Goal: Task Accomplishment & Management: Complete application form

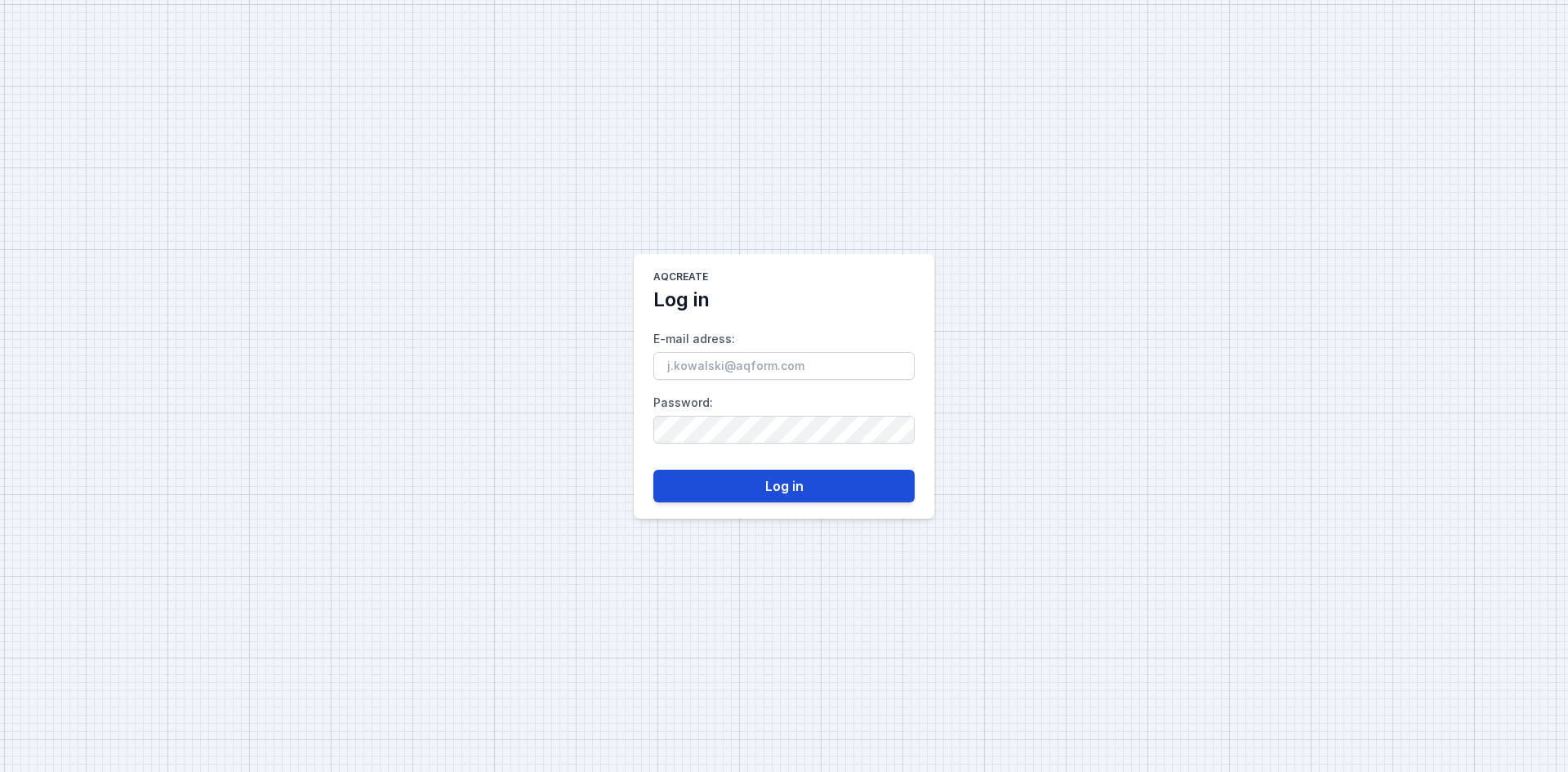
type input "[PERSON_NAME][EMAIL_ADDRESS][DOMAIN_NAME]"
click at [766, 480] on button "Log in" at bounding box center [784, 486] width 261 height 32
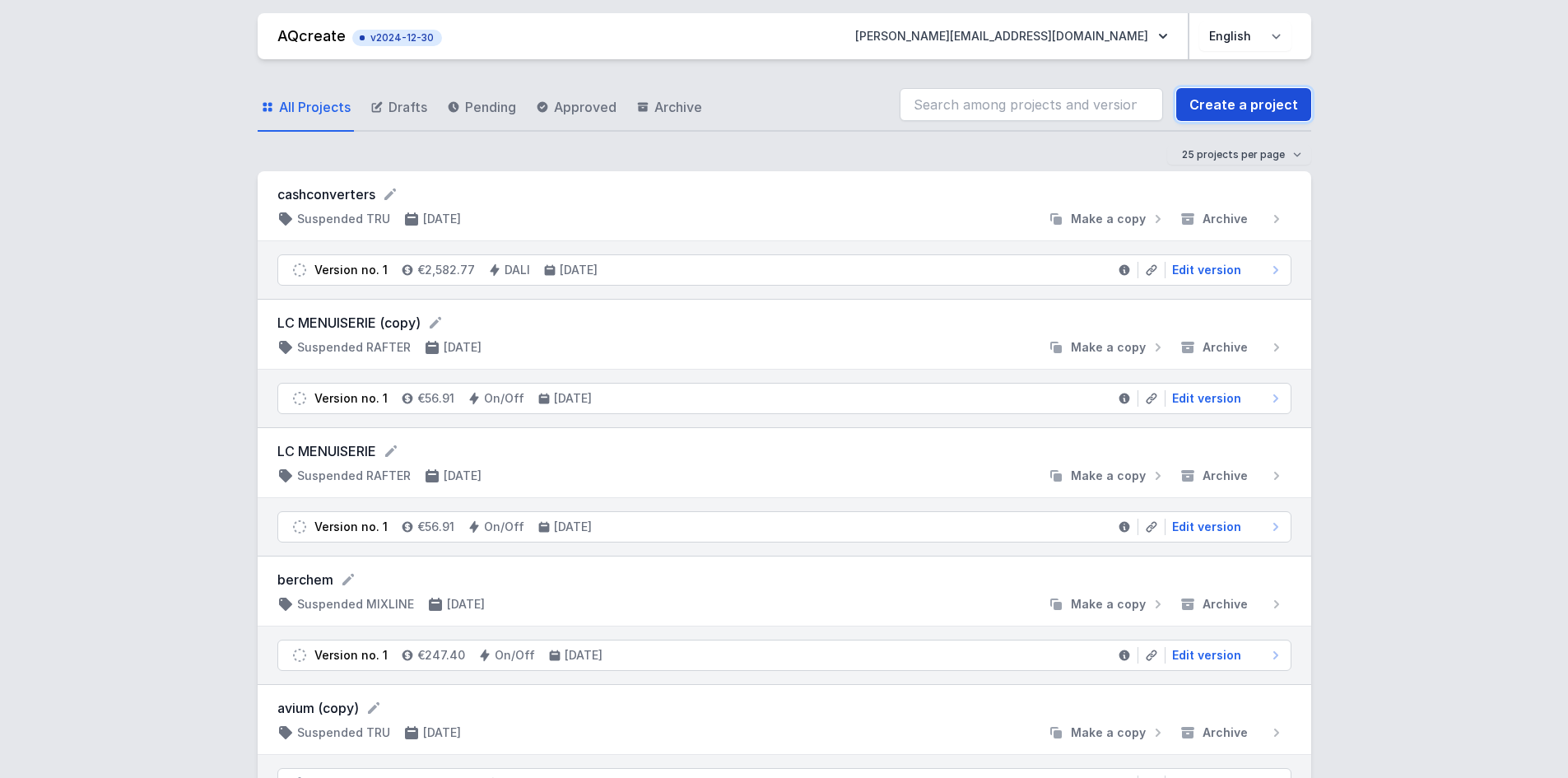
click at [1251, 107] on link "Create a project" at bounding box center [1244, 105] width 135 height 33
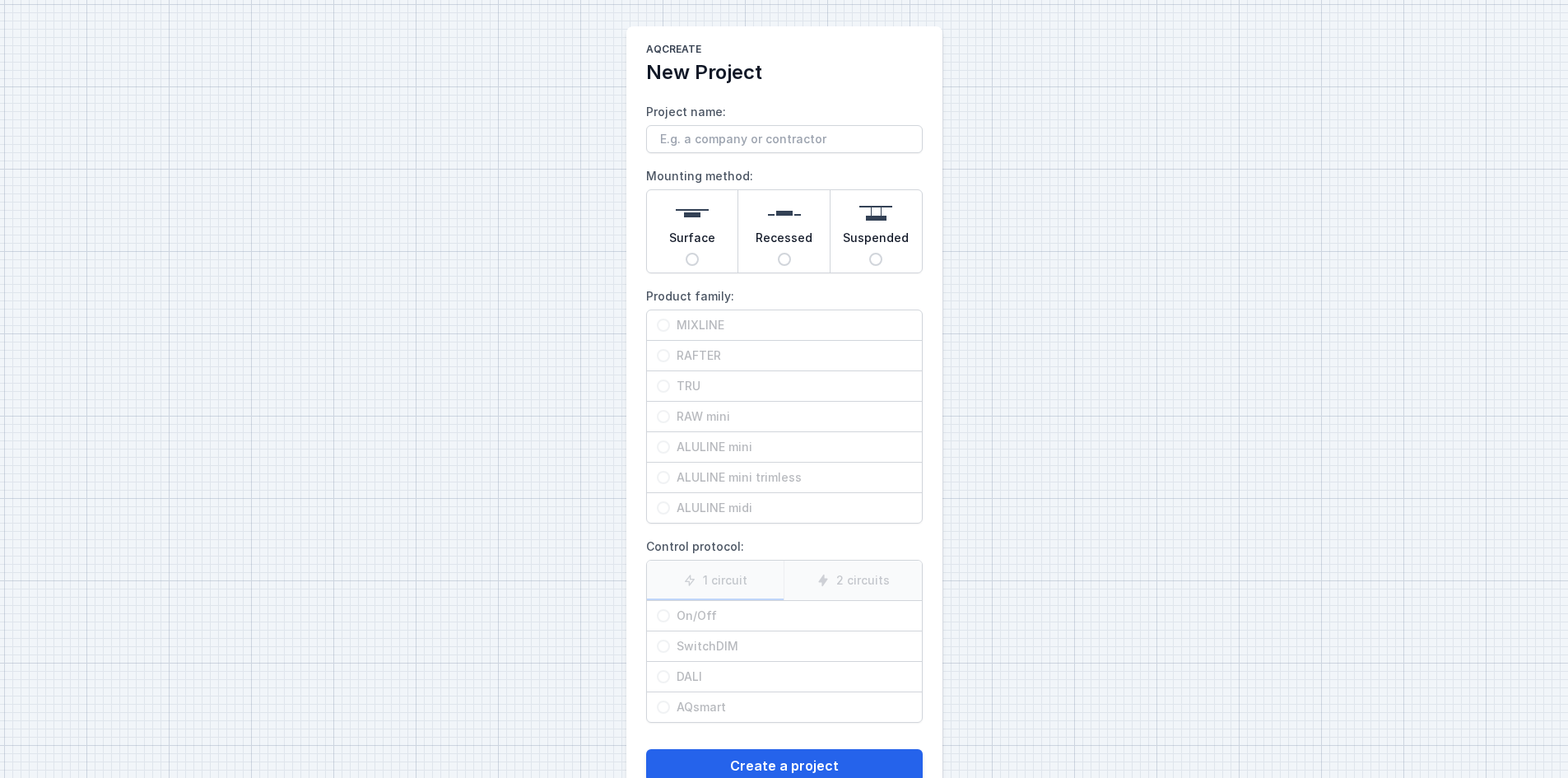
click at [779, 135] on input "Project name:" at bounding box center [784, 139] width 276 height 28
type input "Kersia"
click at [871, 256] on input "Suspended" at bounding box center [876, 259] width 13 height 13
radio input "true"
click at [666, 390] on input "TRU" at bounding box center [663, 386] width 13 height 13
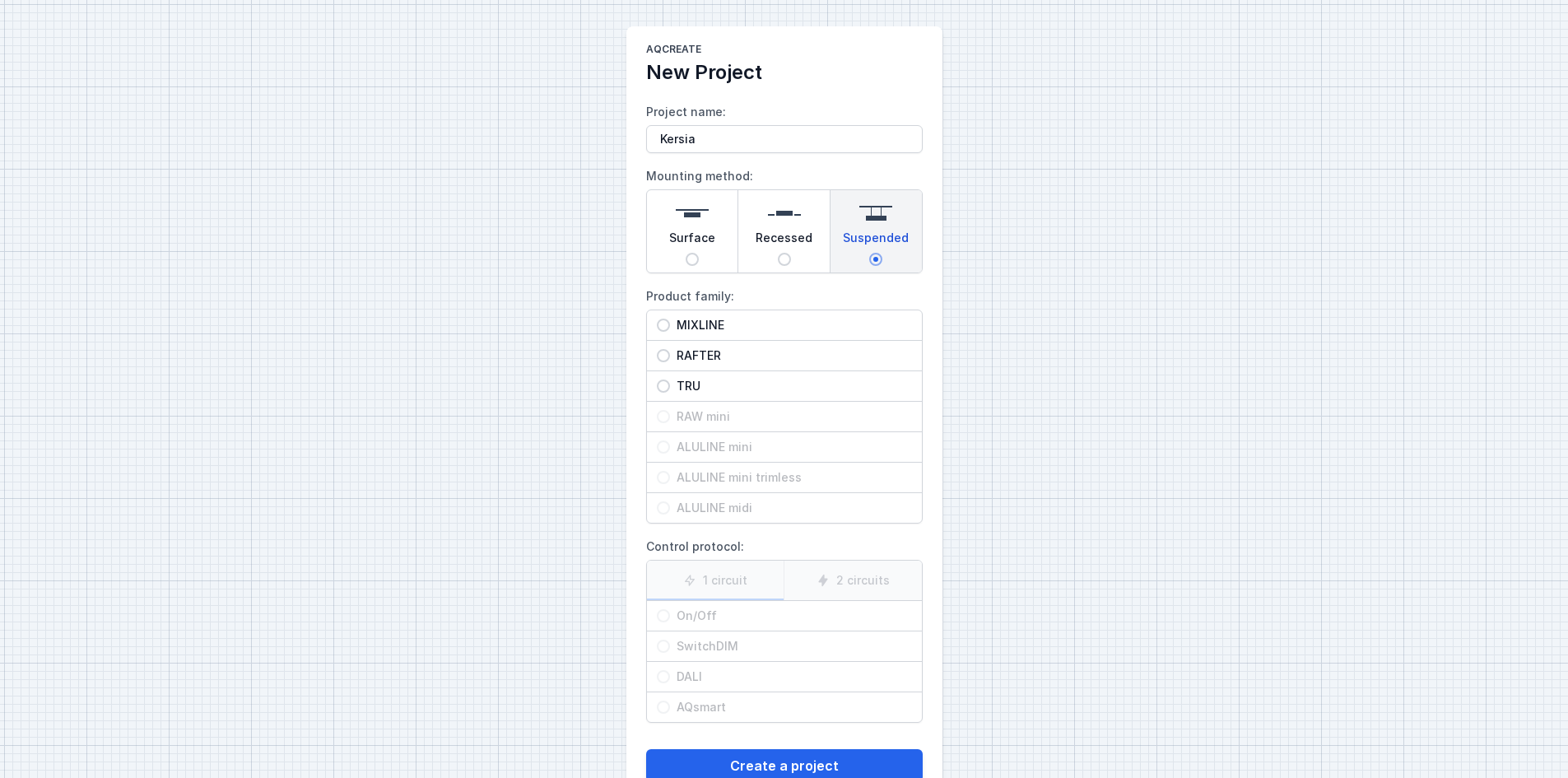
radio input "true"
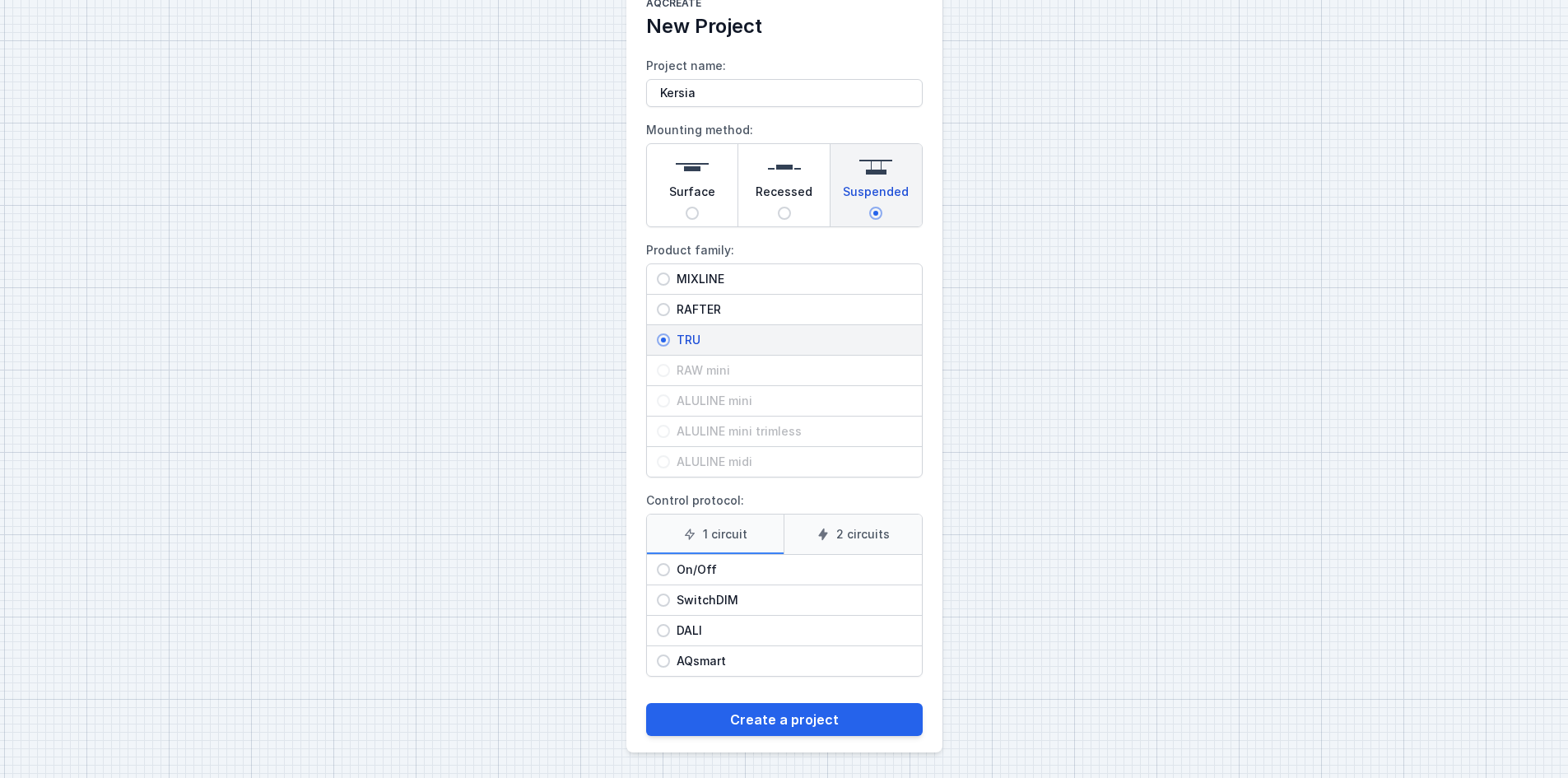
scroll to position [47, 0]
click at [666, 630] on input "DALI" at bounding box center [663, 630] width 13 height 13
radio input "true"
click at [782, 721] on button "Create a project" at bounding box center [784, 719] width 276 height 33
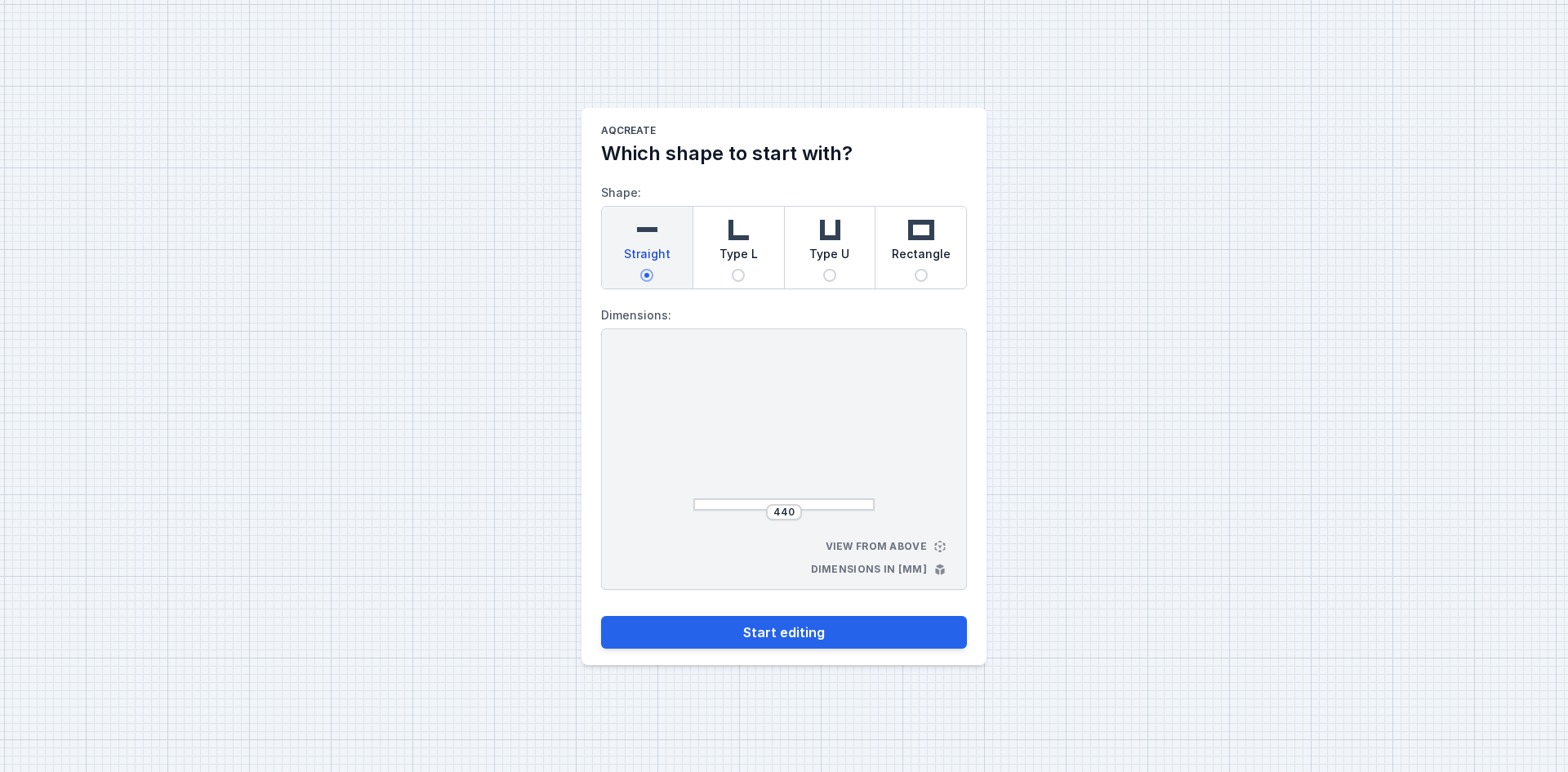
click at [926, 273] on input "Rectangle" at bounding box center [922, 275] width 13 height 13
radio input "true"
click at [721, 432] on input "510" at bounding box center [718, 433] width 26 height 13
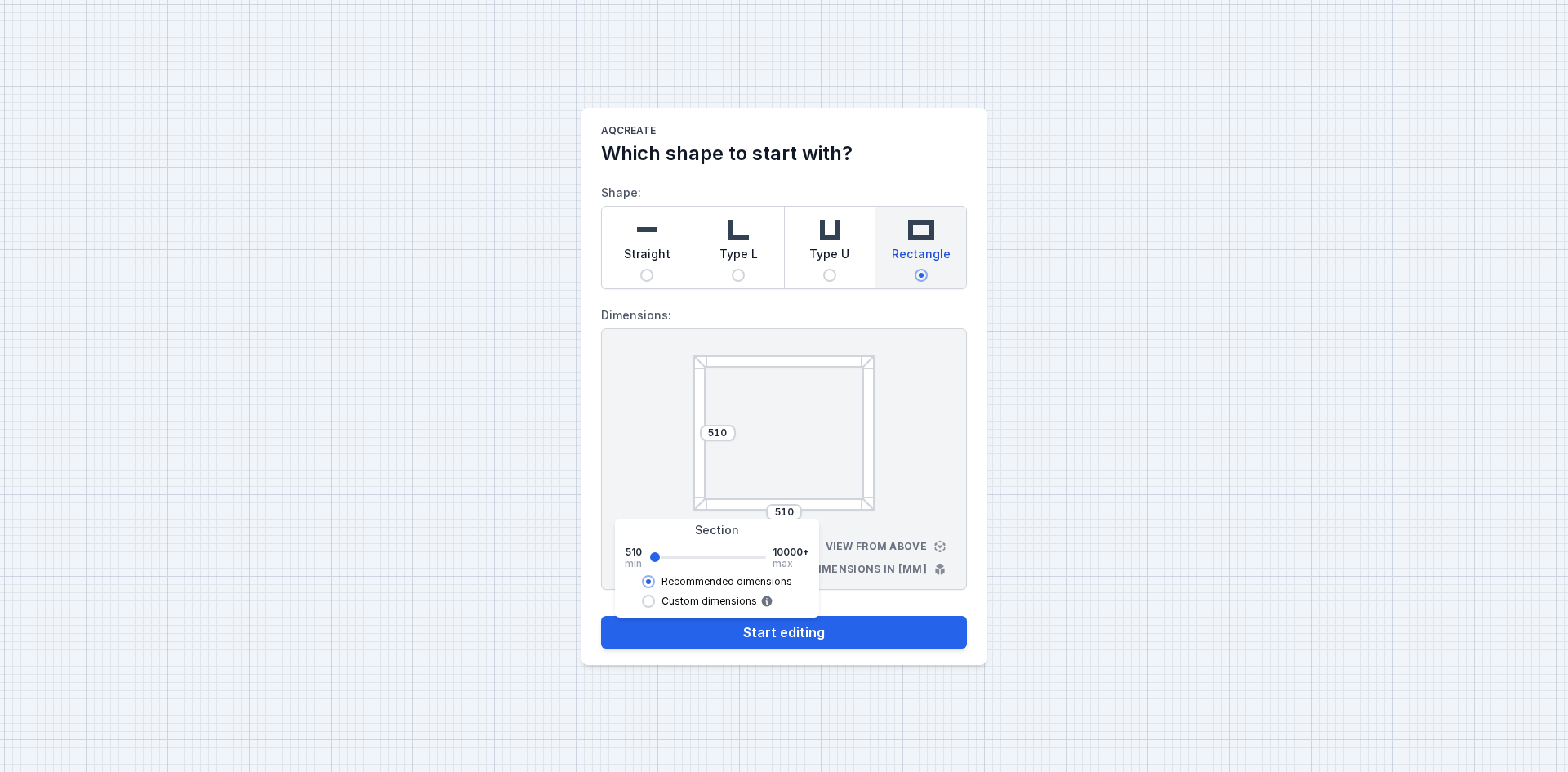
type input "650"
type input "1210"
type input "1490"
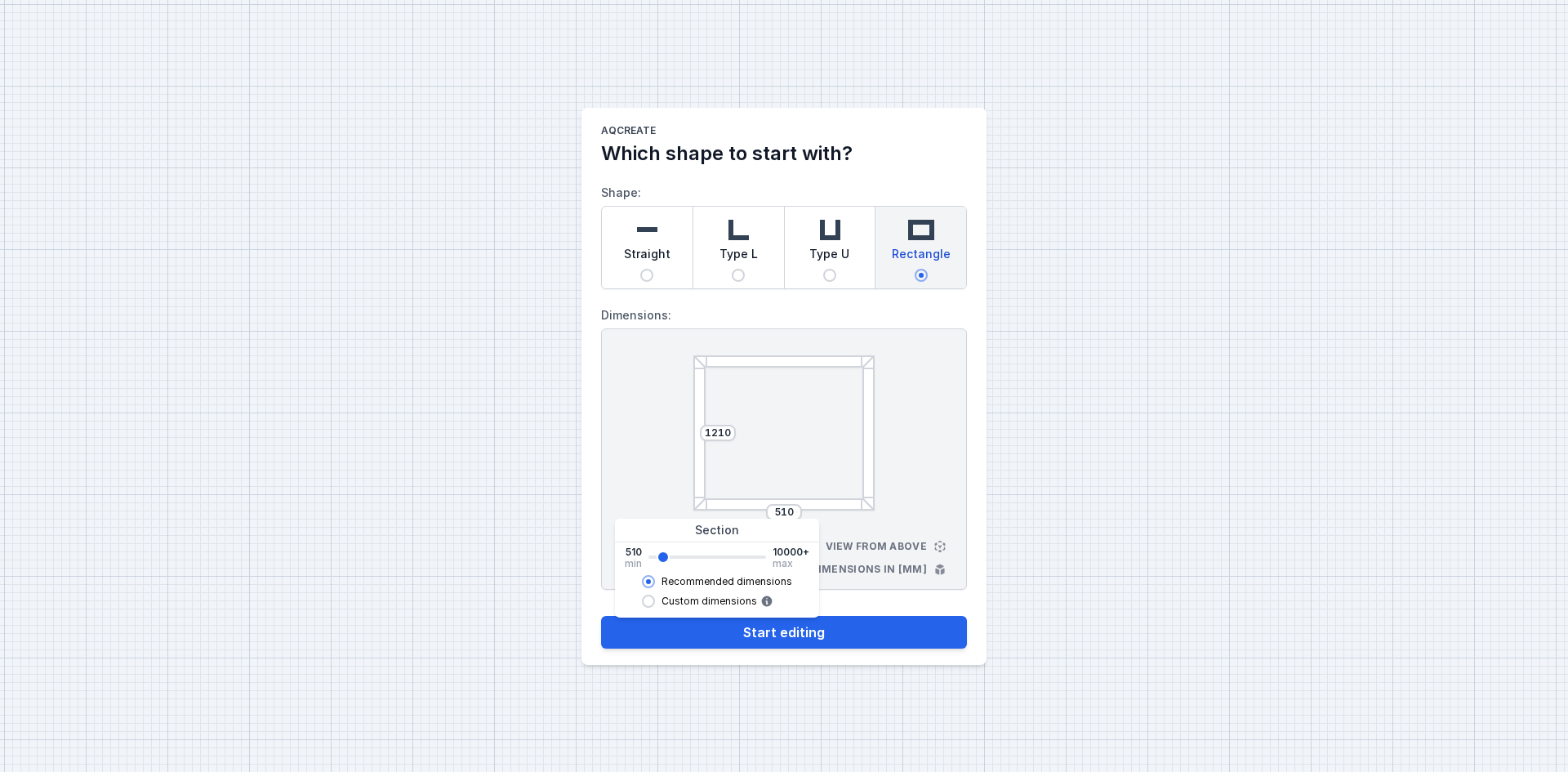
type input "1490"
type input "1770"
type input "2050"
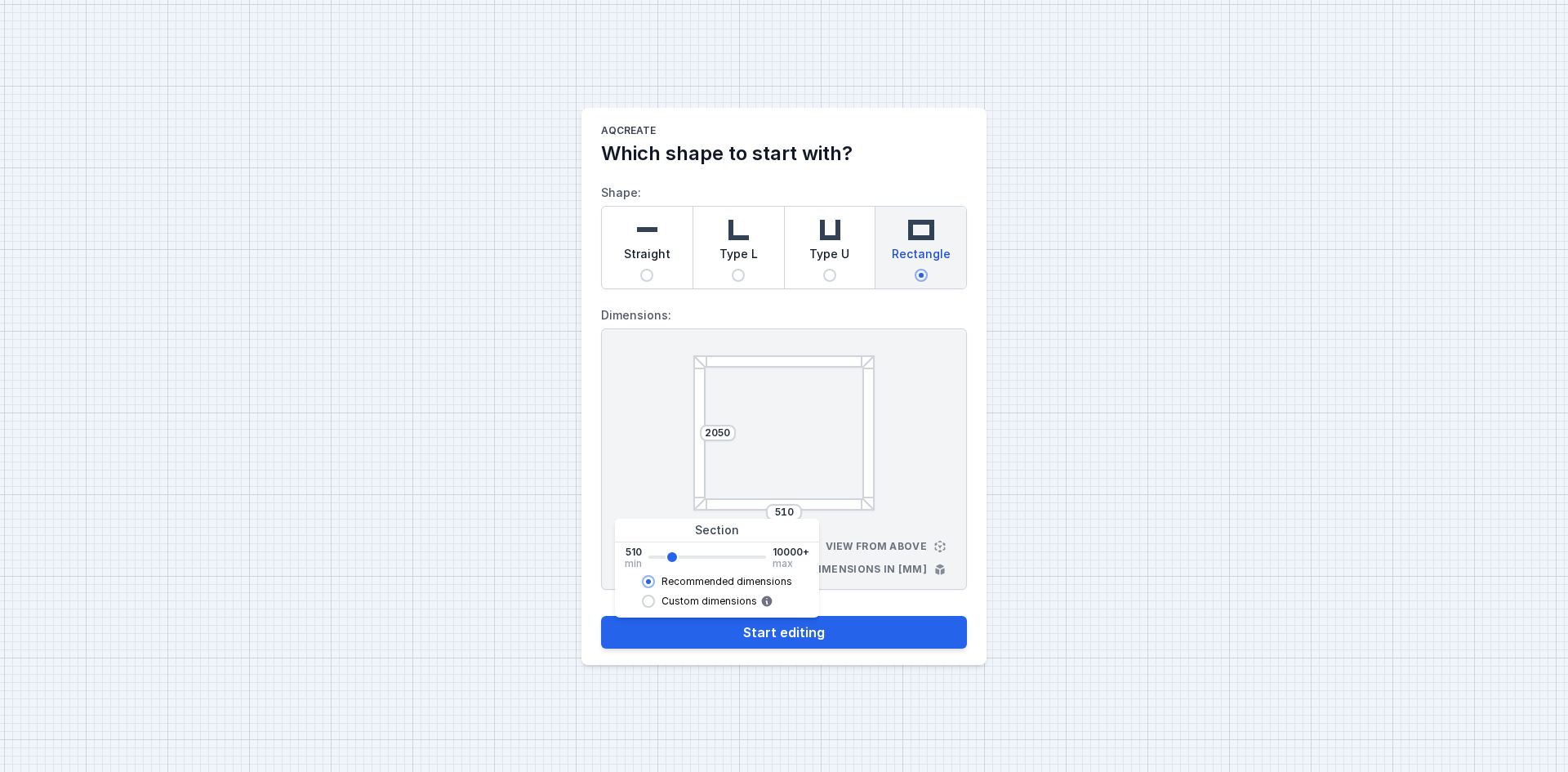
type input "2190"
type input "2332"
type input "2330"
type input "2612"
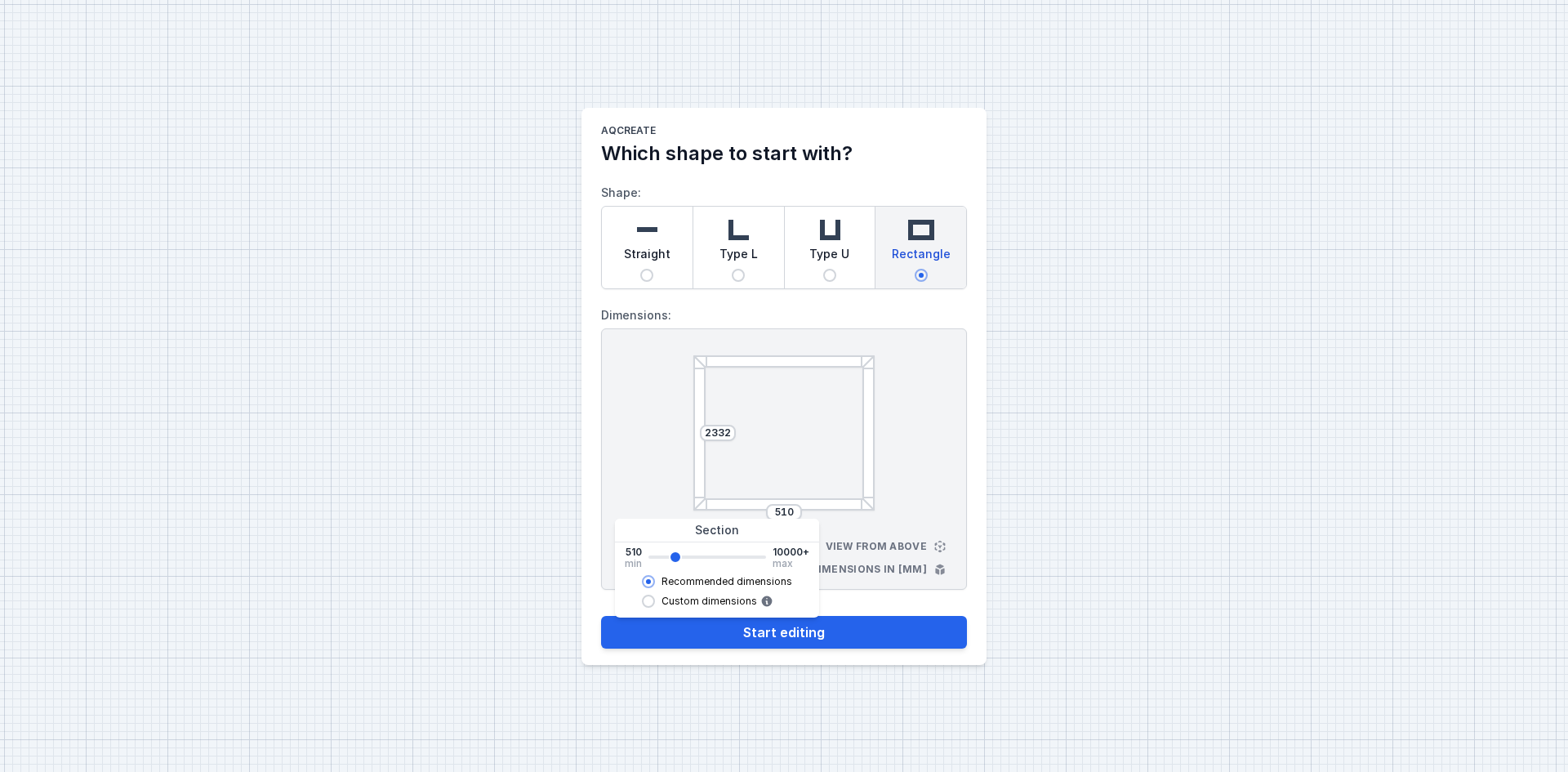
type input "2610"
type input "2752"
type input "2750"
type input "2892"
type input "2890"
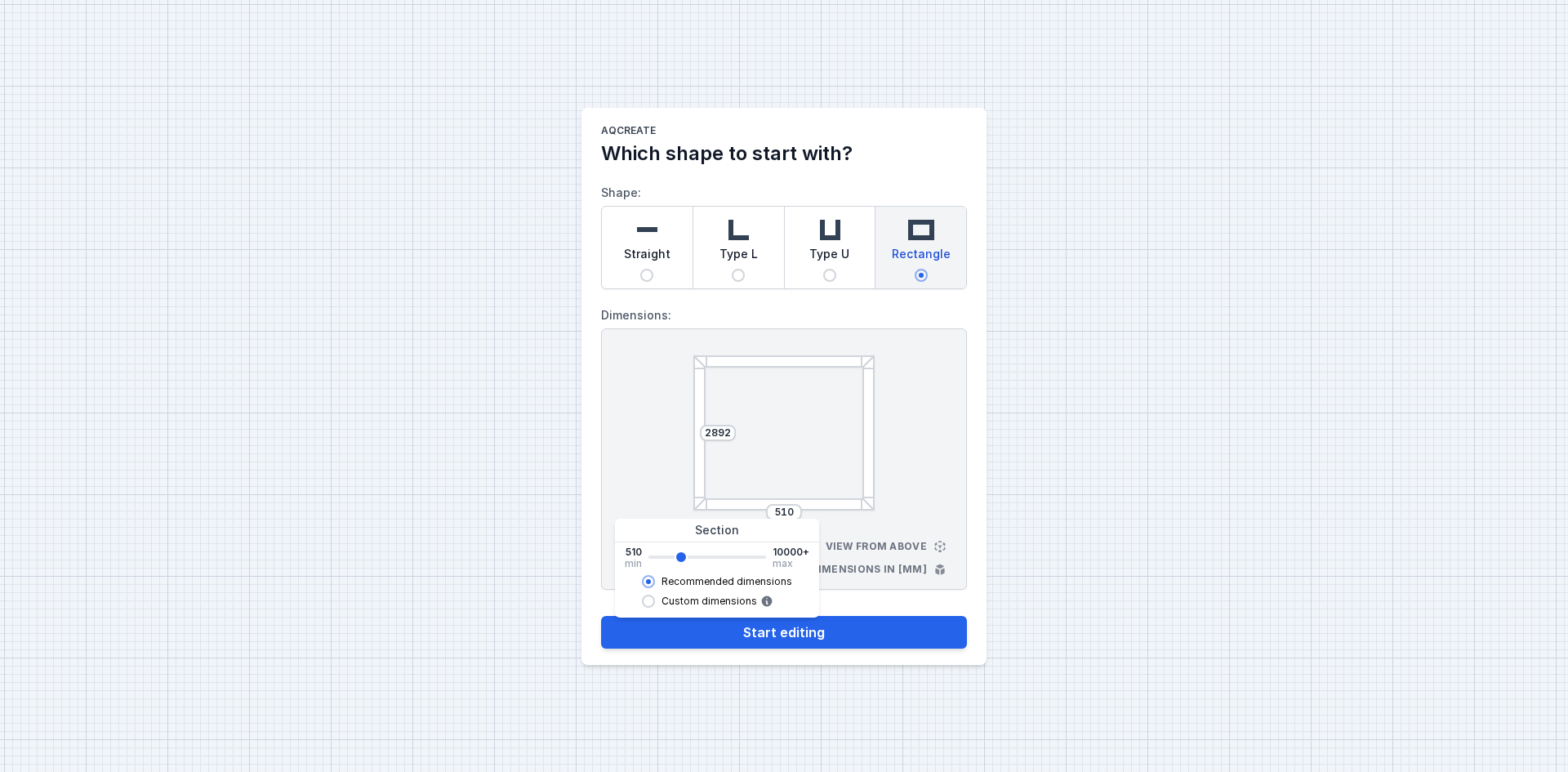
type input "3032"
type input "3030"
type input "3172"
type input "3170"
type input "3452"
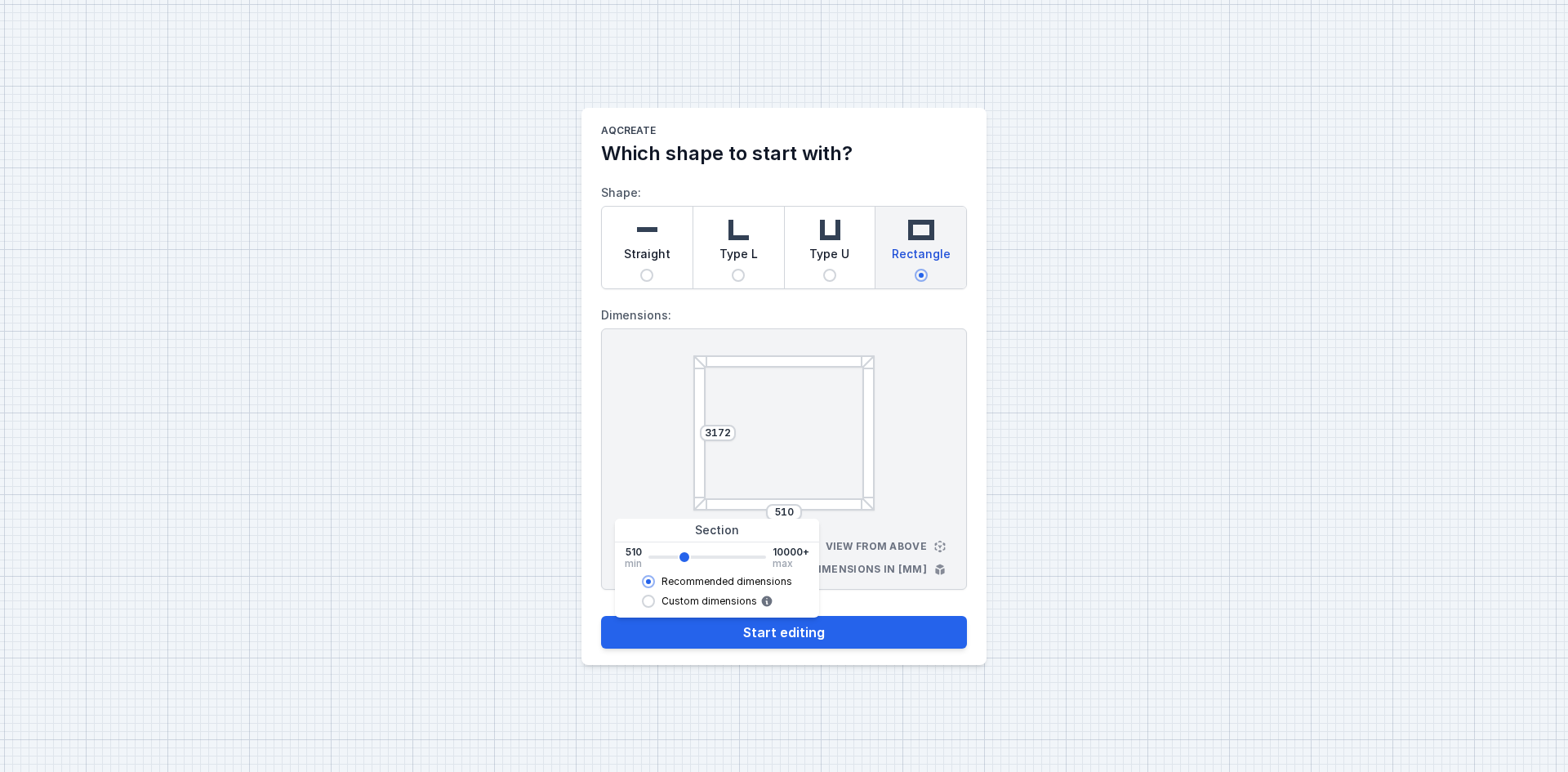
type input "3450"
type input "3592"
type input "3590"
type input "3732"
type input "3730"
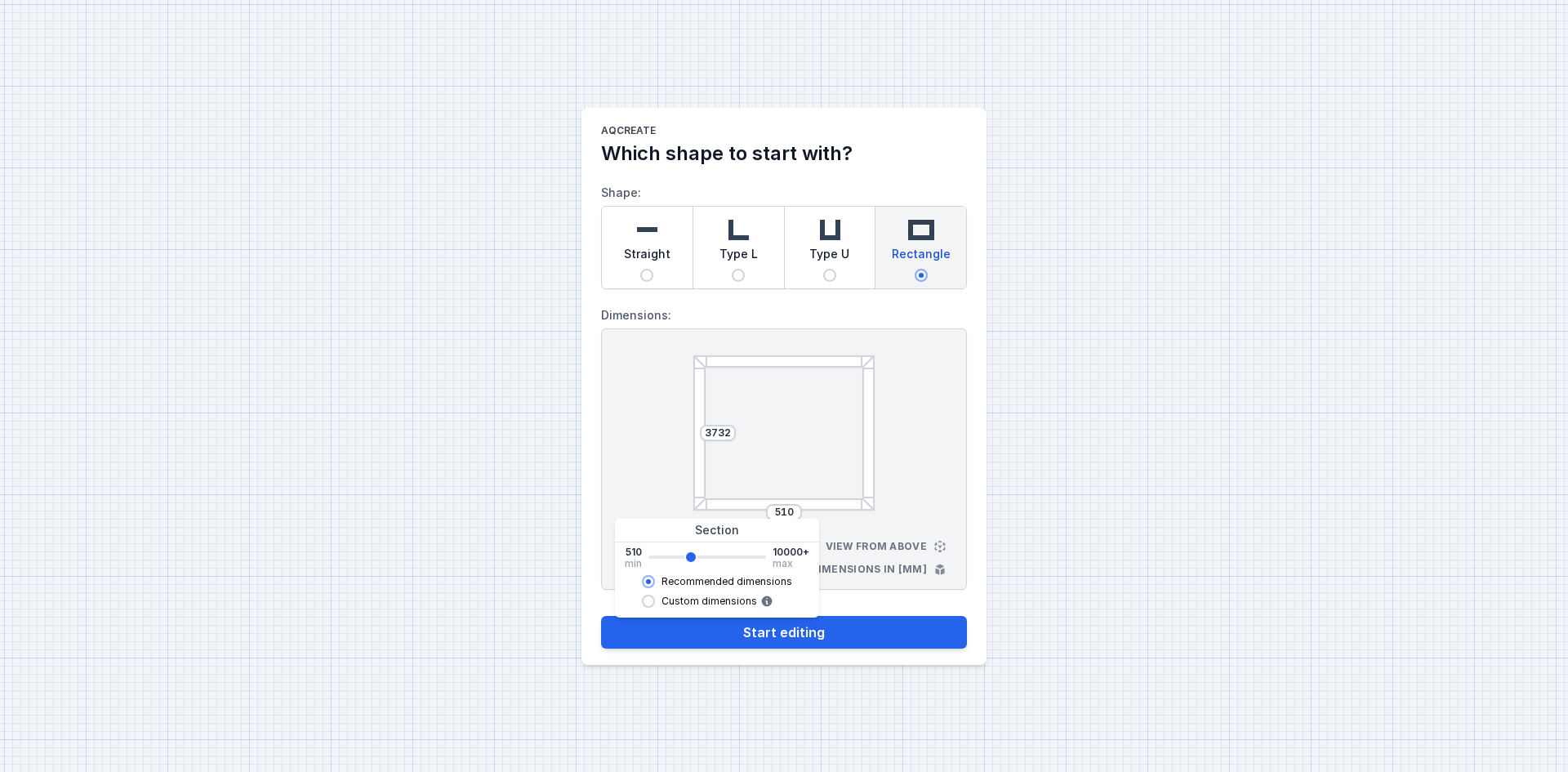
type input "3872"
type input "3870"
type input "4012"
type input "4010"
type input "4152"
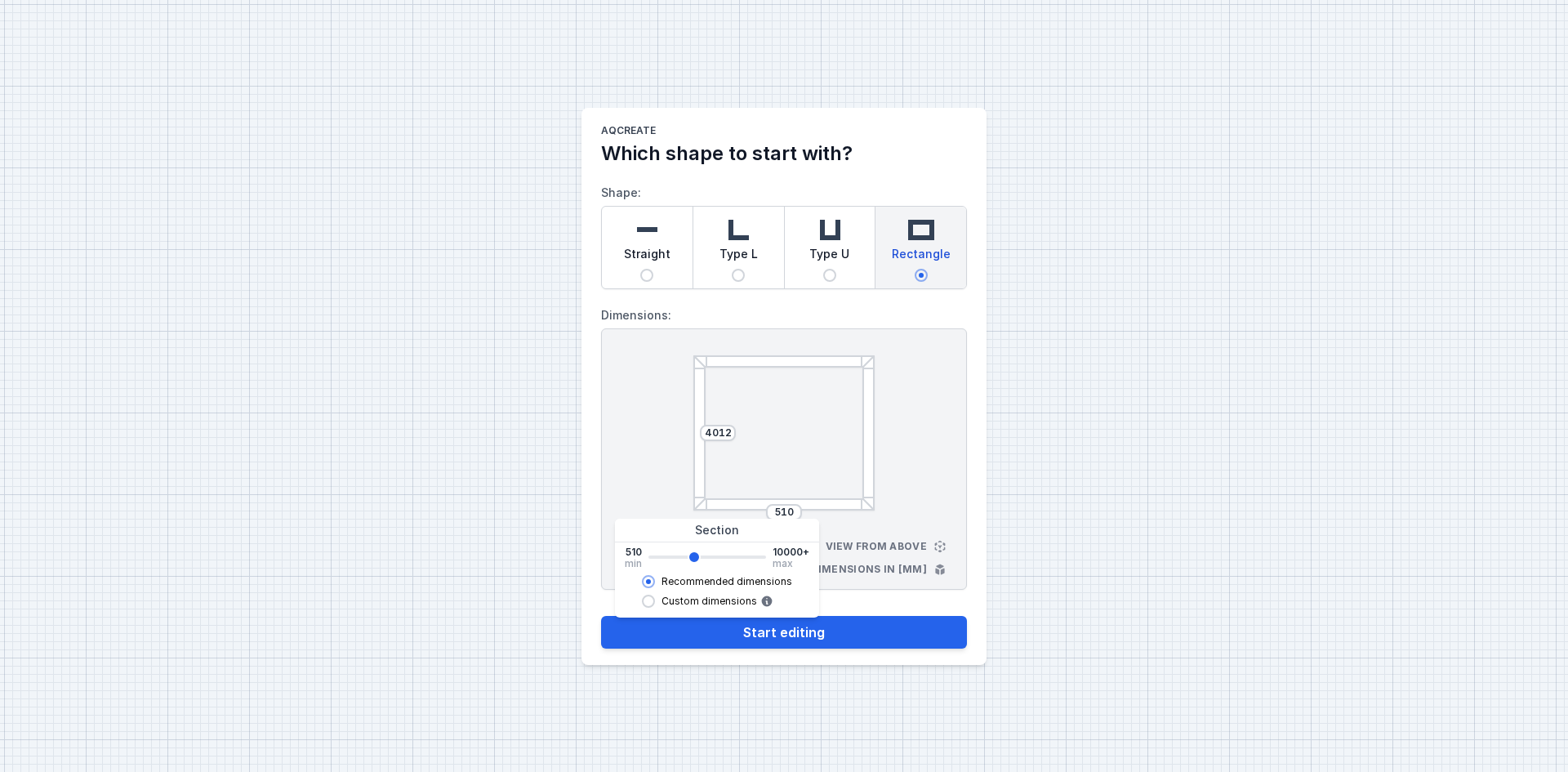
type input "4150"
type input "4294"
type input "4290"
type input "4434"
type input "4430"
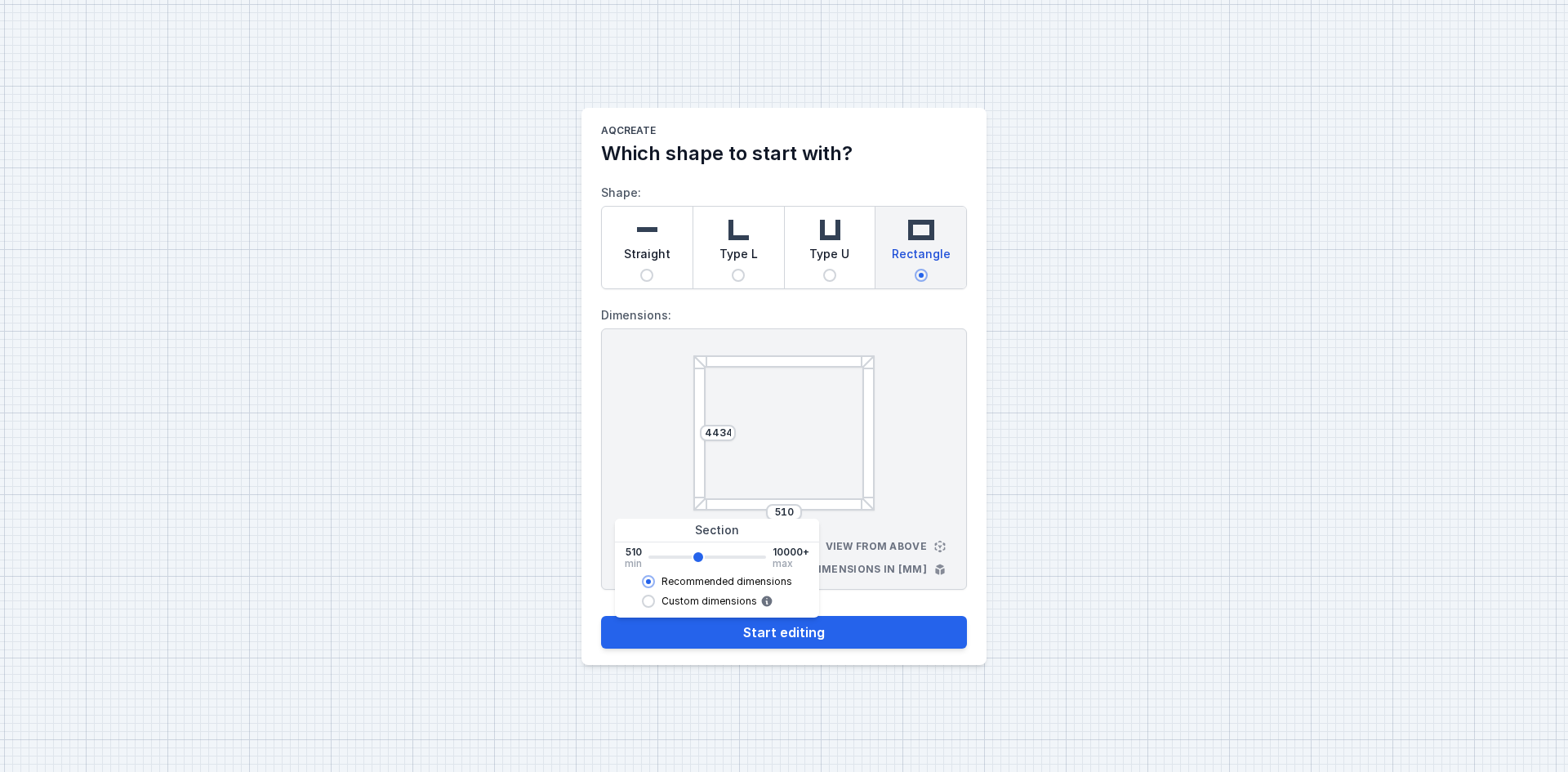
type input "4714"
type input "4710"
type input "4854"
type input "4850"
type input "4994"
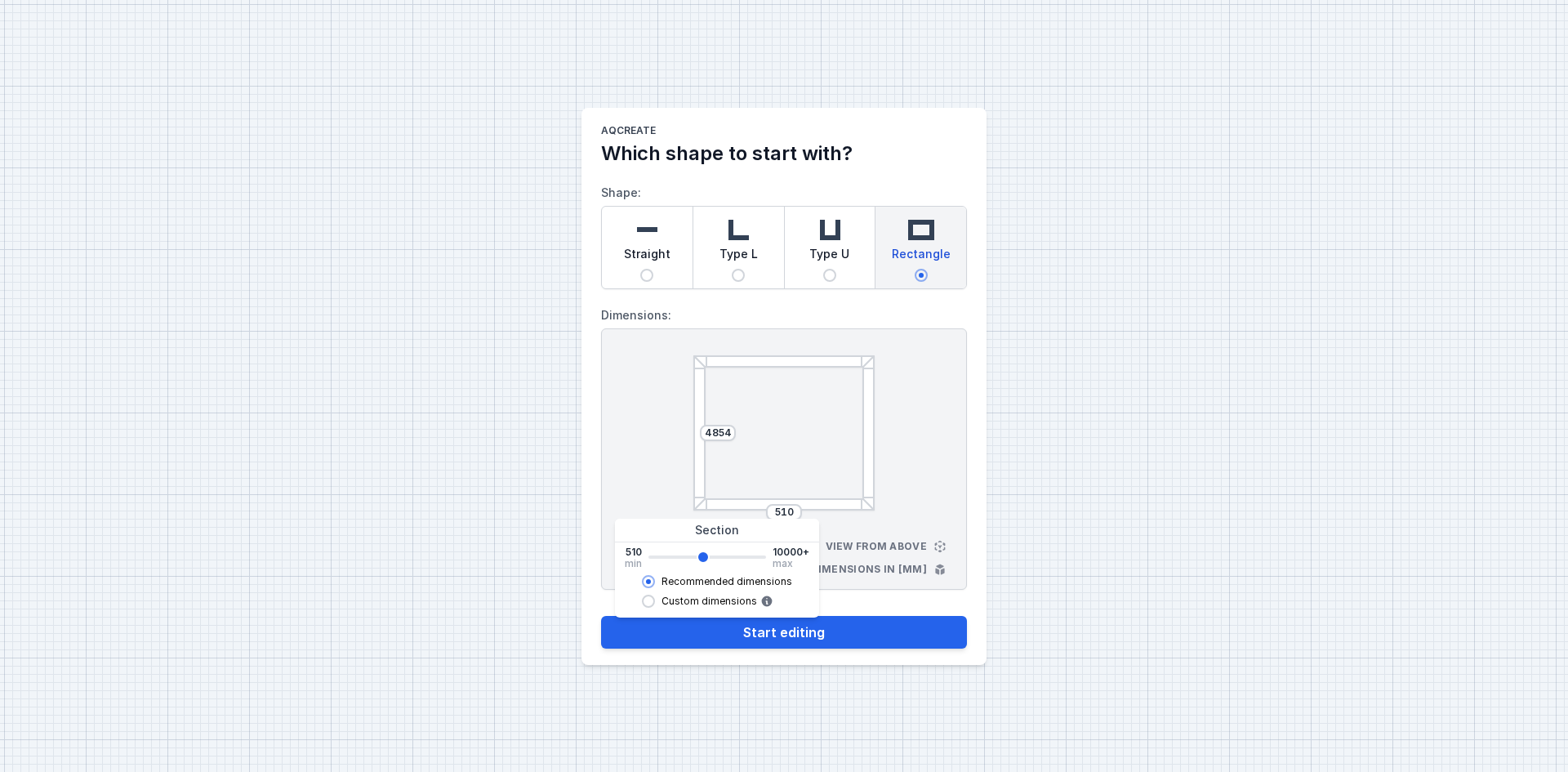
type input "4990"
type input "5134"
type input "5130"
type input "5274"
type input "5270"
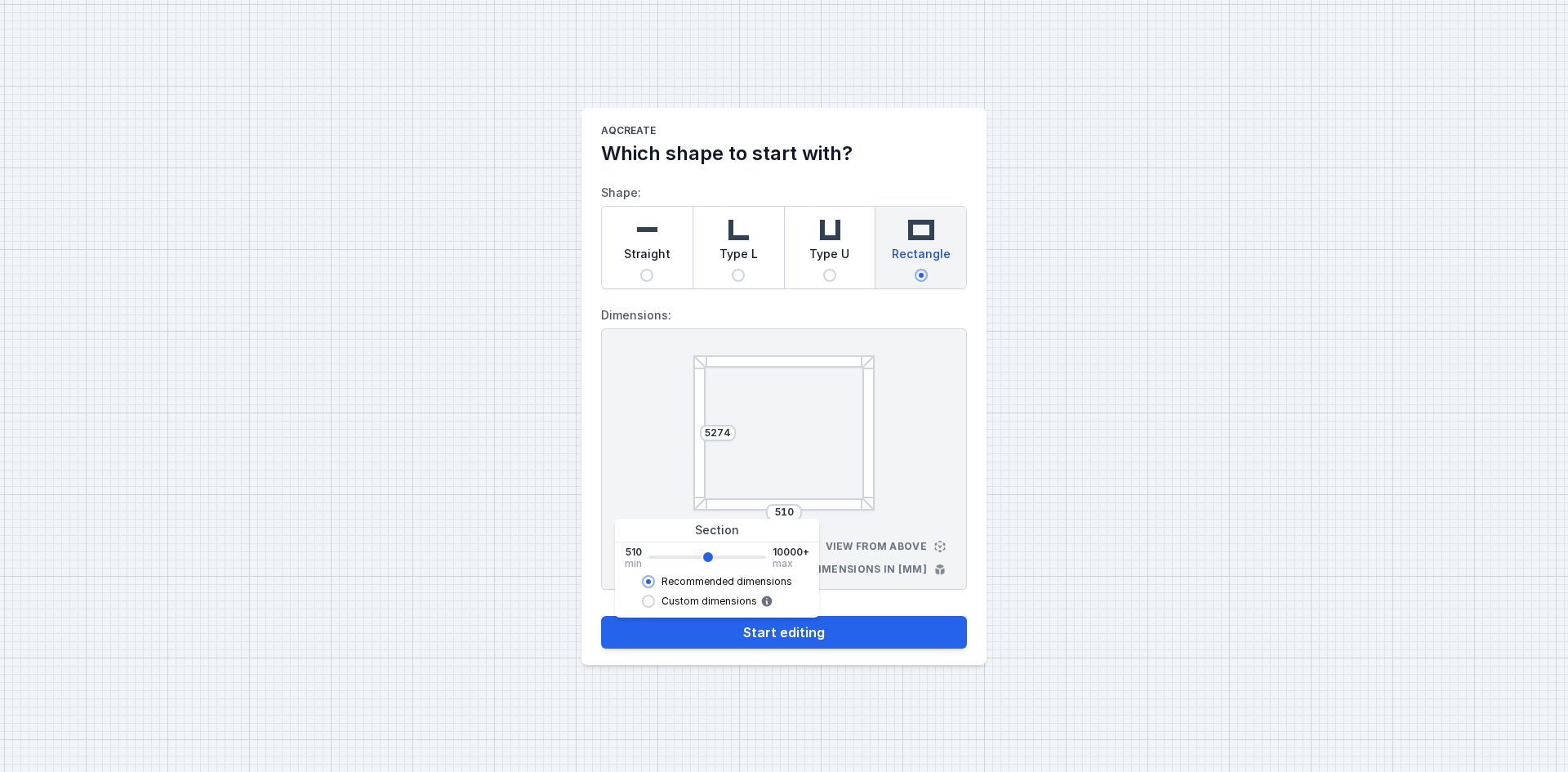
type input "5414"
type input "5410"
type input "5554"
type input "5550"
type input "5694"
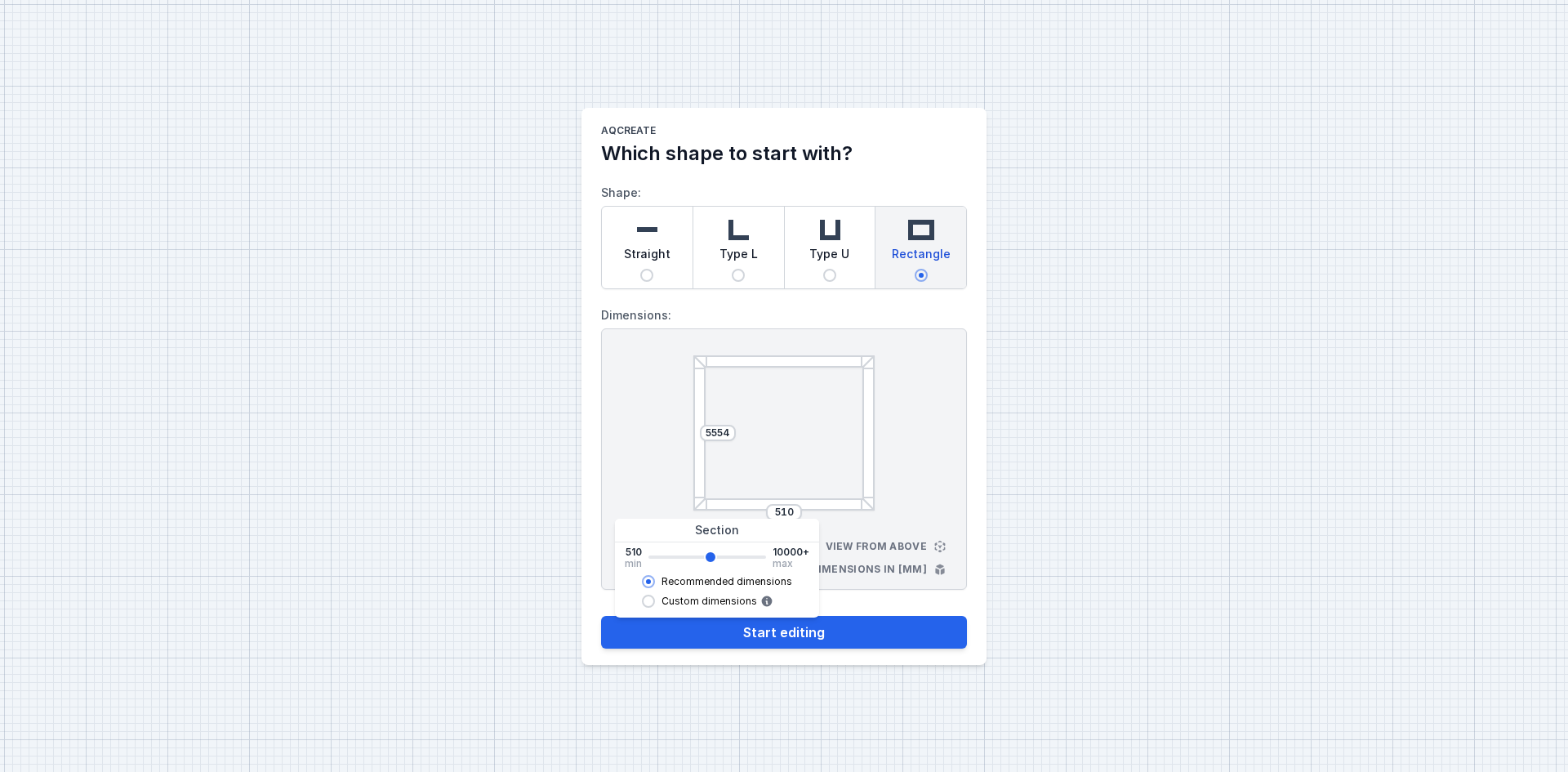
type input "5690"
type input "5974"
type input "5970"
type input "6114"
type input "6110"
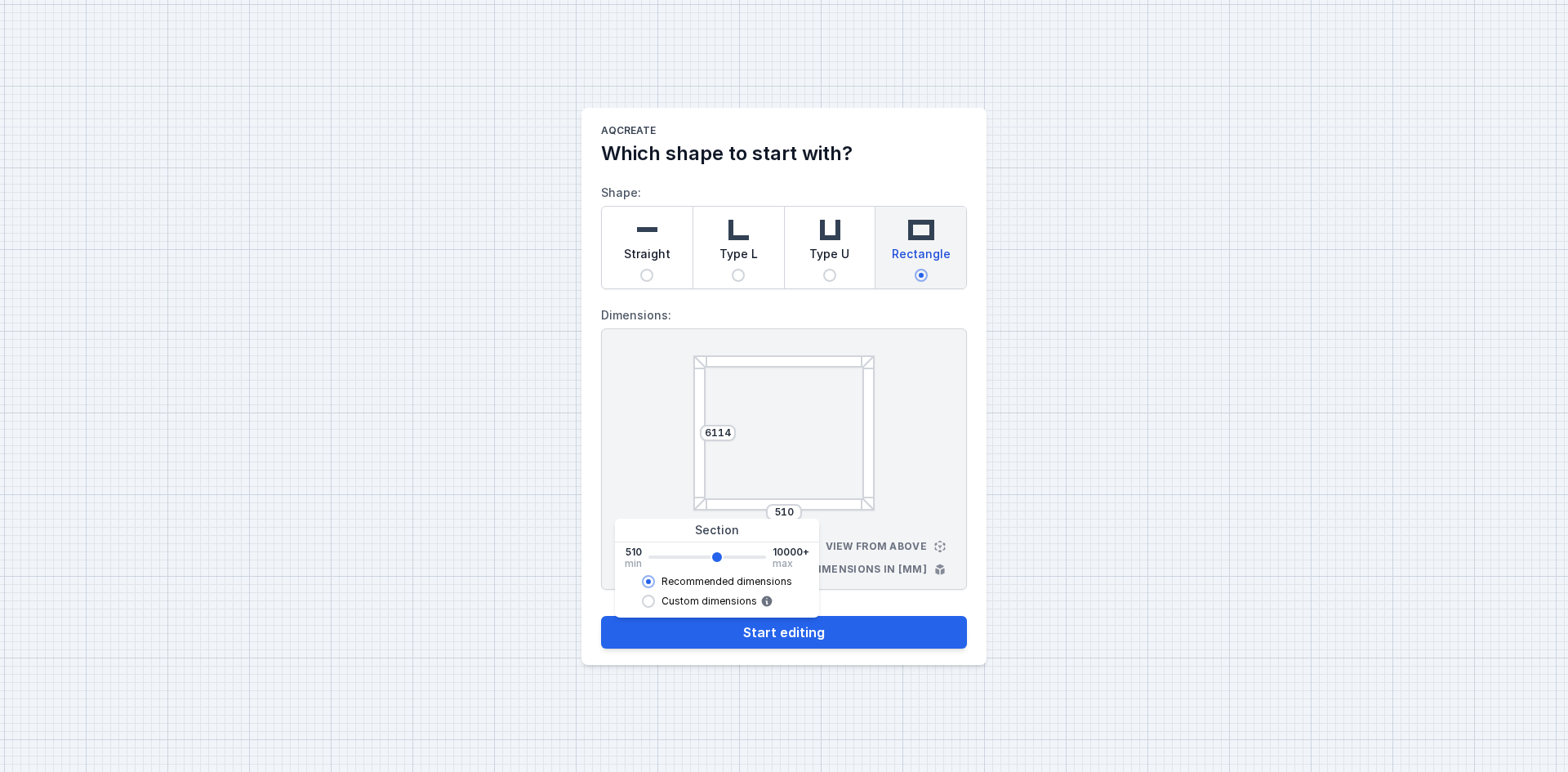
type input "6254"
type input "6250"
type input "6396"
type input "6390"
type input "6536"
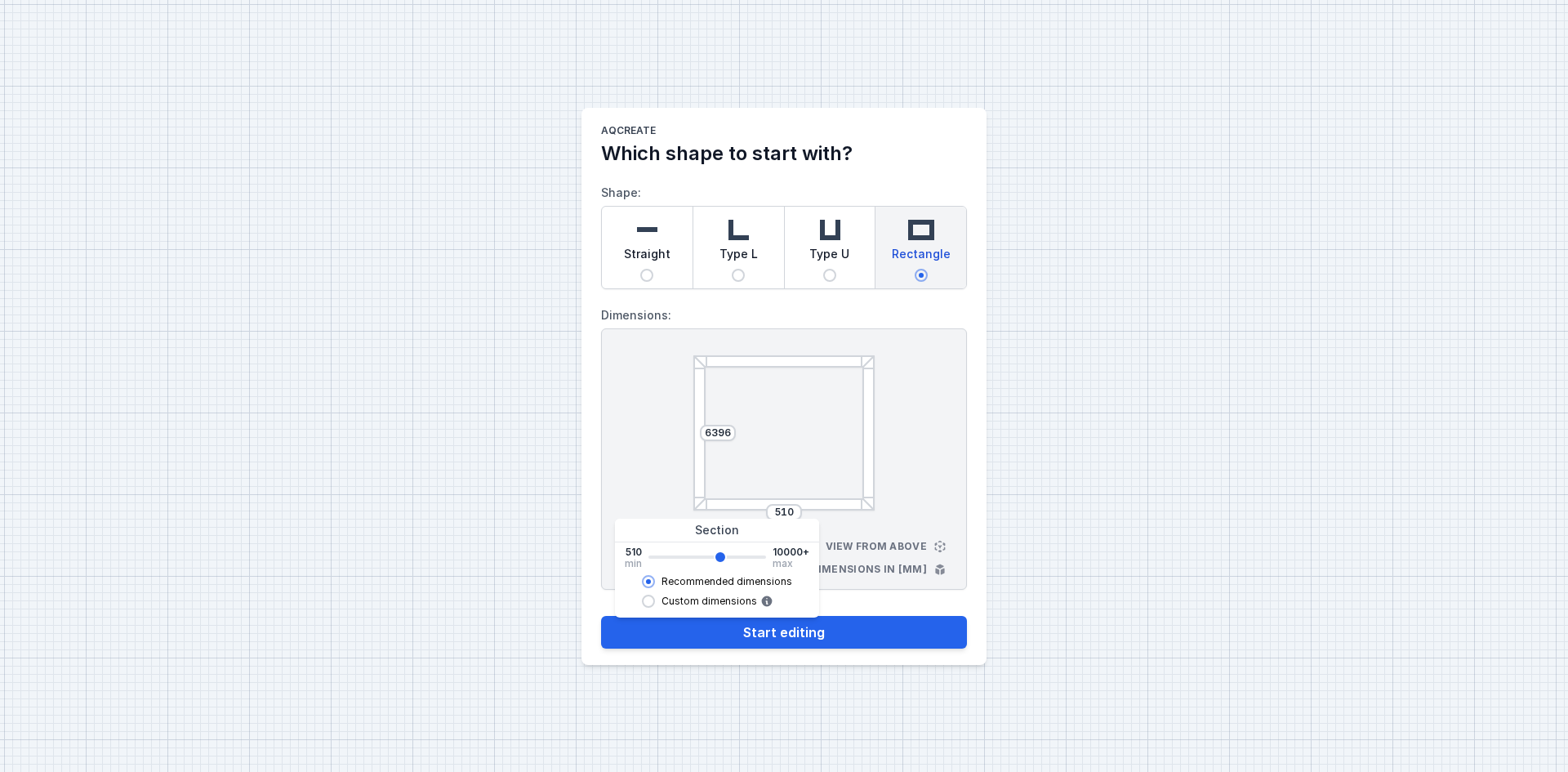
type input "6530"
type input "6676"
type input "6670"
type input "6816"
type input "6810"
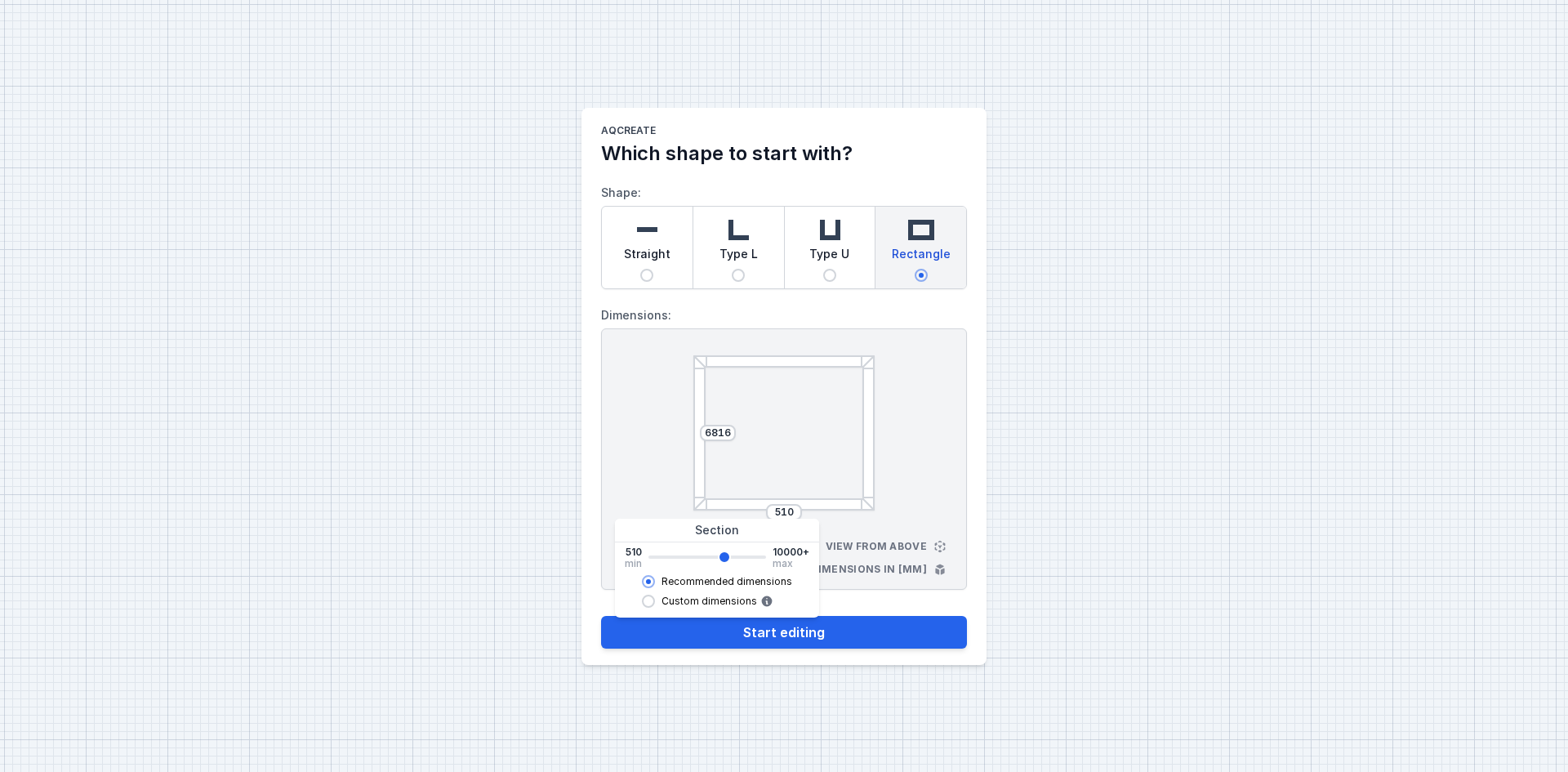
type input "6956"
type input "6950"
type input "7096"
type input "7090"
type input "7236"
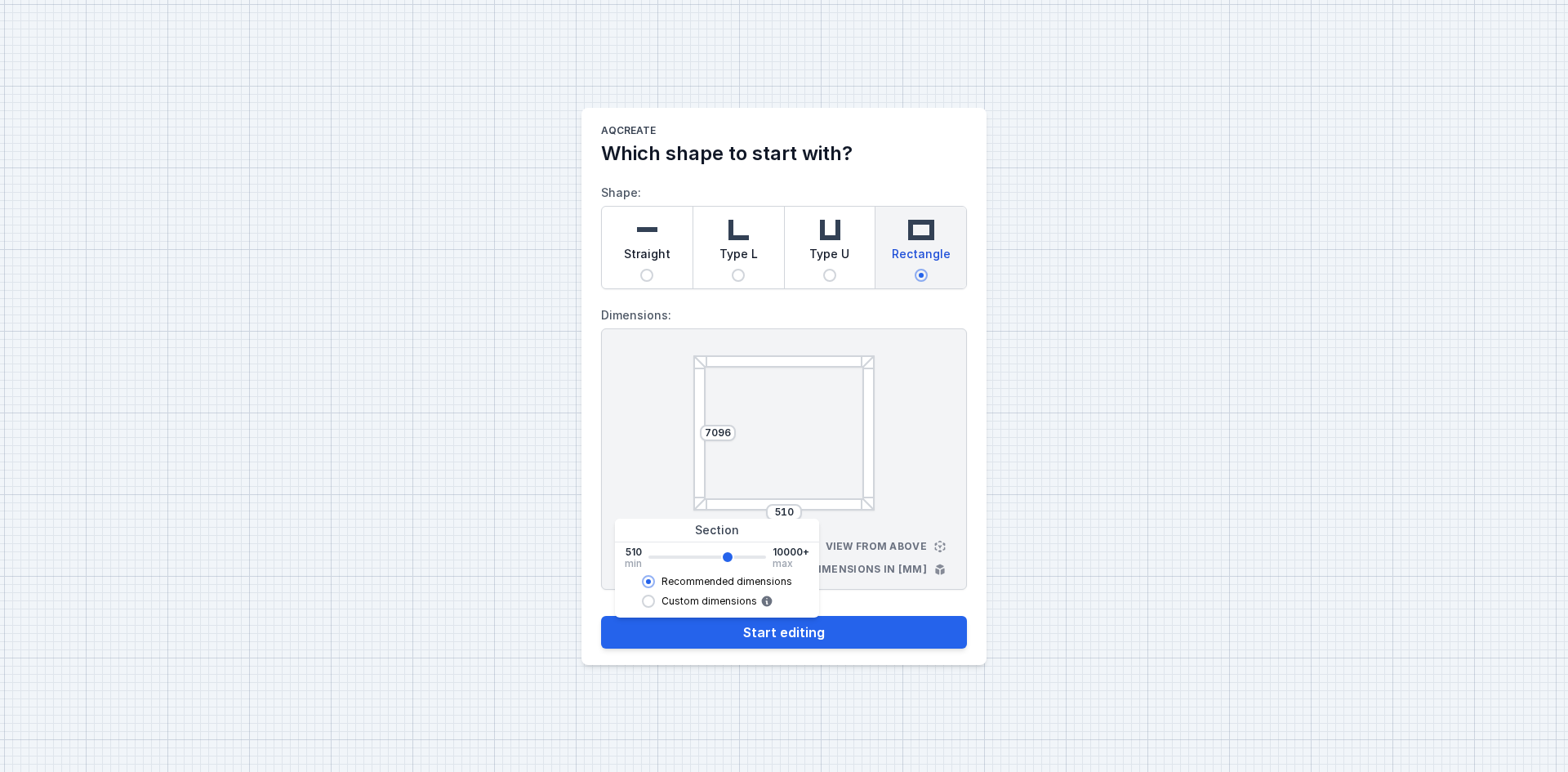
type input "7230"
type input "7376"
type input "7370"
type input "7516"
type input "7510"
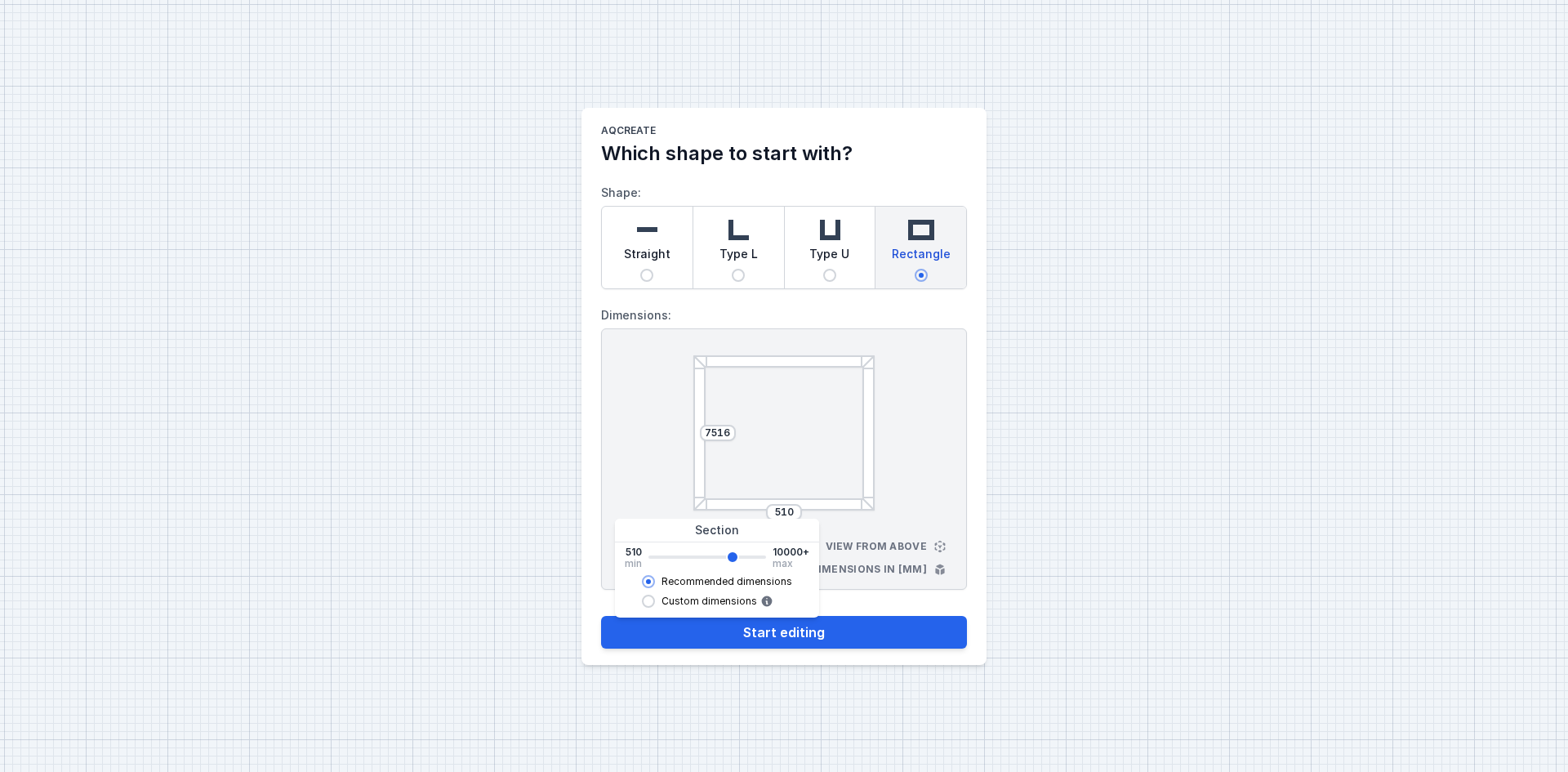
type input "7656"
type input "7650"
type input "7796"
type input "7790"
type input "7656"
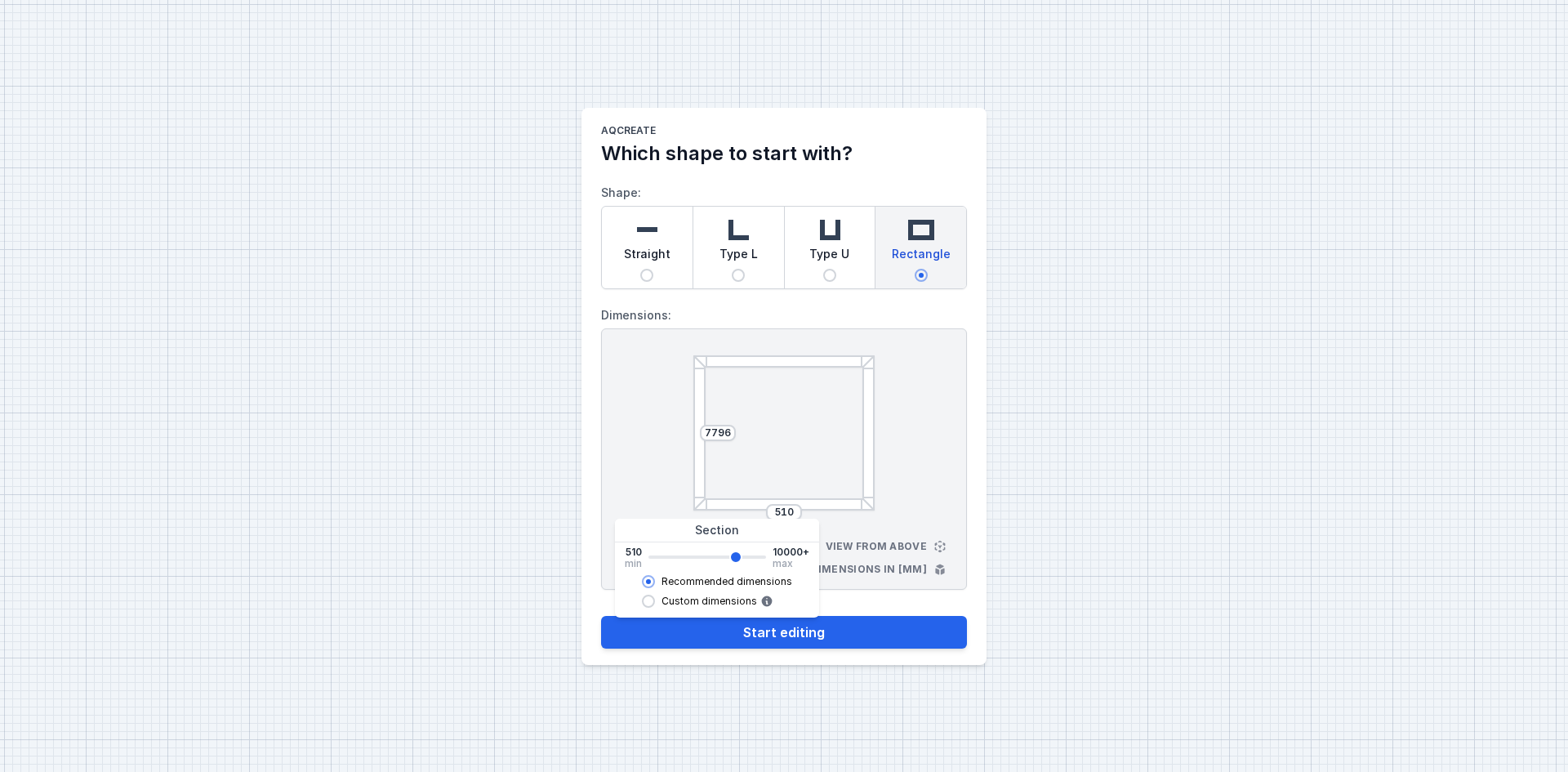
type input "7650"
type input "7516"
type input "7510"
type input "7376"
type input "7370"
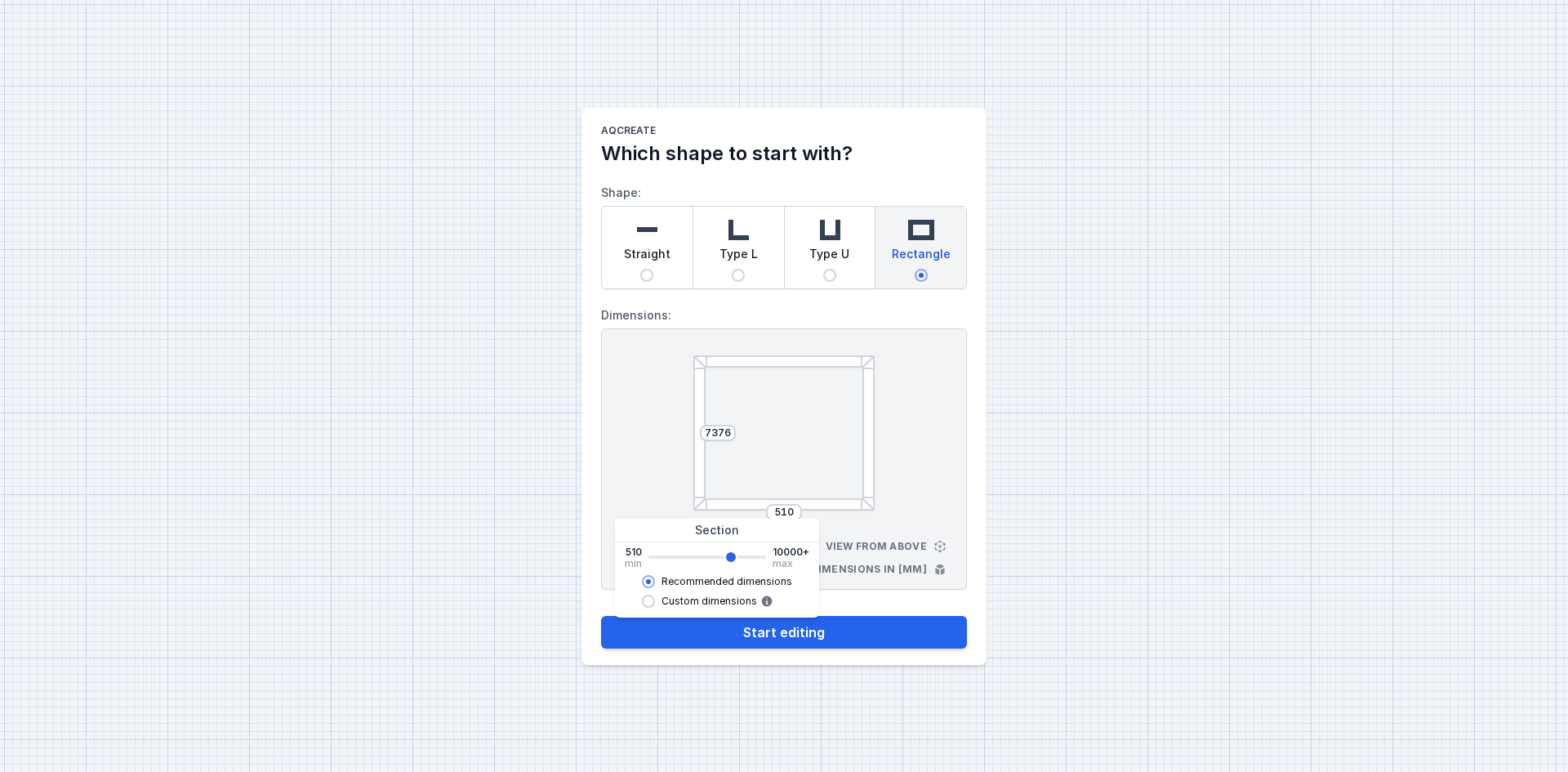
type input "7236"
type input "7230"
type input "7096"
type input "7090"
type input "6956"
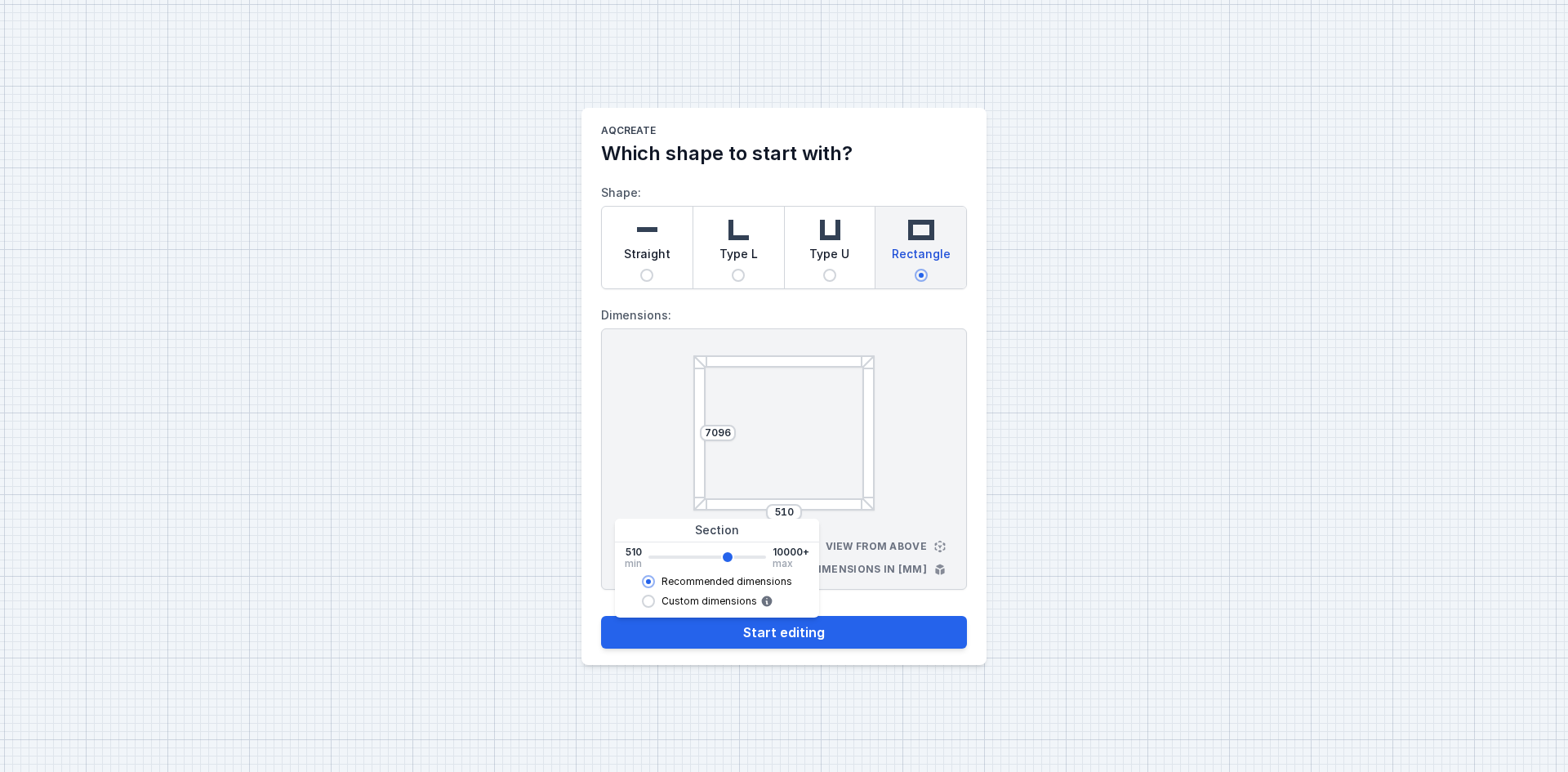
type input "6950"
type input "6816"
type input "6810"
type input "6676"
type input "6670"
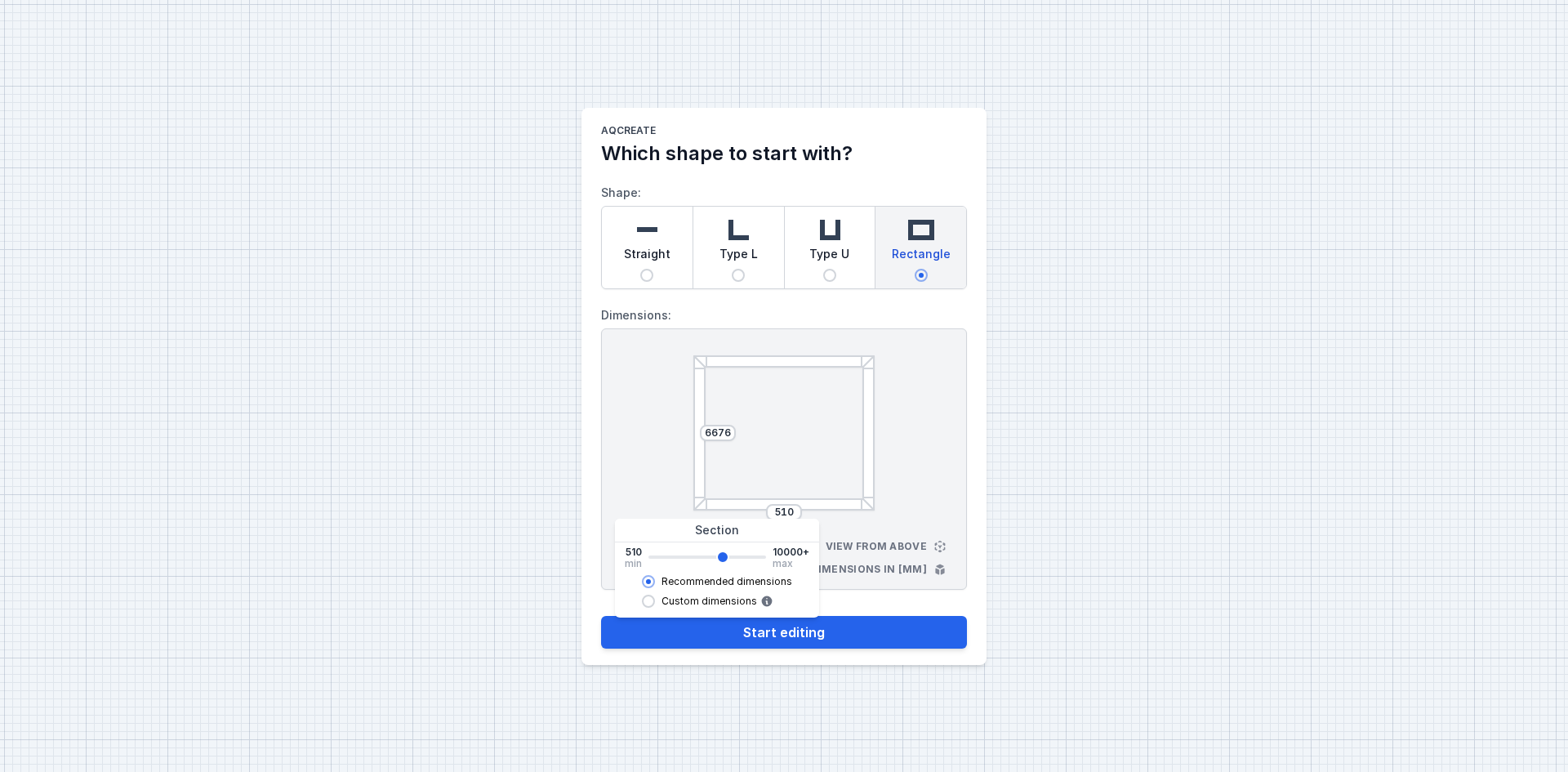
type input "6536"
type input "6530"
type input "6396"
type input "6390"
type input "6254"
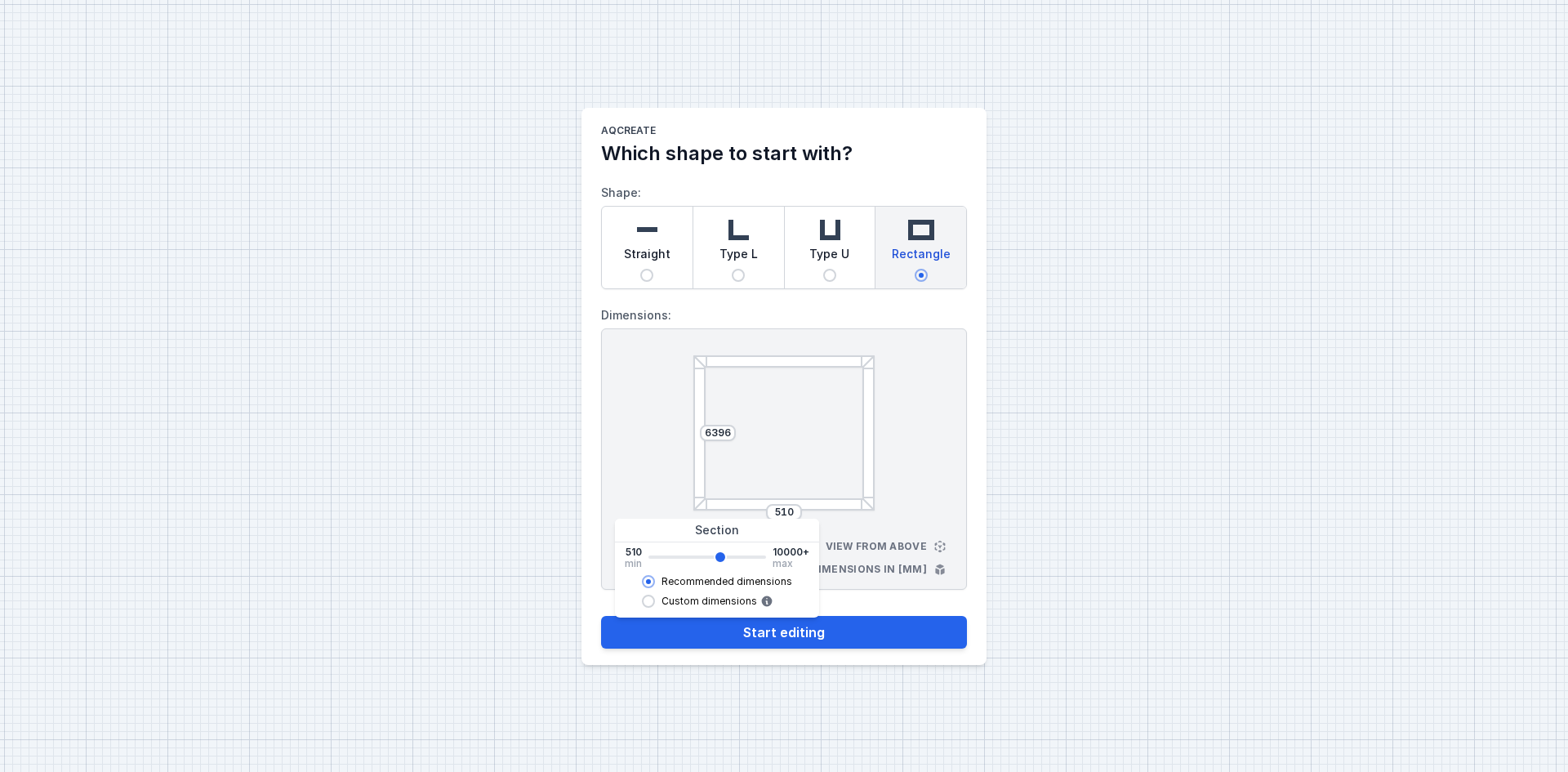
type input "6250"
type input "6114"
type input "6110"
type input "5974"
type input "5970"
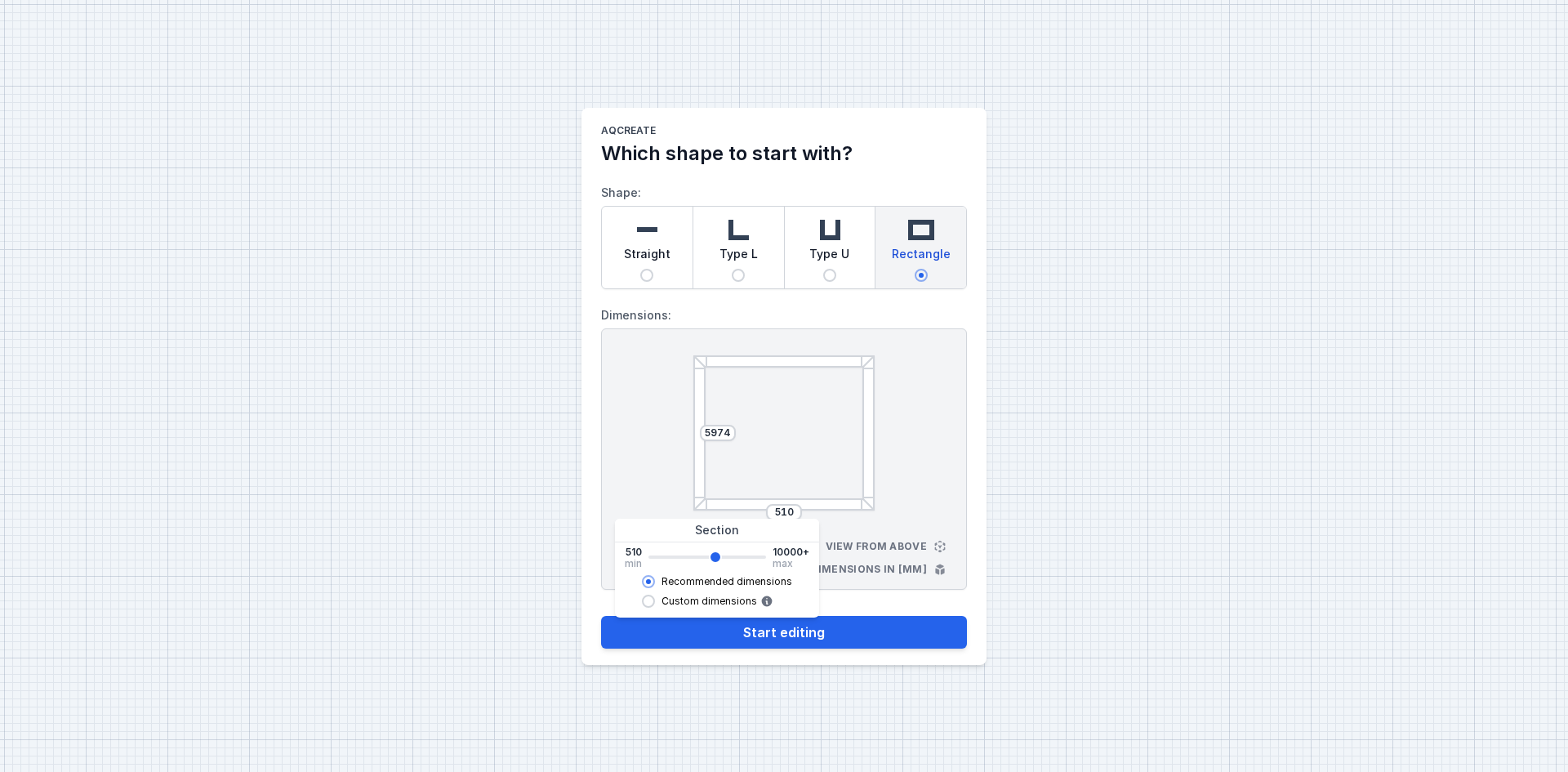
type input "5834"
type input "5830"
type input "5694"
type input "5690"
type input "5554"
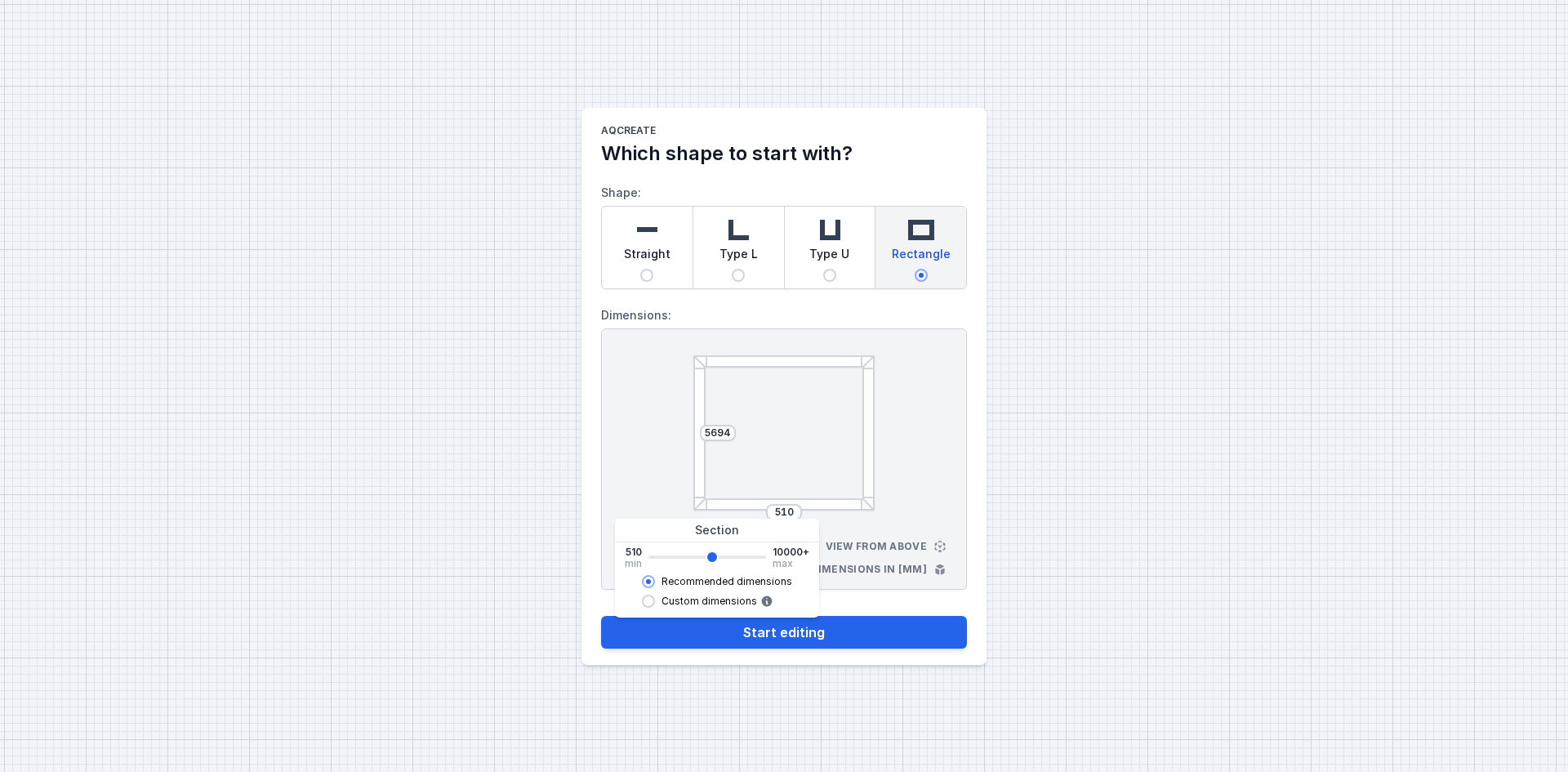
type input "5550"
type input "5414"
type input "5410"
type input "5274"
type input "5270"
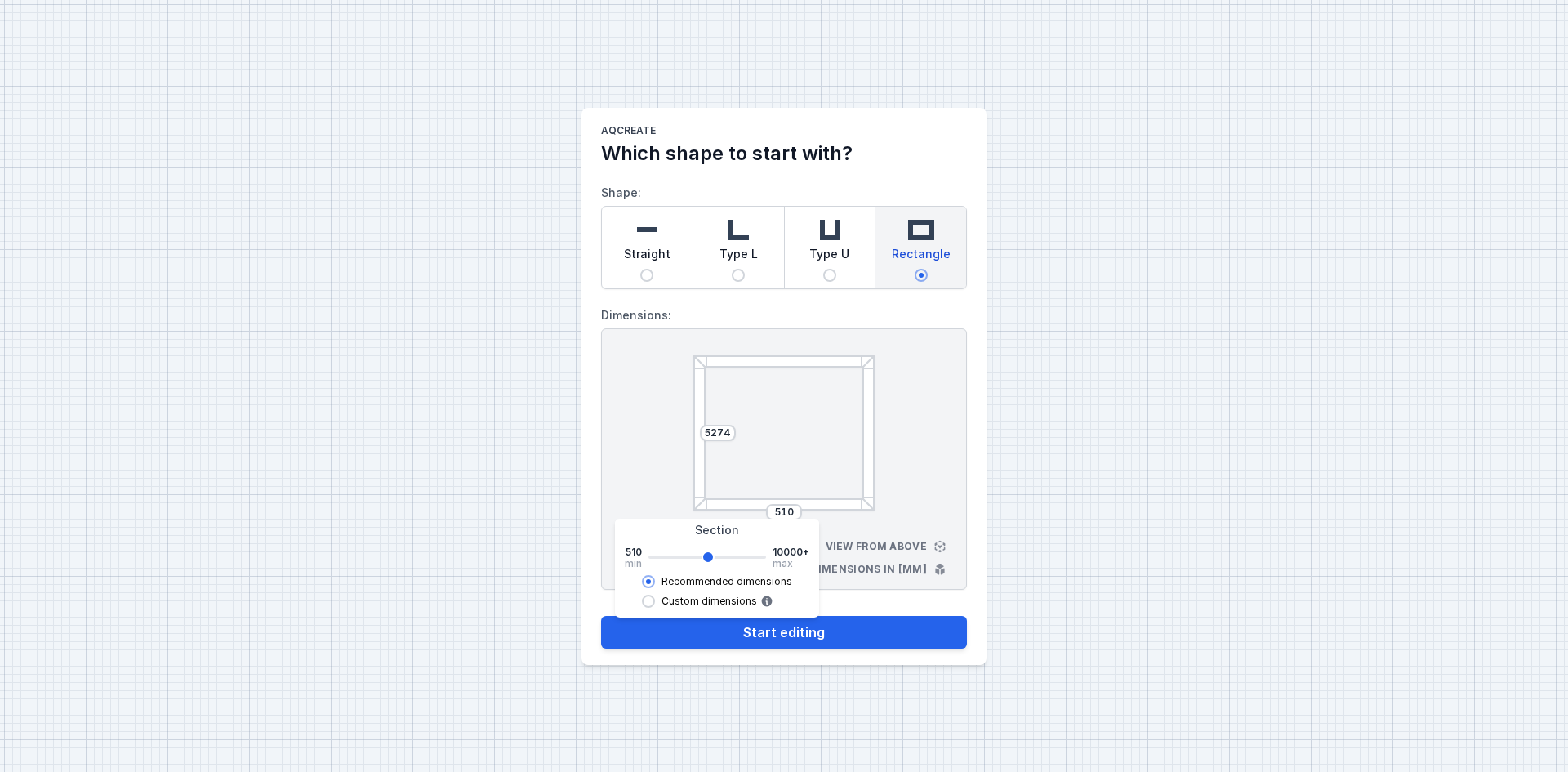
type input "5134"
type input "5130"
type input "4994"
type input "4990"
type input "4854"
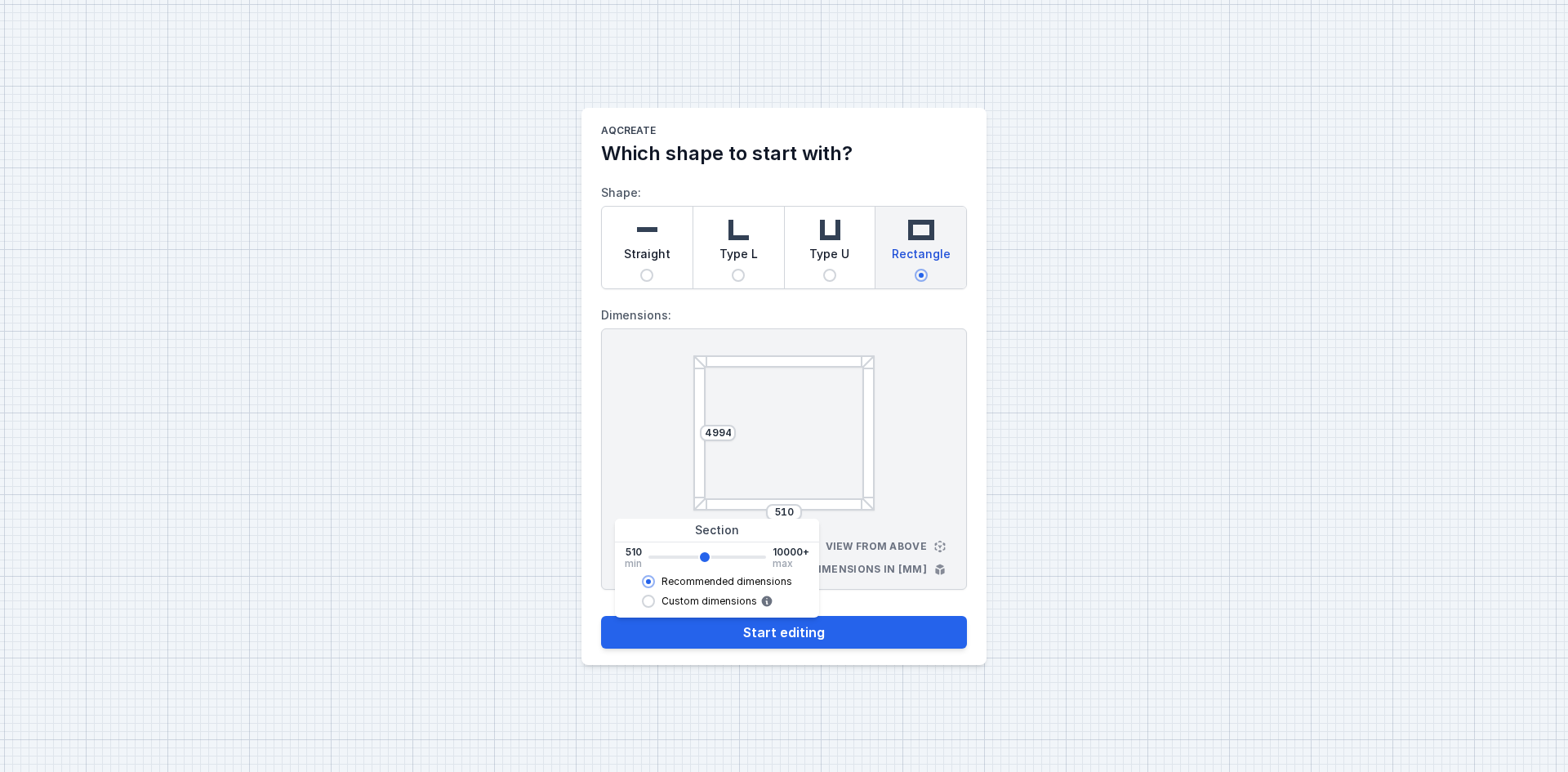
type input "4850"
type input "4714"
type input "4710"
type input "4574"
type input "4570"
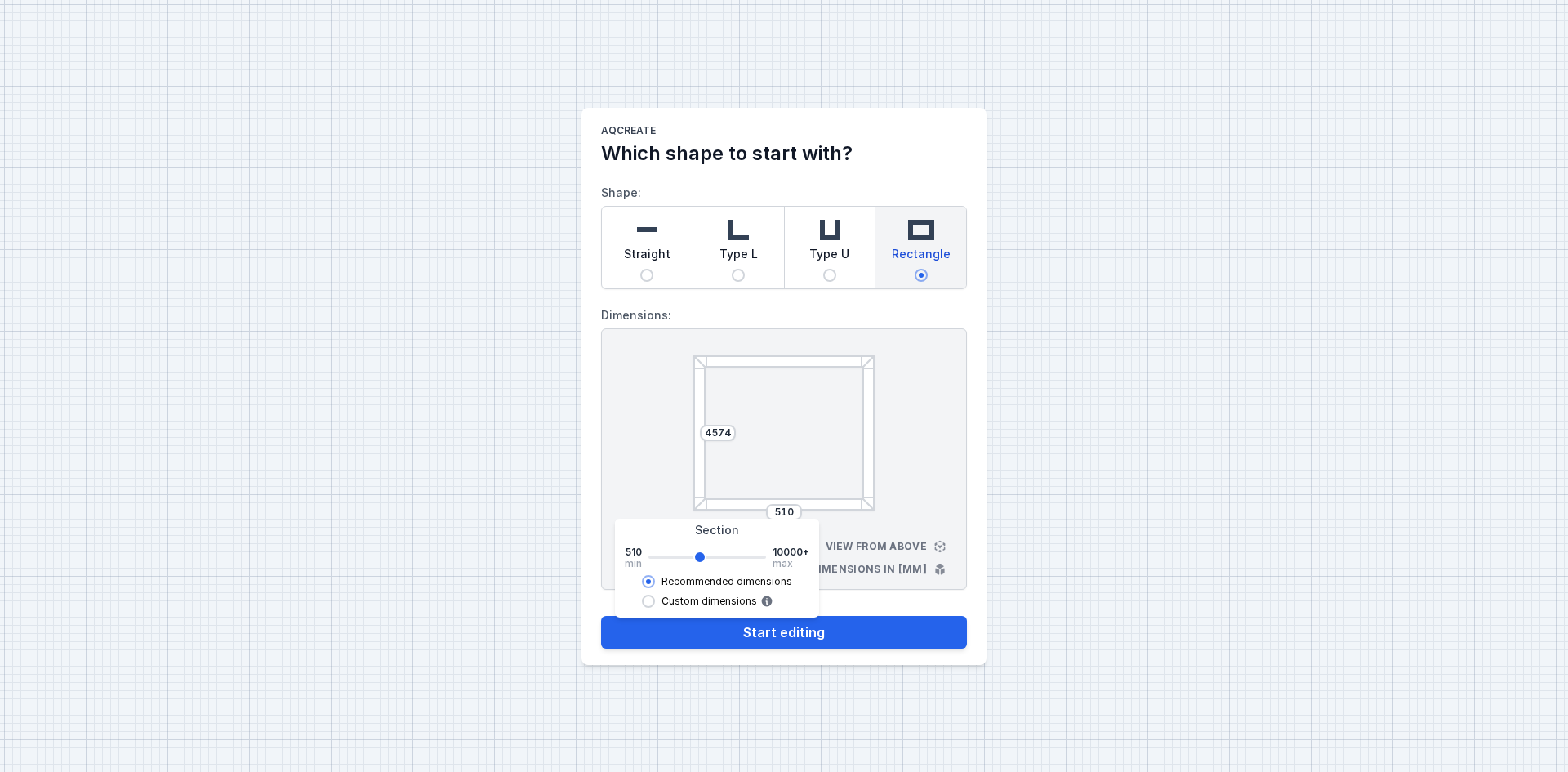
type input "4434"
type input "4430"
type input "4294"
type input "4290"
type input "4434"
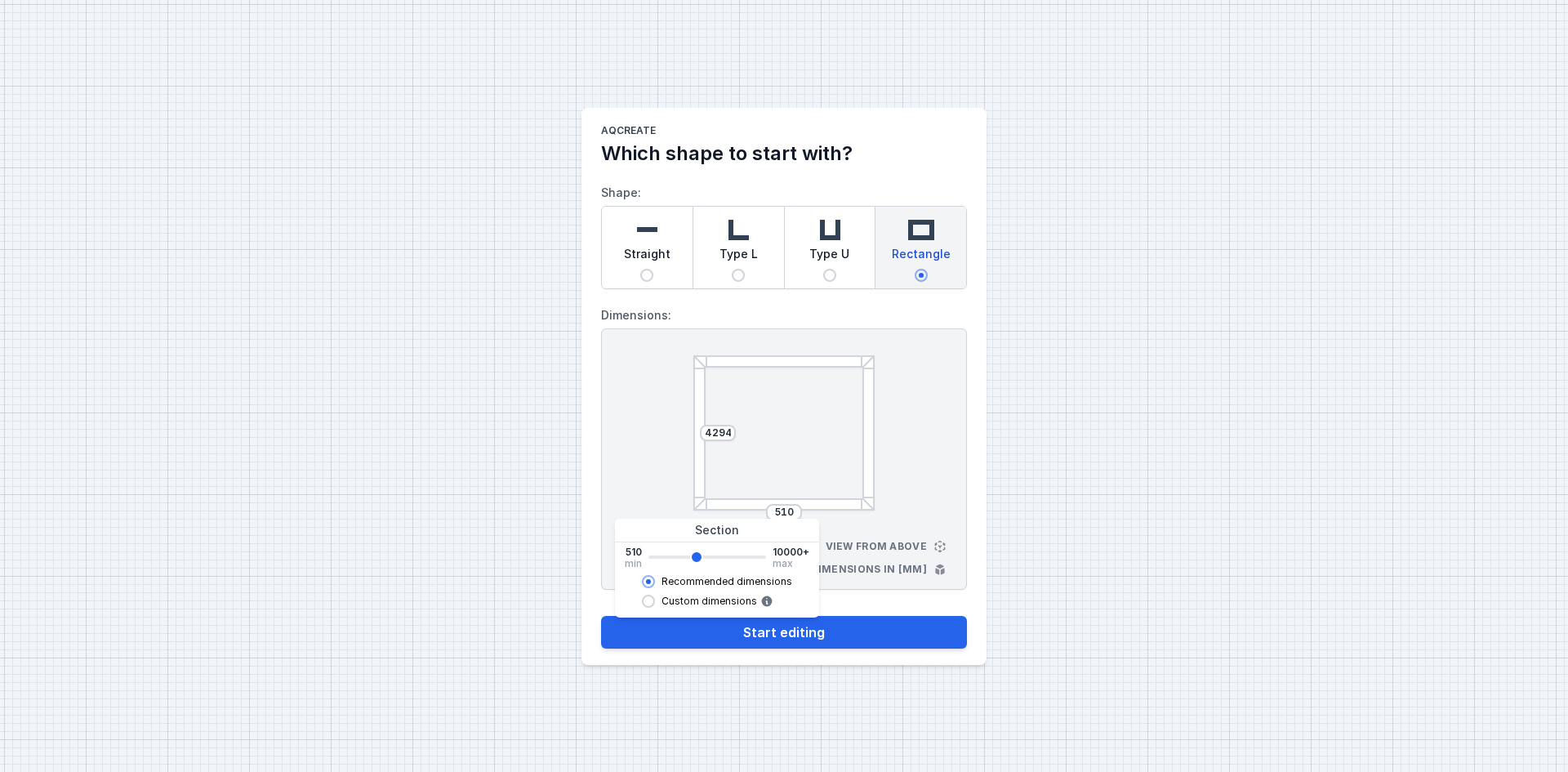
type input "4430"
type input "4574"
type input "4570"
type input "4714"
type input "4710"
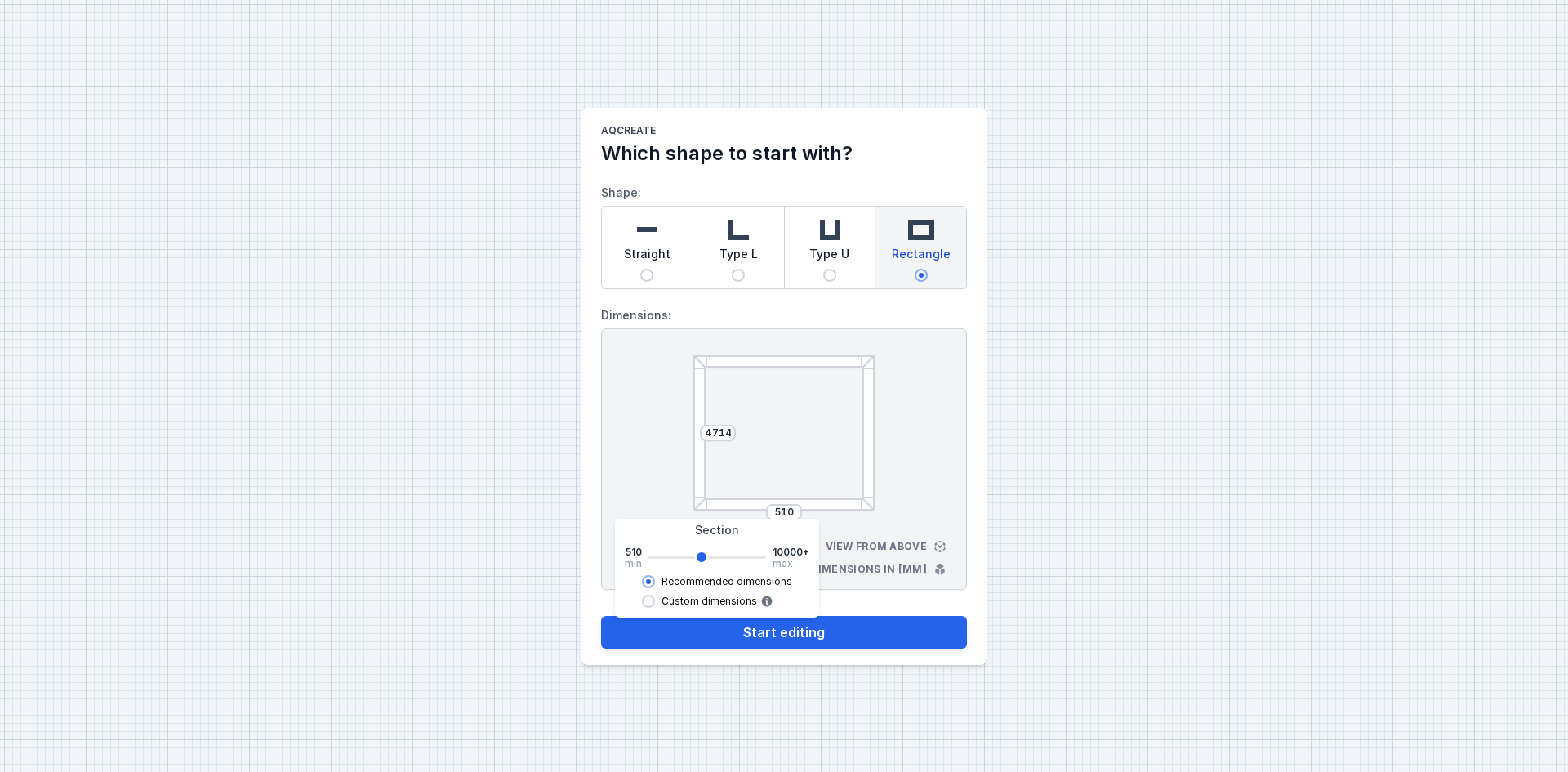
type input "4854"
drag, startPoint x: 656, startPoint y: 557, endPoint x: 703, endPoint y: 553, distance: 47.2
click at [703, 556] on input "range" at bounding box center [707, 557] width 117 height 4
type input "4850"
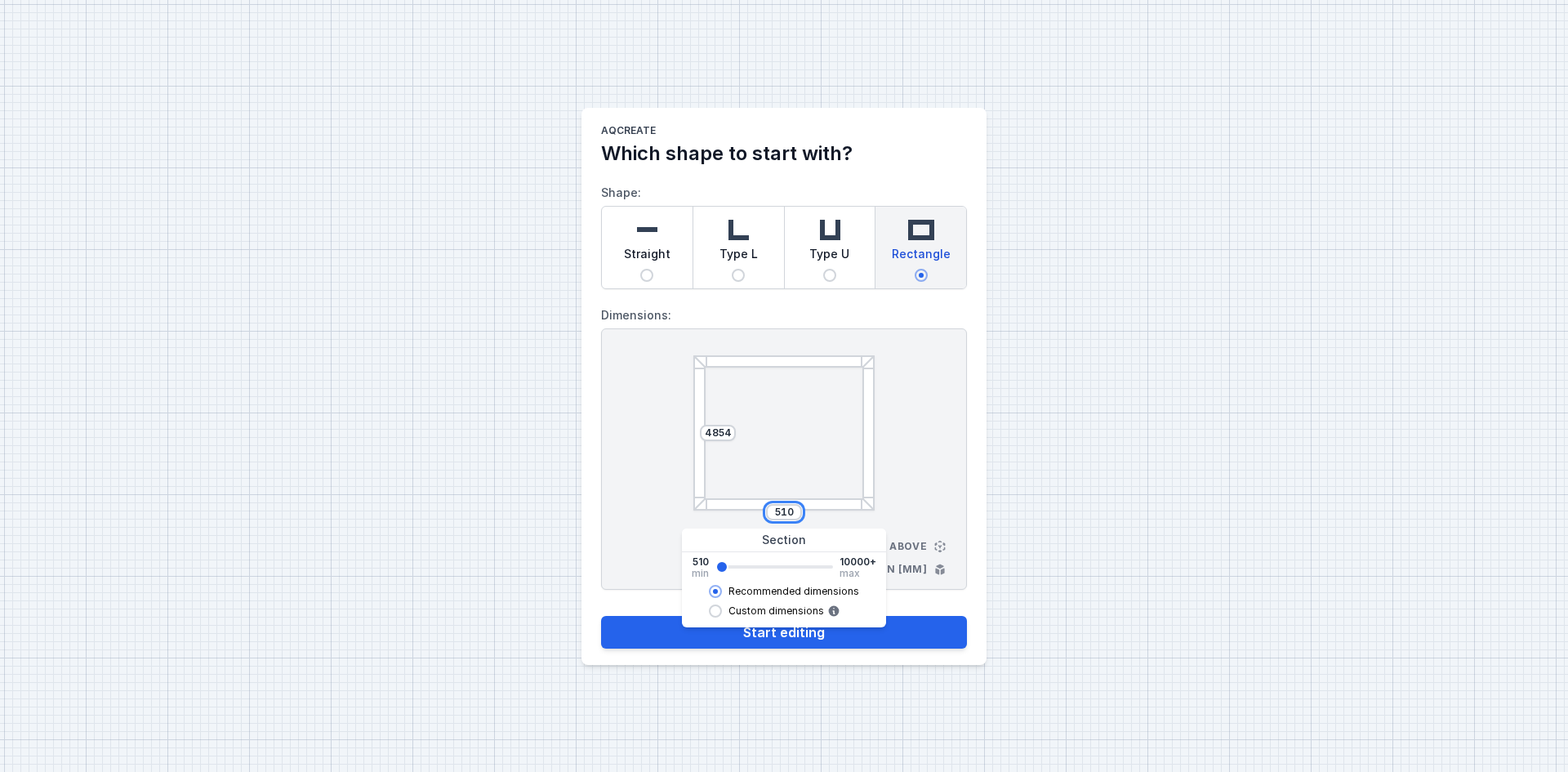
click at [792, 510] on input "510" at bounding box center [784, 512] width 26 height 13
type input "650"
type input "790"
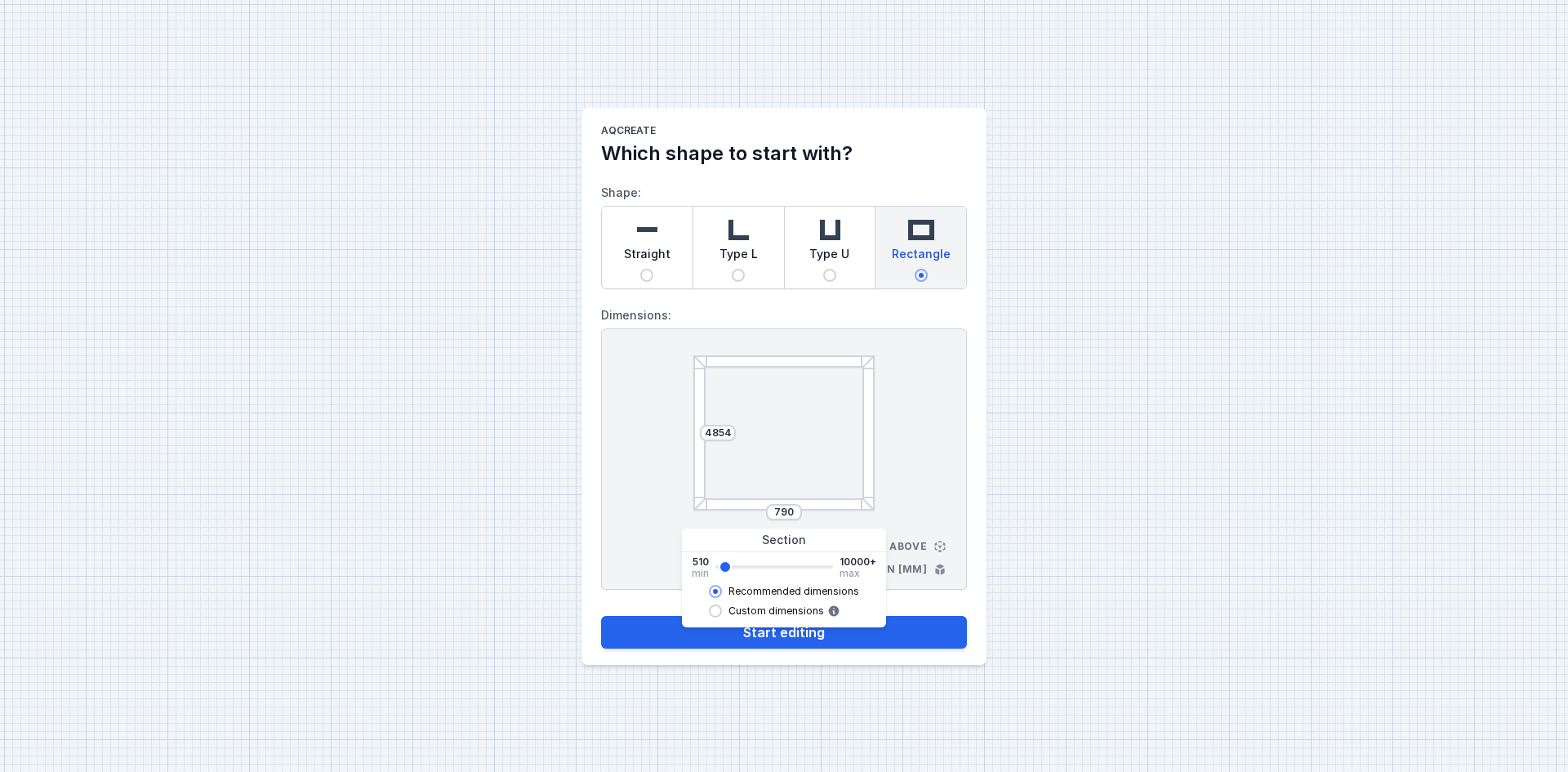
type input "930"
type input "1070"
type input "1210"
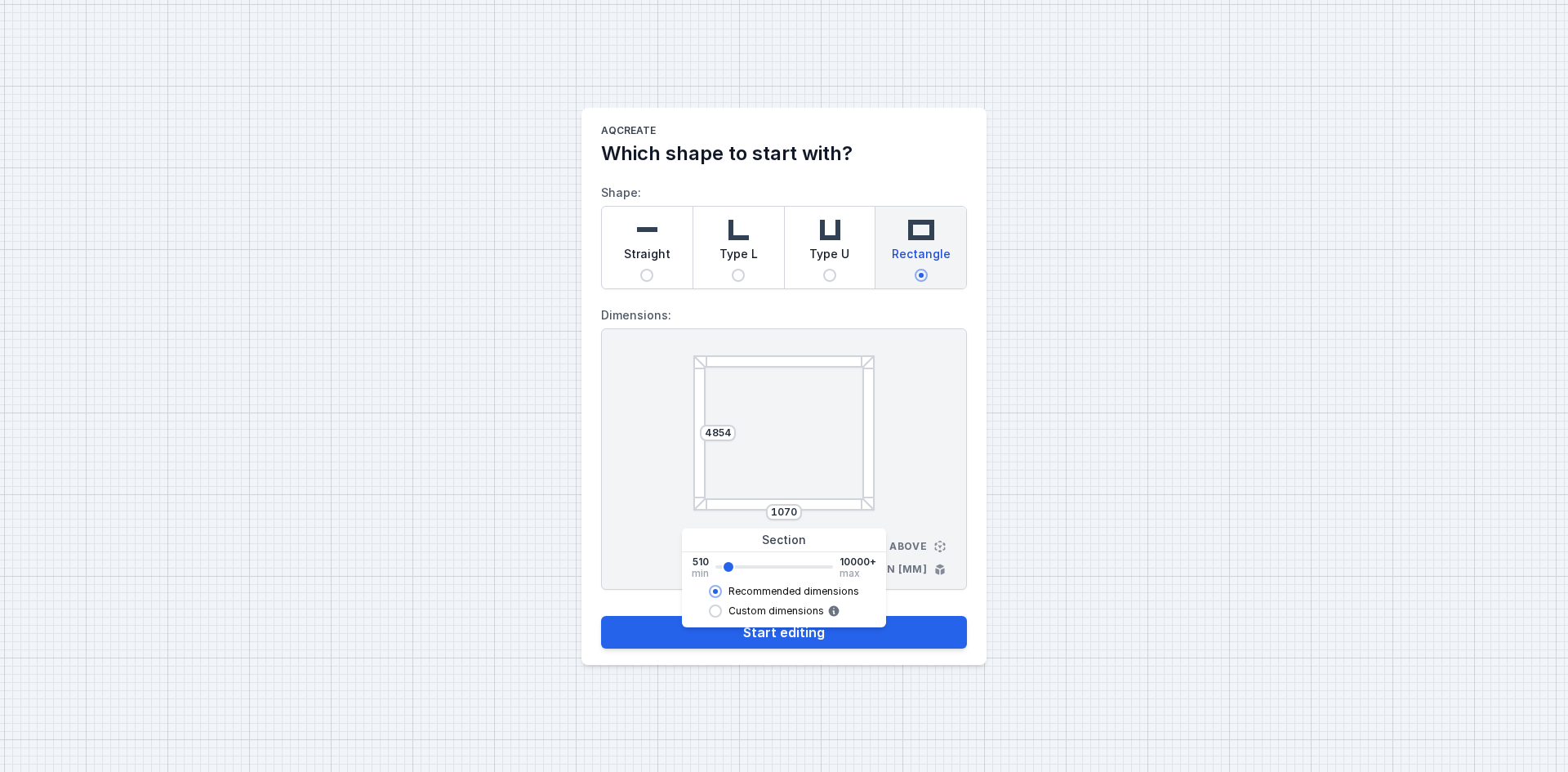
type input "1210"
type input "1350"
type input "1490"
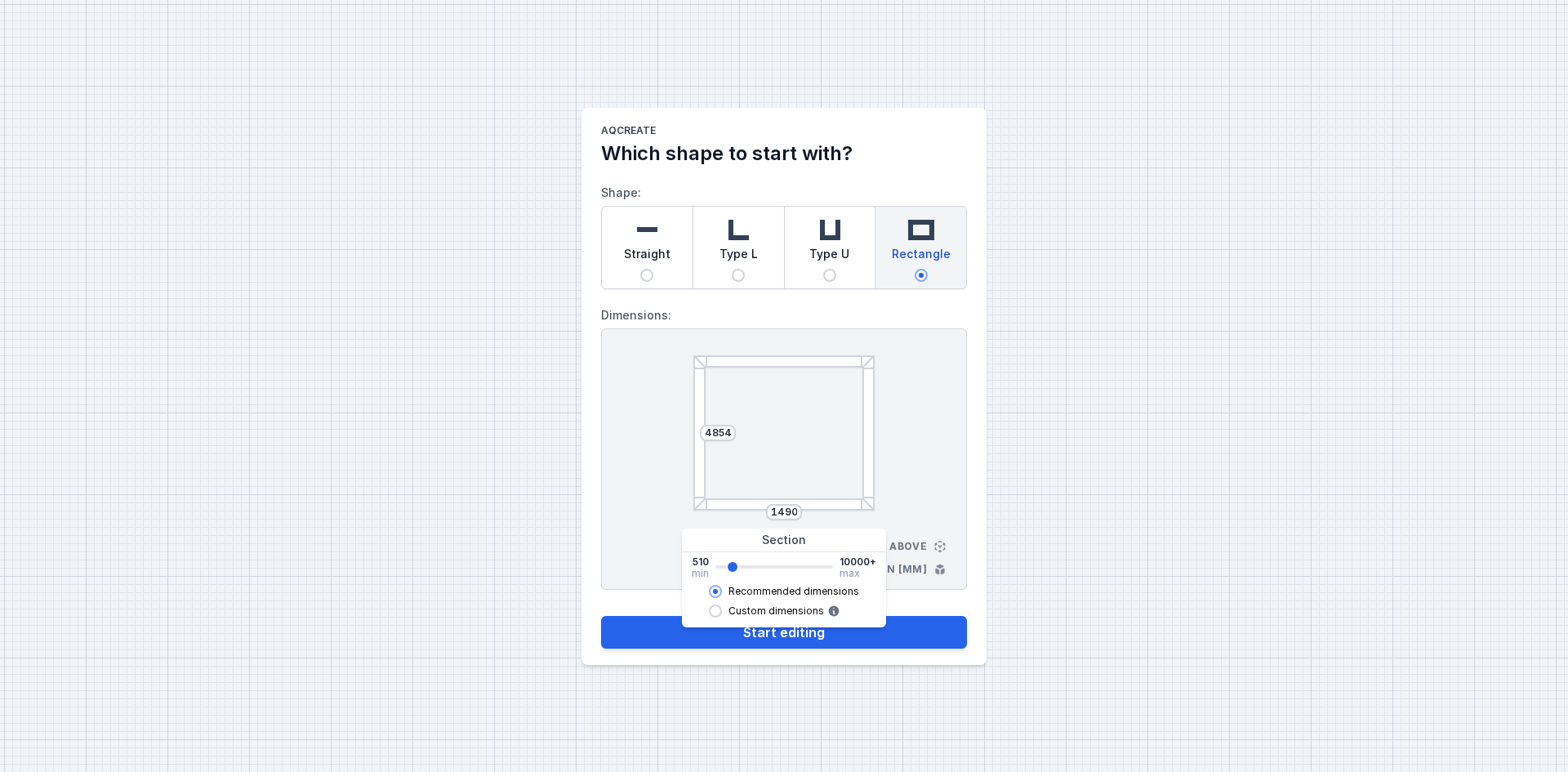
type input "1630"
type input "1770"
type input "1910"
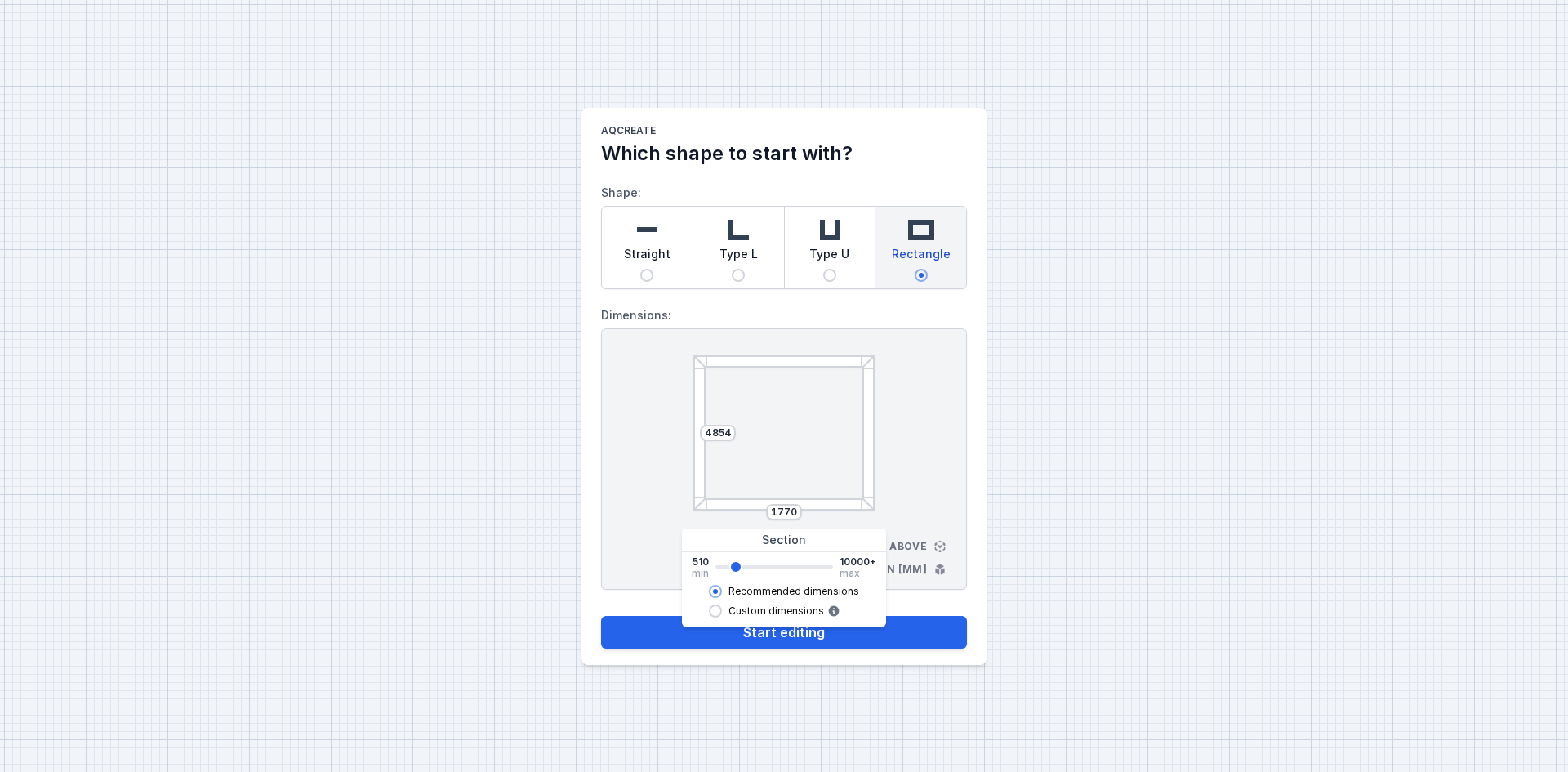
type input "1910"
type input "2050"
type input "2190"
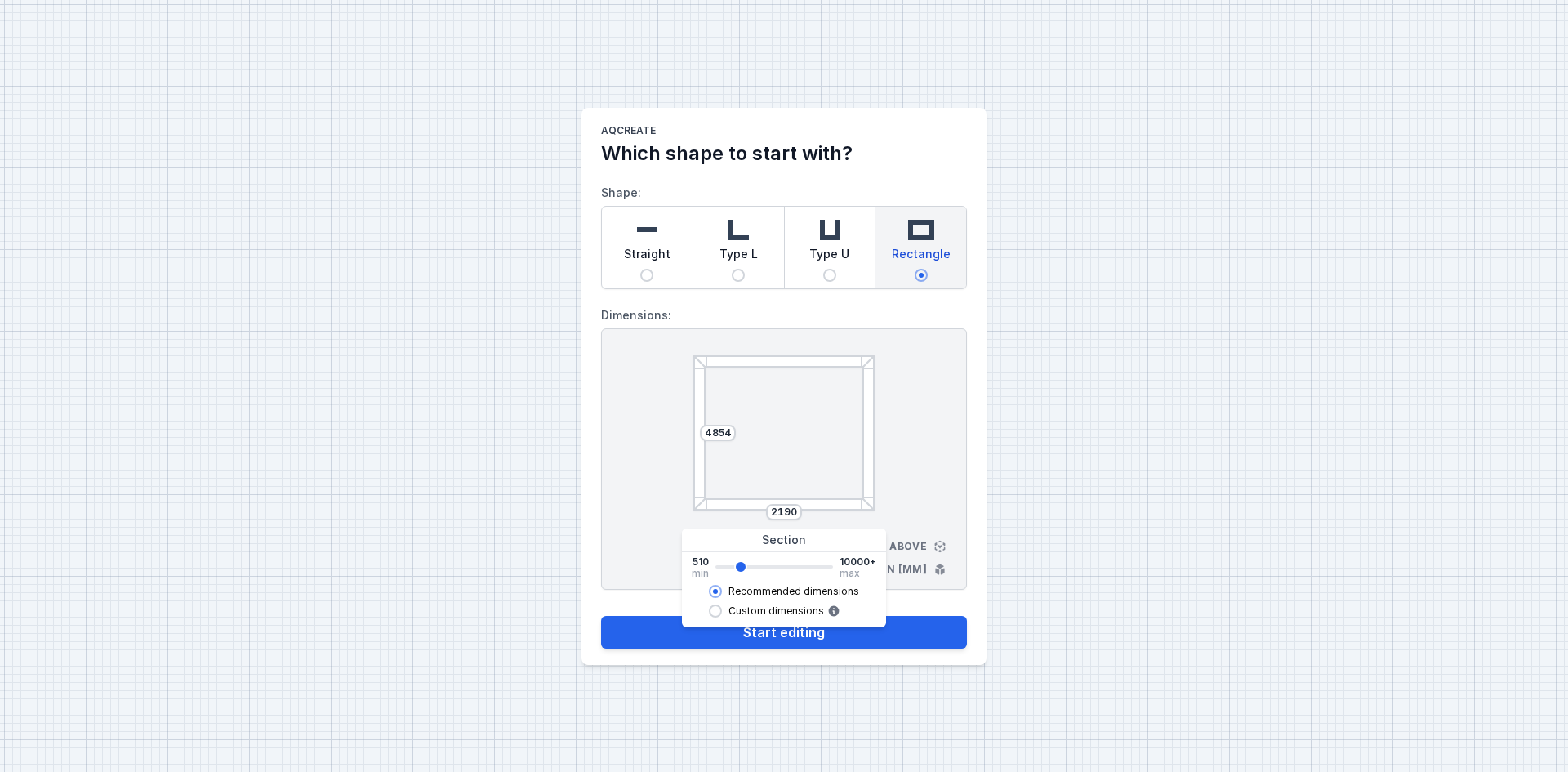
type input "2332"
type input "2330"
type input "2472"
type input "2470"
type input "2612"
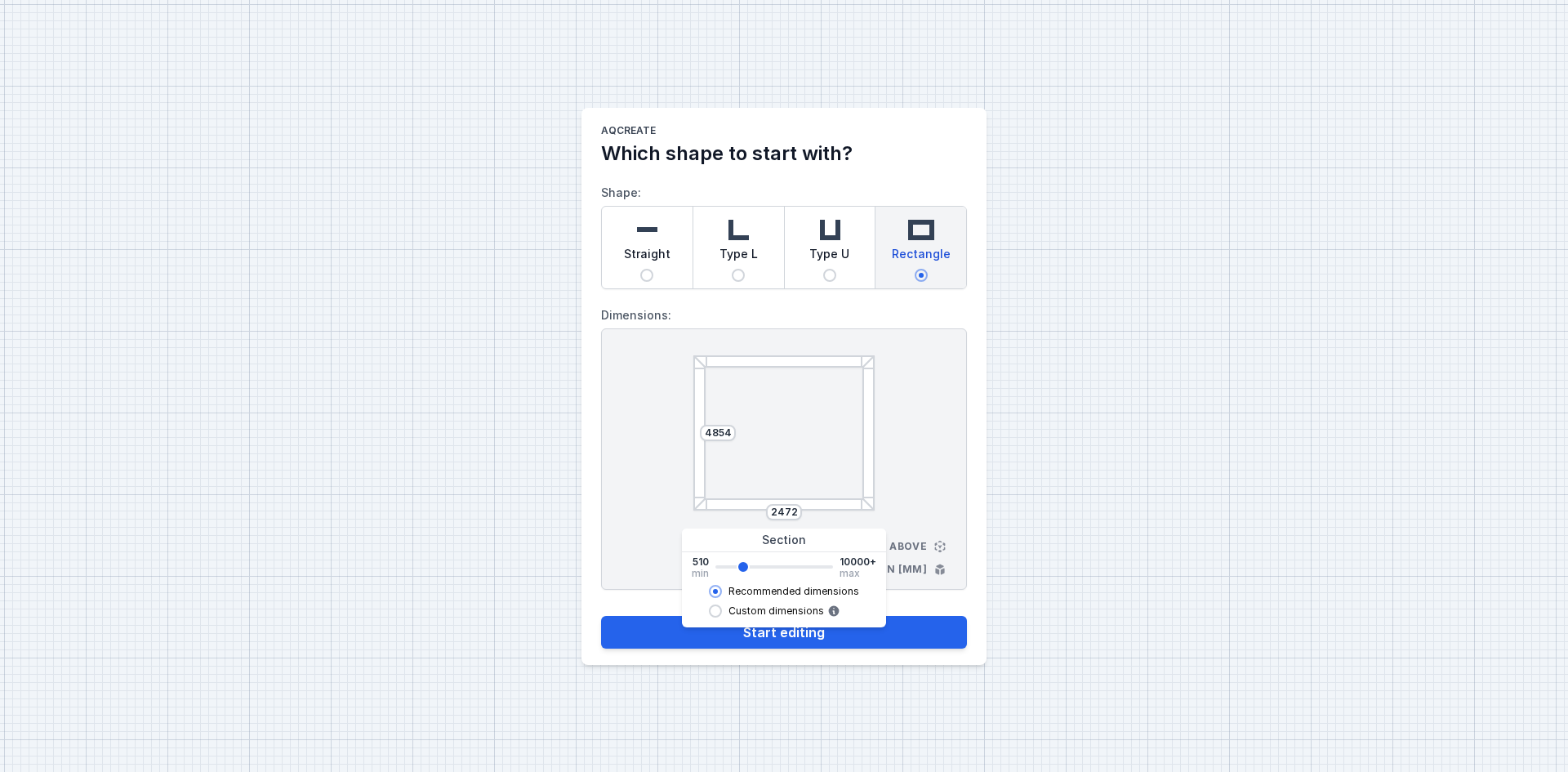
type input "2610"
type input "2752"
type input "2750"
type input "2892"
type input "2890"
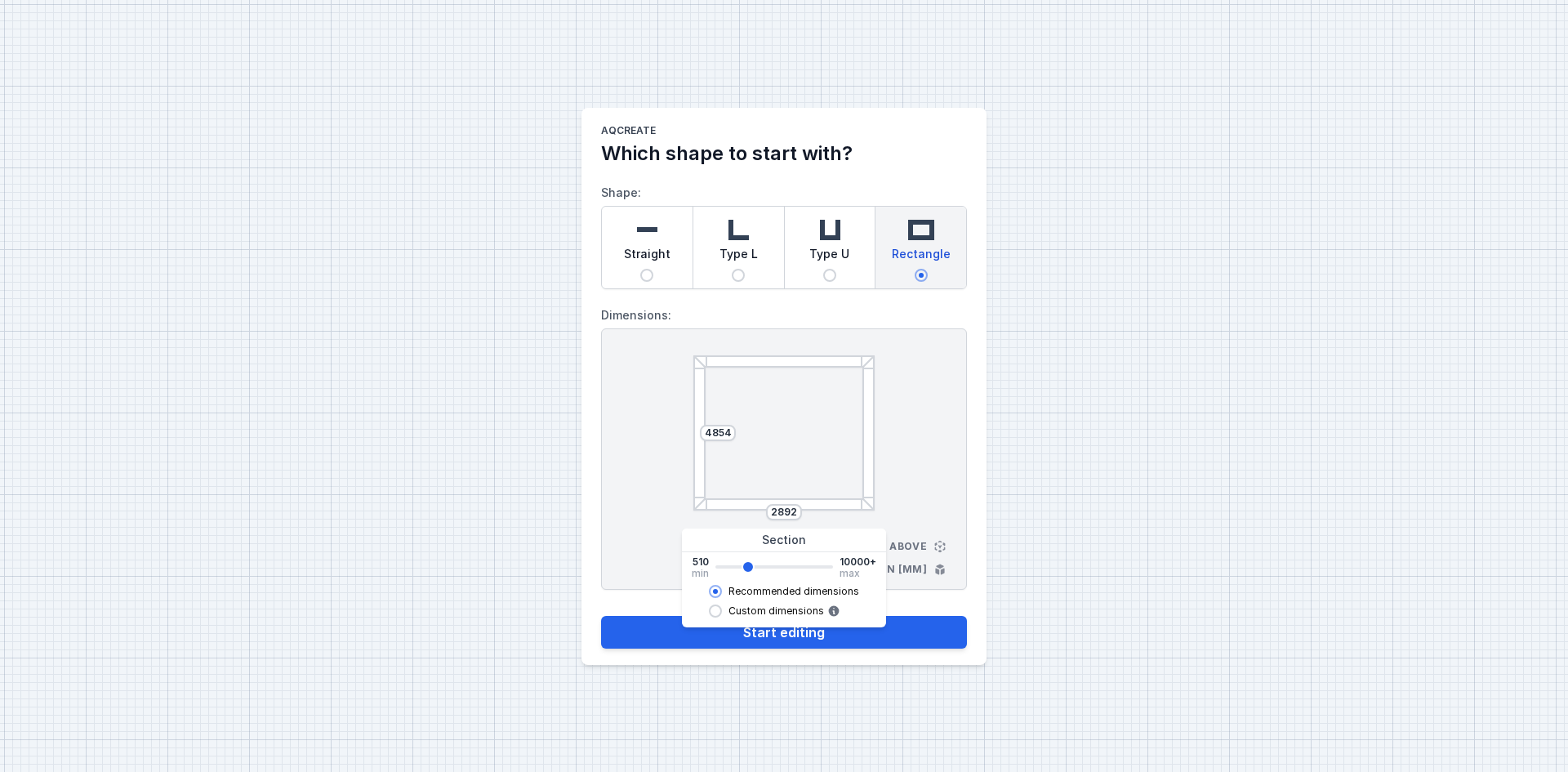
type input "3032"
type input "3030"
type input "3172"
type input "3170"
type input "3312"
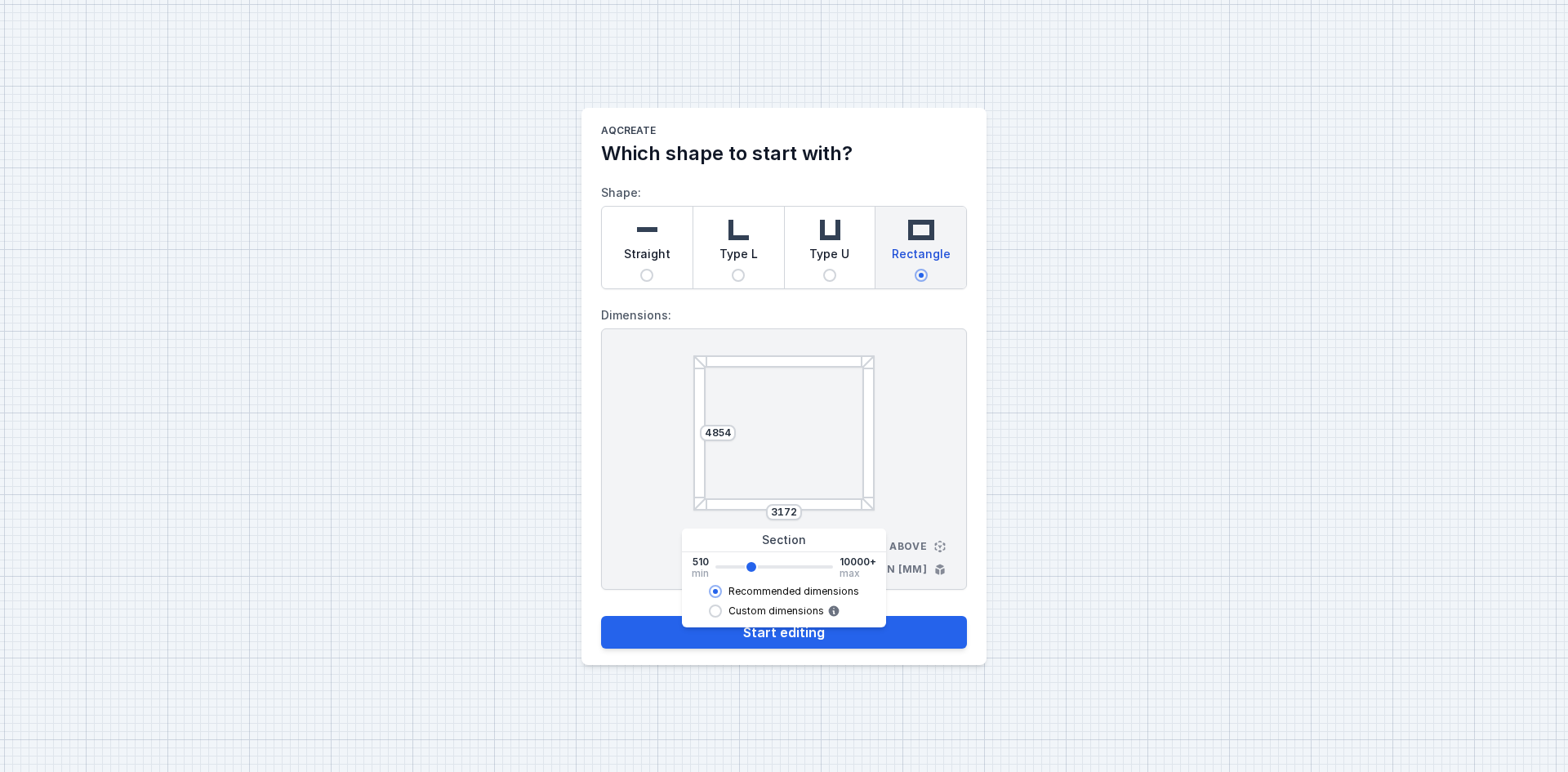
type input "3310"
type input "3452"
type input "3450"
type input "3592"
type input "3590"
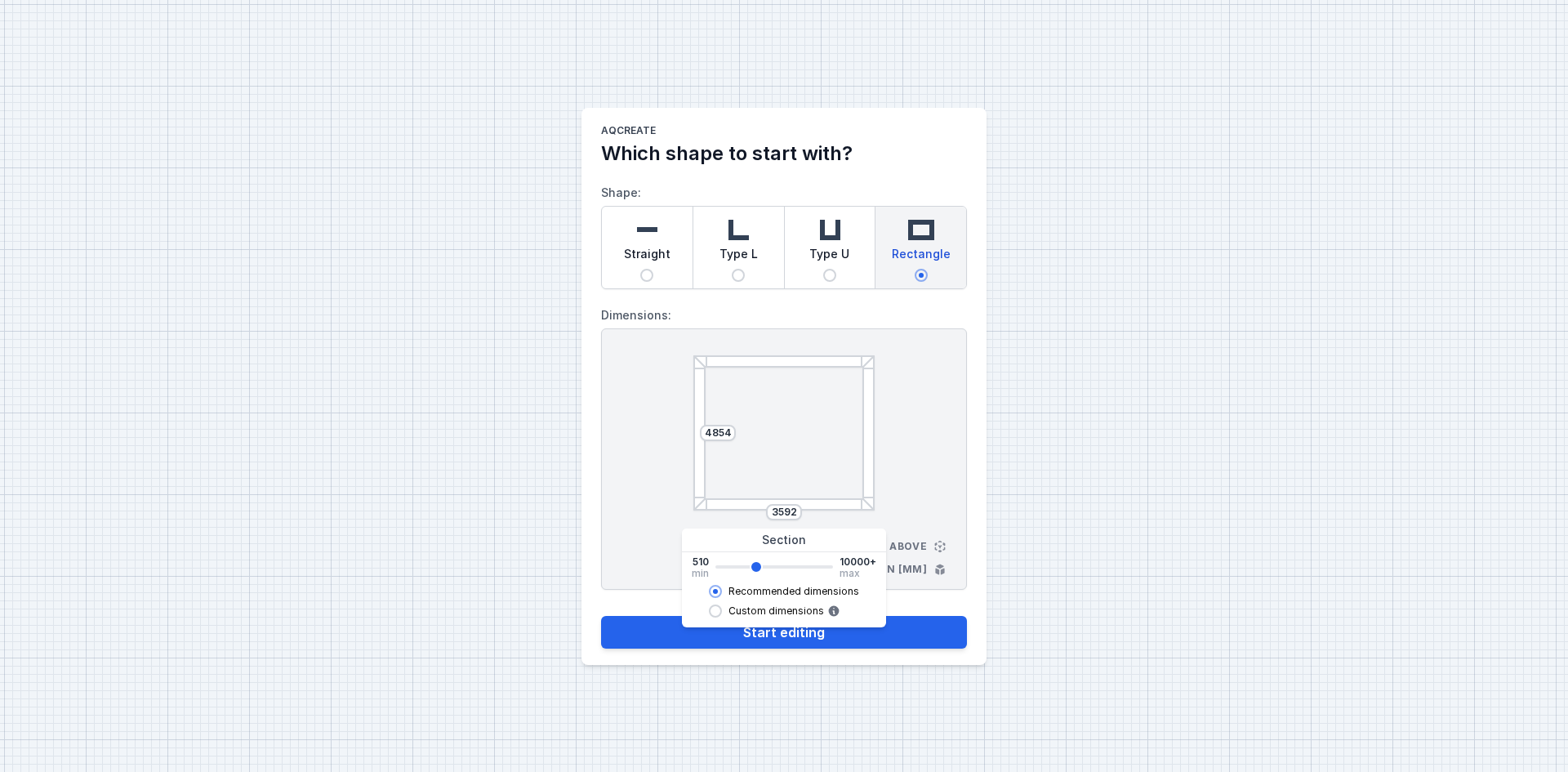
type input "3732"
type input "3730"
type input "3872"
type input "3870"
type input "4012"
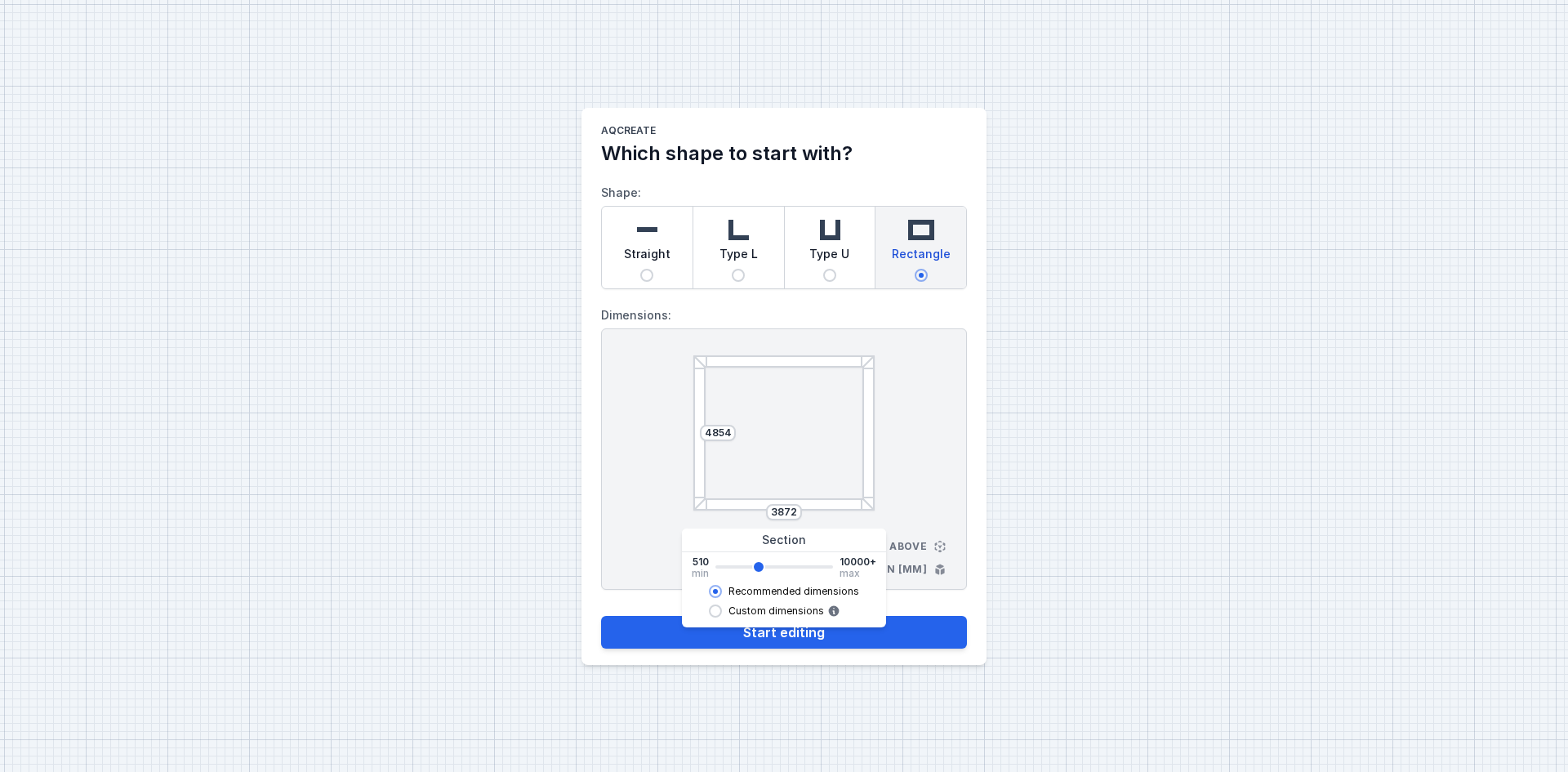
type input "4010"
type input "4152"
type input "4150"
drag, startPoint x: 721, startPoint y: 568, endPoint x: 751, endPoint y: 567, distance: 30.0
click at [751, 567] on input "range" at bounding box center [775, 567] width 117 height 4
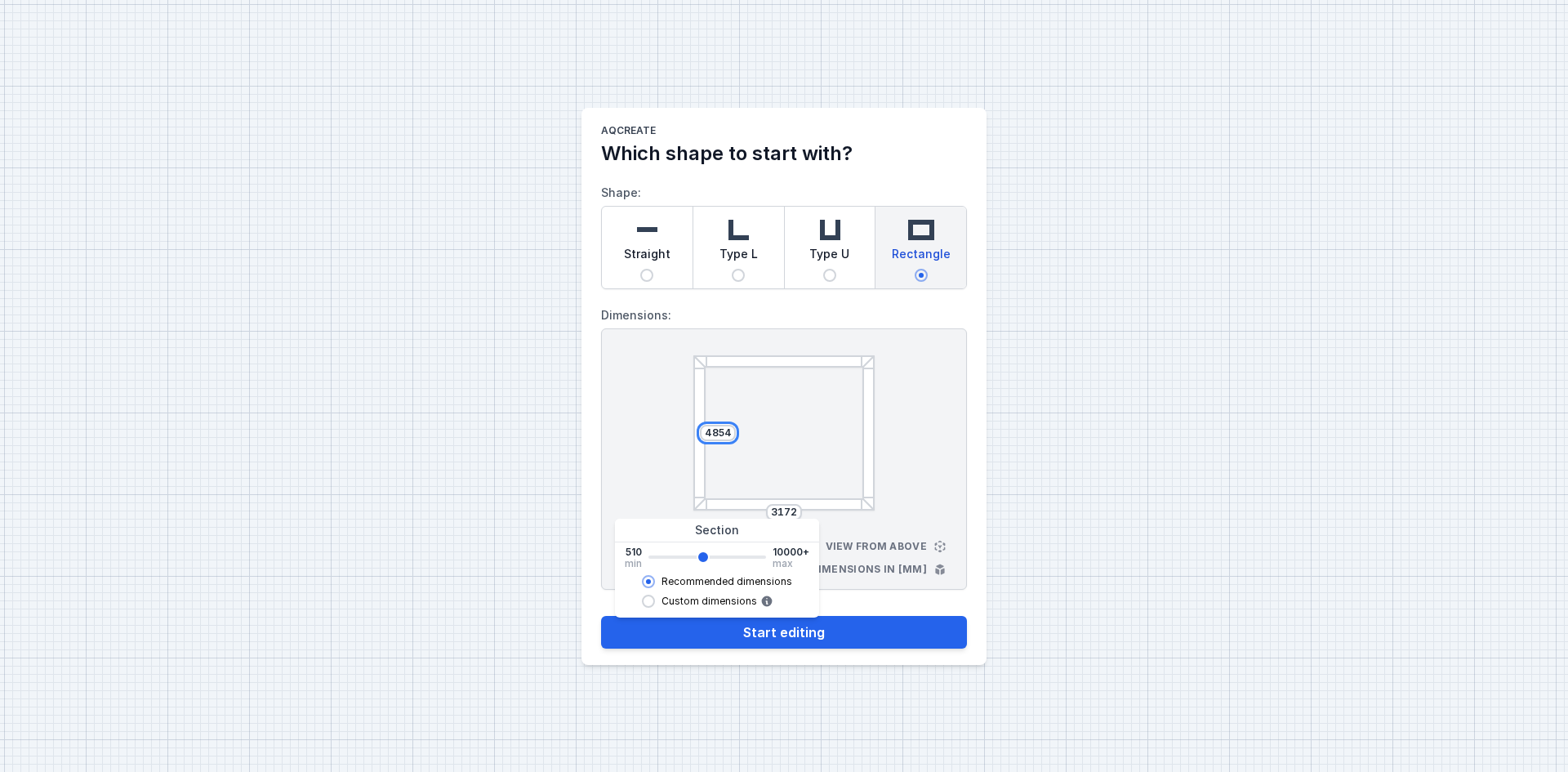
click at [720, 429] on input "4854" at bounding box center [718, 433] width 26 height 13
click at [701, 556] on input "range" at bounding box center [707, 557] width 117 height 4
click at [898, 437] on div "4714 3172 View from above Dimensions in [mm]" at bounding box center [784, 459] width 366 height 262
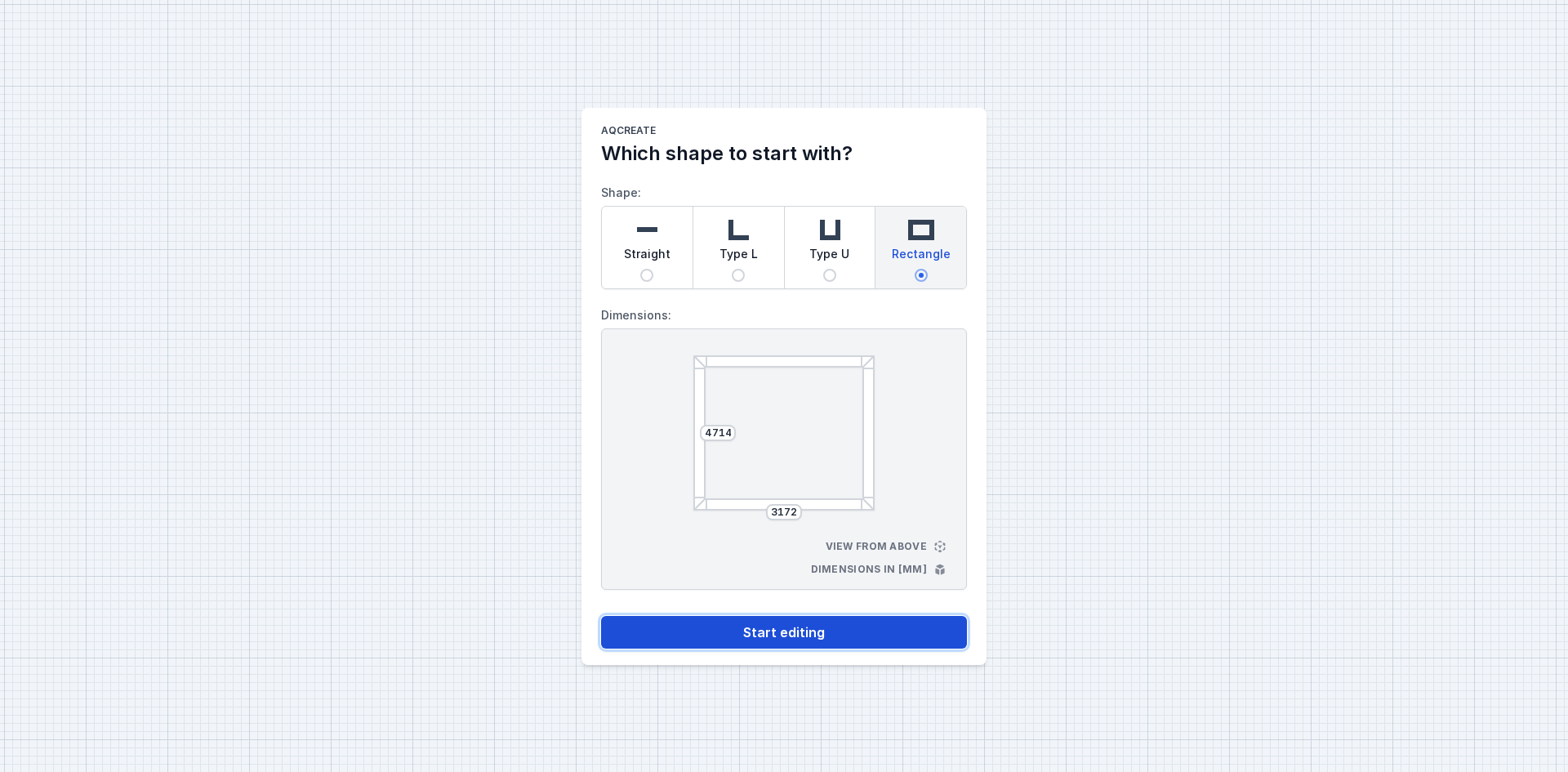
click at [800, 630] on button "Start editing" at bounding box center [784, 632] width 366 height 32
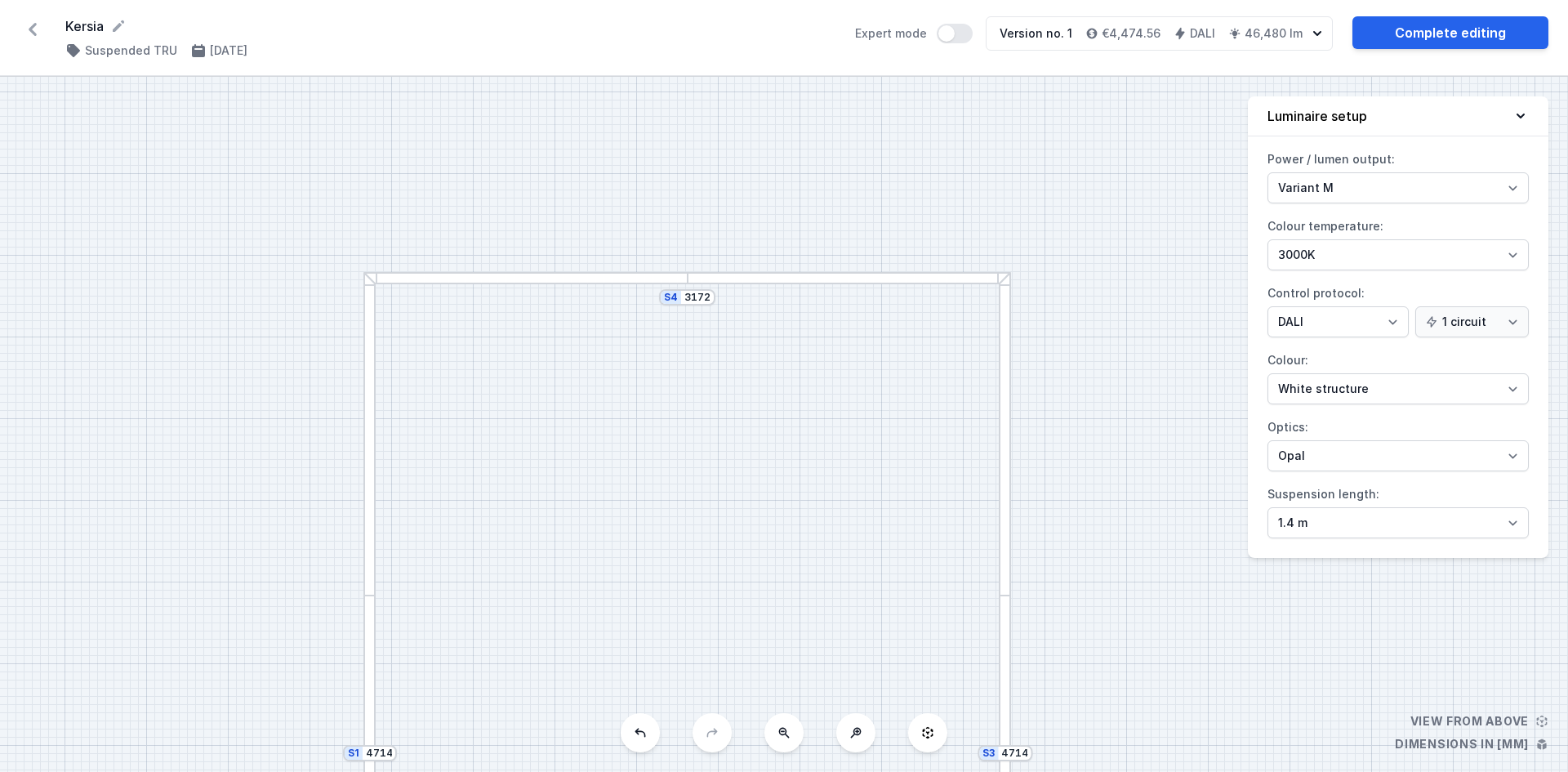
drag, startPoint x: 1169, startPoint y: 258, endPoint x: 1085, endPoint y: 551, distance: 304.8
click at [1087, 554] on div "S4 3172 S3 4714 S2 3172 S1 4714" at bounding box center [784, 424] width 1568 height 695
click at [1401, 187] on select "Variant L Variant M" at bounding box center [1398, 188] width 261 height 31
click at [1268, 172] on select "Variant L Variant M" at bounding box center [1398, 188] width 261 height 31
click at [1365, 248] on select "4000K 3000K 2700K" at bounding box center [1398, 254] width 261 height 31
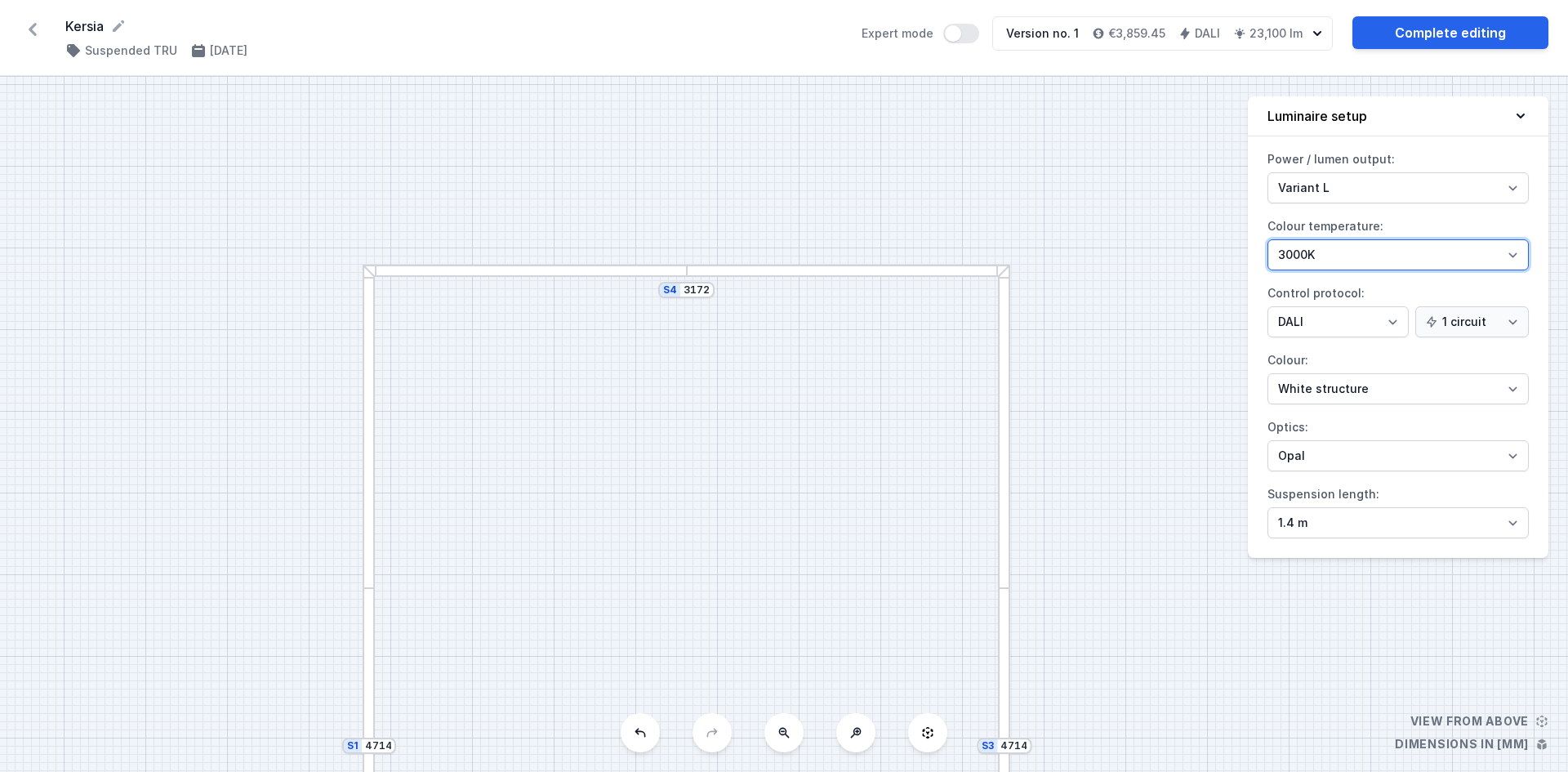
click at [1365, 248] on select "4000K 3000K 2700K" at bounding box center [1398, 254] width 261 height 31
click at [1481, 318] on select "1 circuit 2 circuits" at bounding box center [1472, 322] width 114 height 31
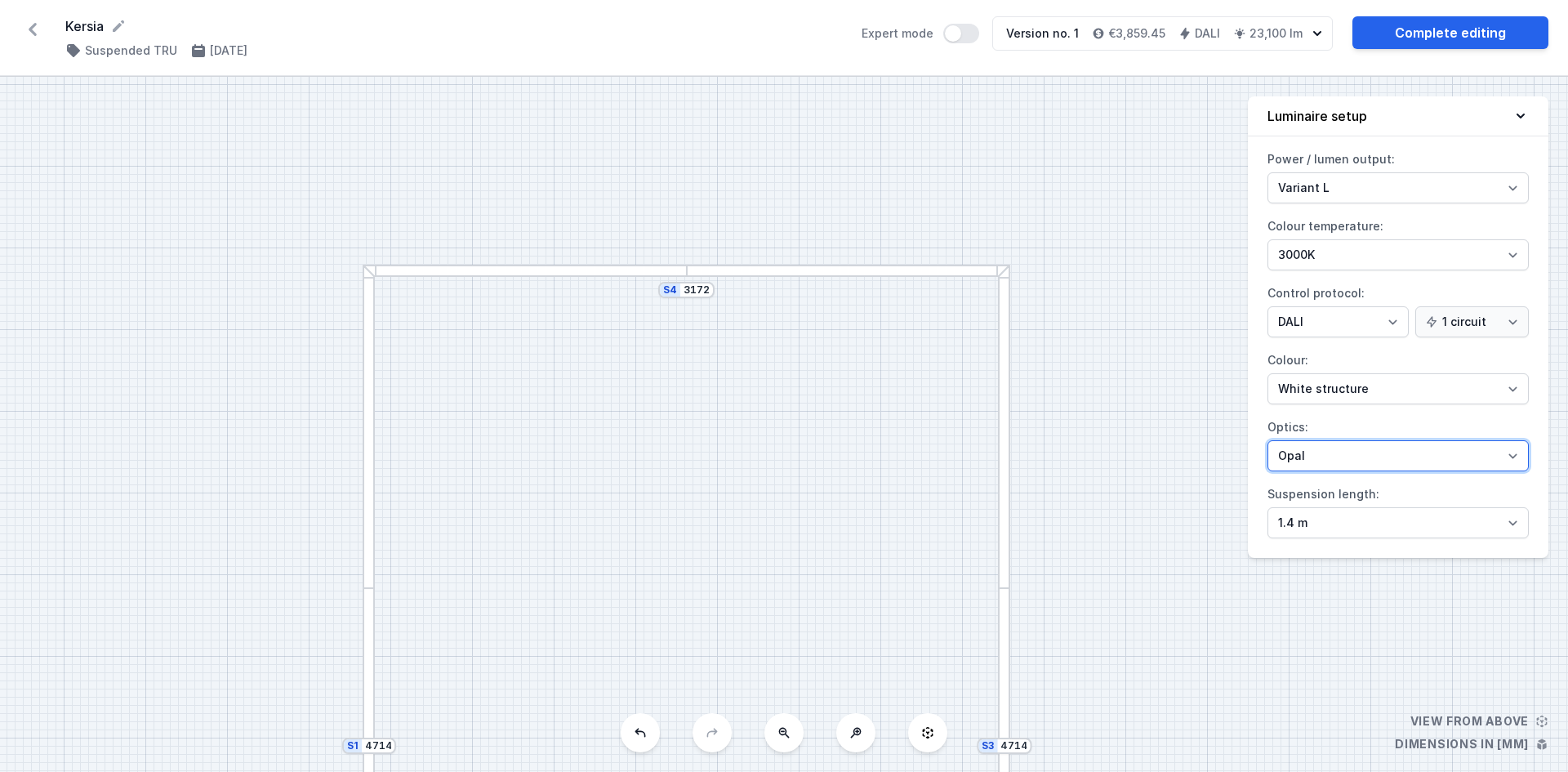
click at [1401, 464] on select "Microprism Opal" at bounding box center [1398, 455] width 261 height 31
click at [1268, 440] on select "Microprism Opal" at bounding box center [1398, 455] width 261 height 31
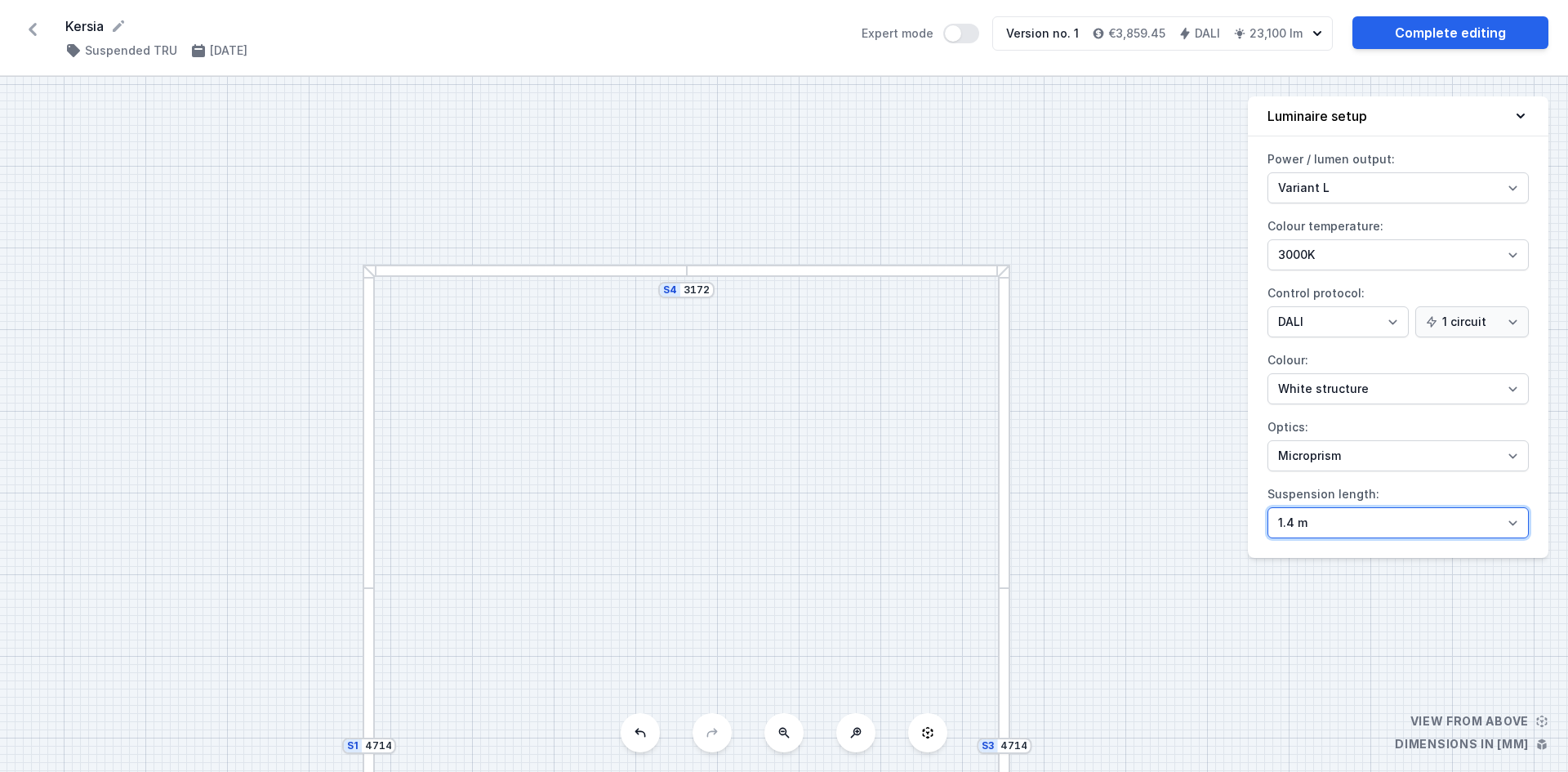
click at [1367, 523] on select "1.4 m 3 m 4 m 5 m" at bounding box center [1398, 523] width 261 height 31
click at [1268, 508] on select "1.4 m 3 m 4 m 5 m" at bounding box center [1398, 523] width 261 height 31
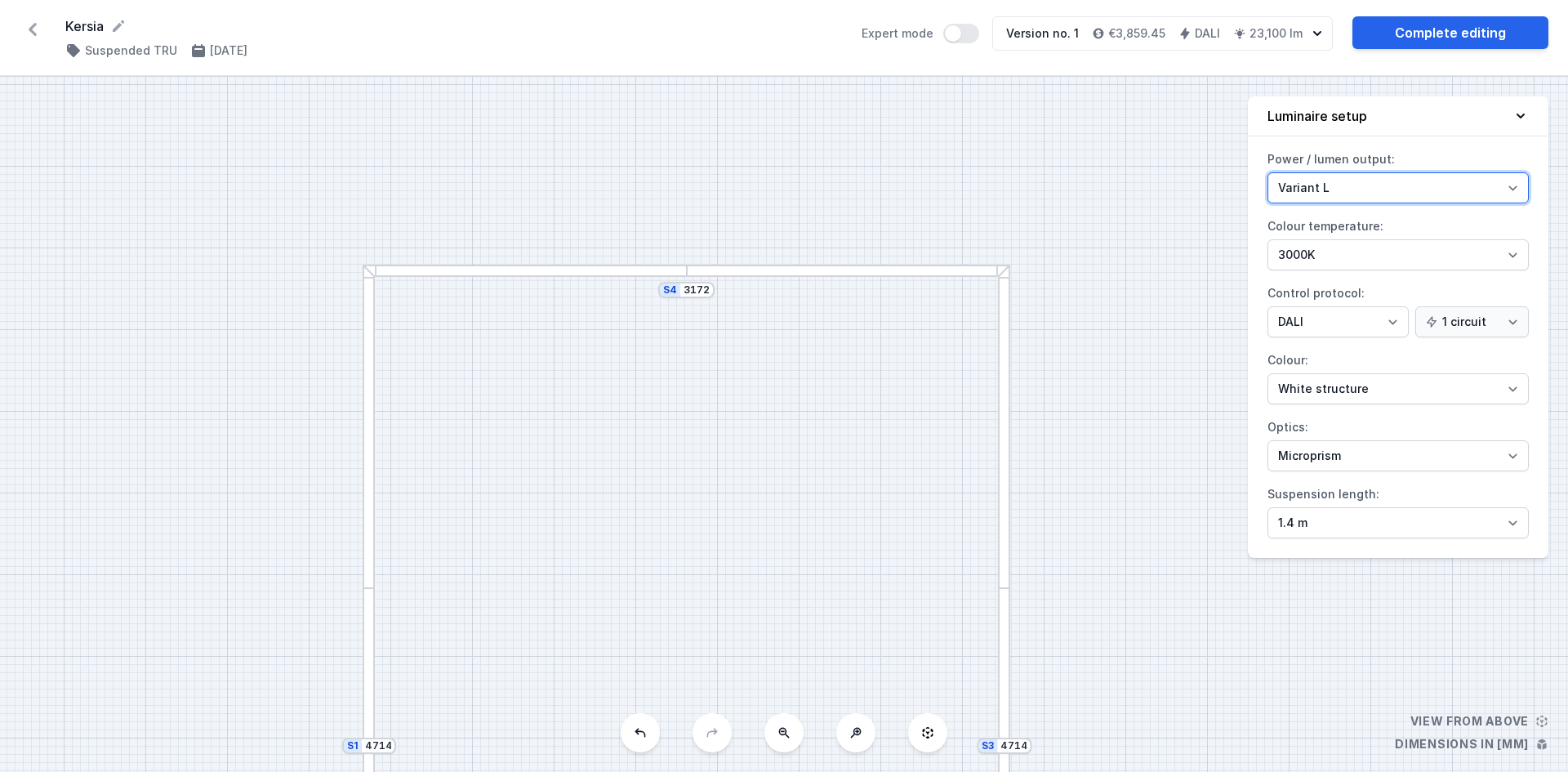
click at [1372, 189] on select "Variant L Variant M" at bounding box center [1398, 188] width 261 height 31
click at [1268, 172] on select "Variant L Variant M" at bounding box center [1398, 188] width 261 height 31
click at [1358, 188] on select "Variant L Variant M" at bounding box center [1398, 188] width 261 height 31
click at [1268, 172] on select "Variant L Variant M" at bounding box center [1398, 188] width 261 height 31
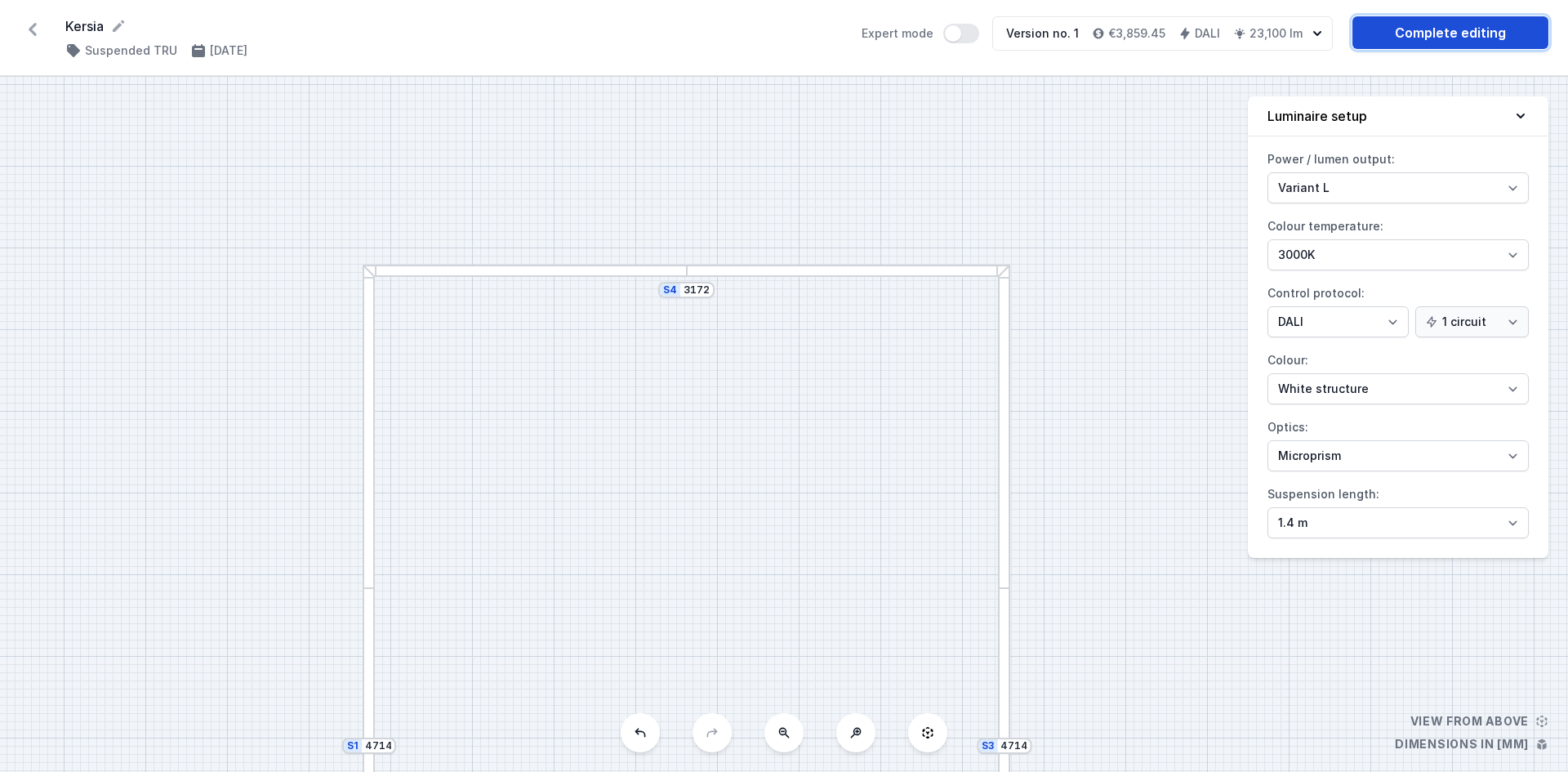
click at [1414, 39] on link "Complete editing" at bounding box center [1450, 32] width 196 height 32
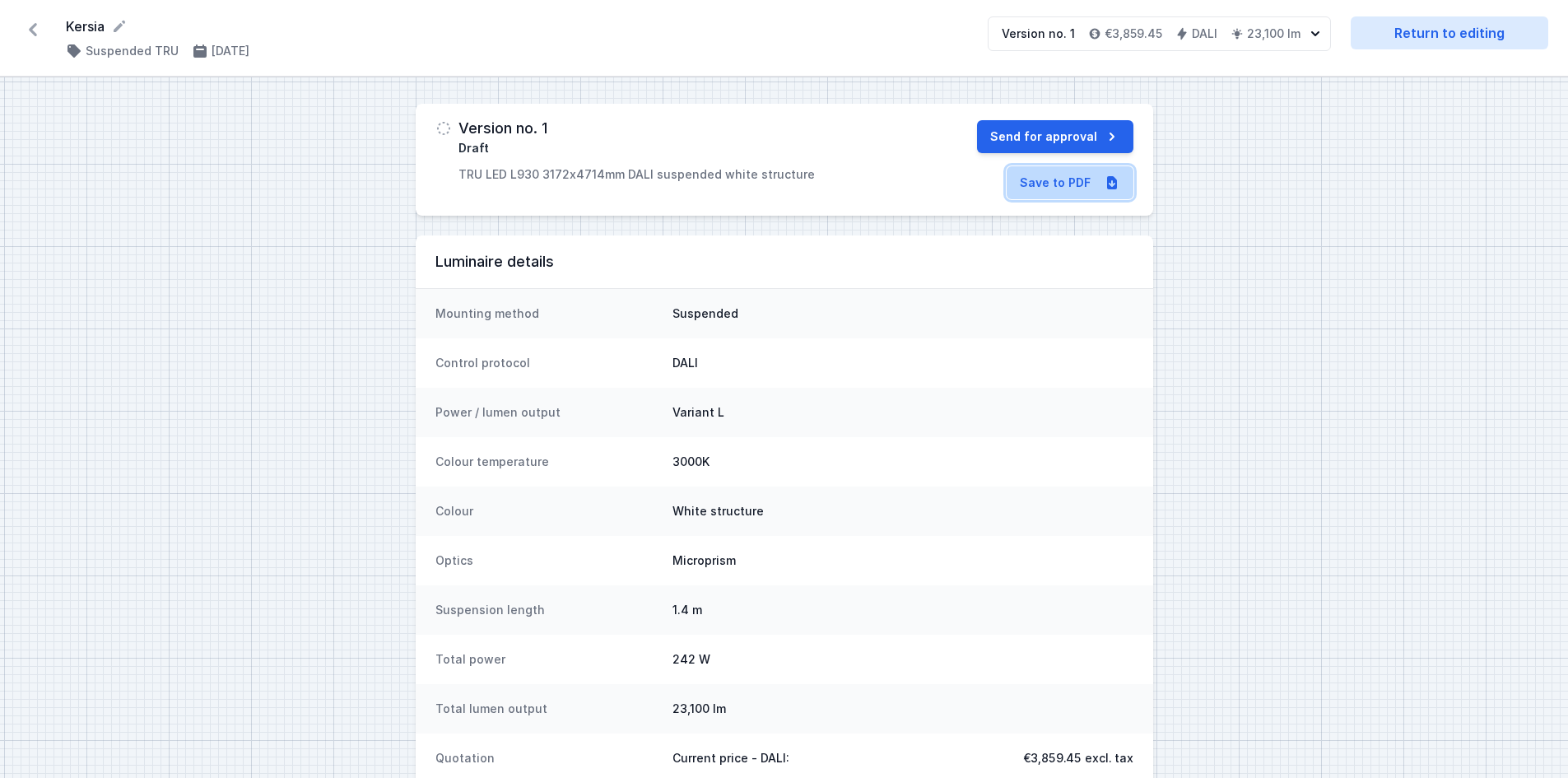
click at [1092, 176] on link "Save to PDF" at bounding box center [1070, 183] width 127 height 33
click at [1047, 128] on button "Send for approval" at bounding box center [1055, 136] width 156 height 33
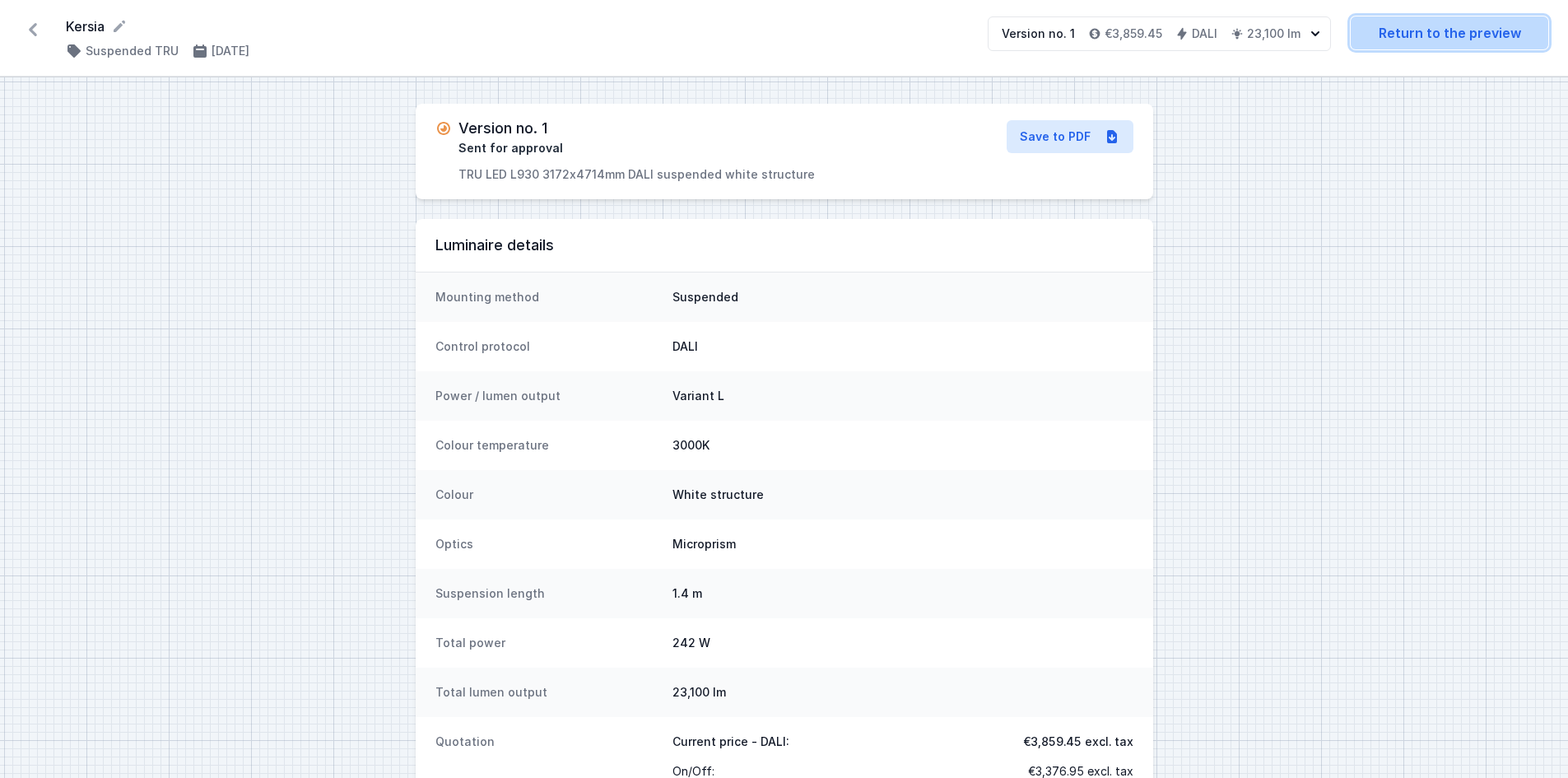
click at [1404, 30] on link "Return to the preview" at bounding box center [1449, 33] width 197 height 33
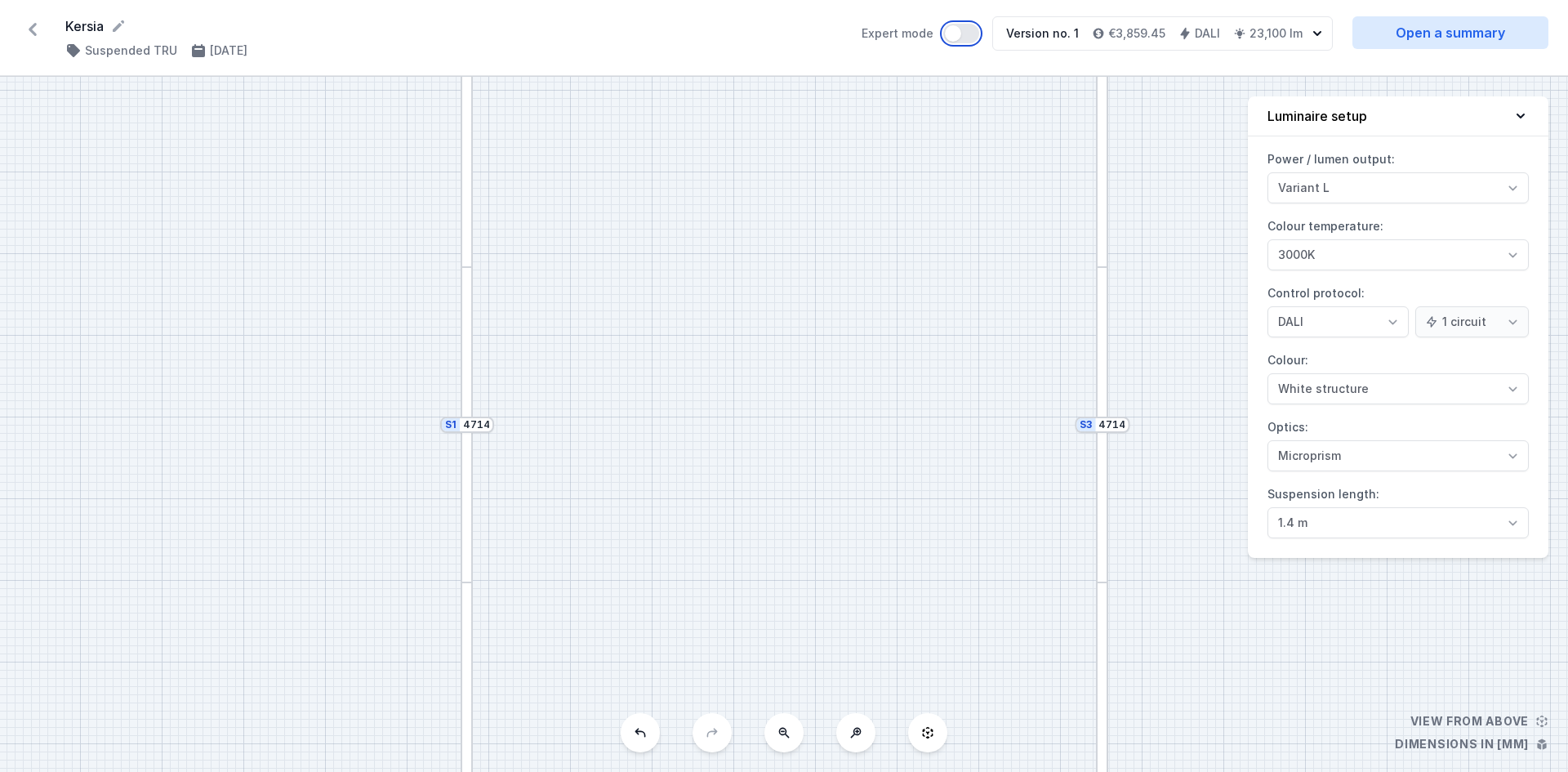
click at [971, 31] on button "Expert mode" at bounding box center [961, 33] width 36 height 20
click at [1433, 36] on link "Open a summary" at bounding box center [1450, 32] width 196 height 32
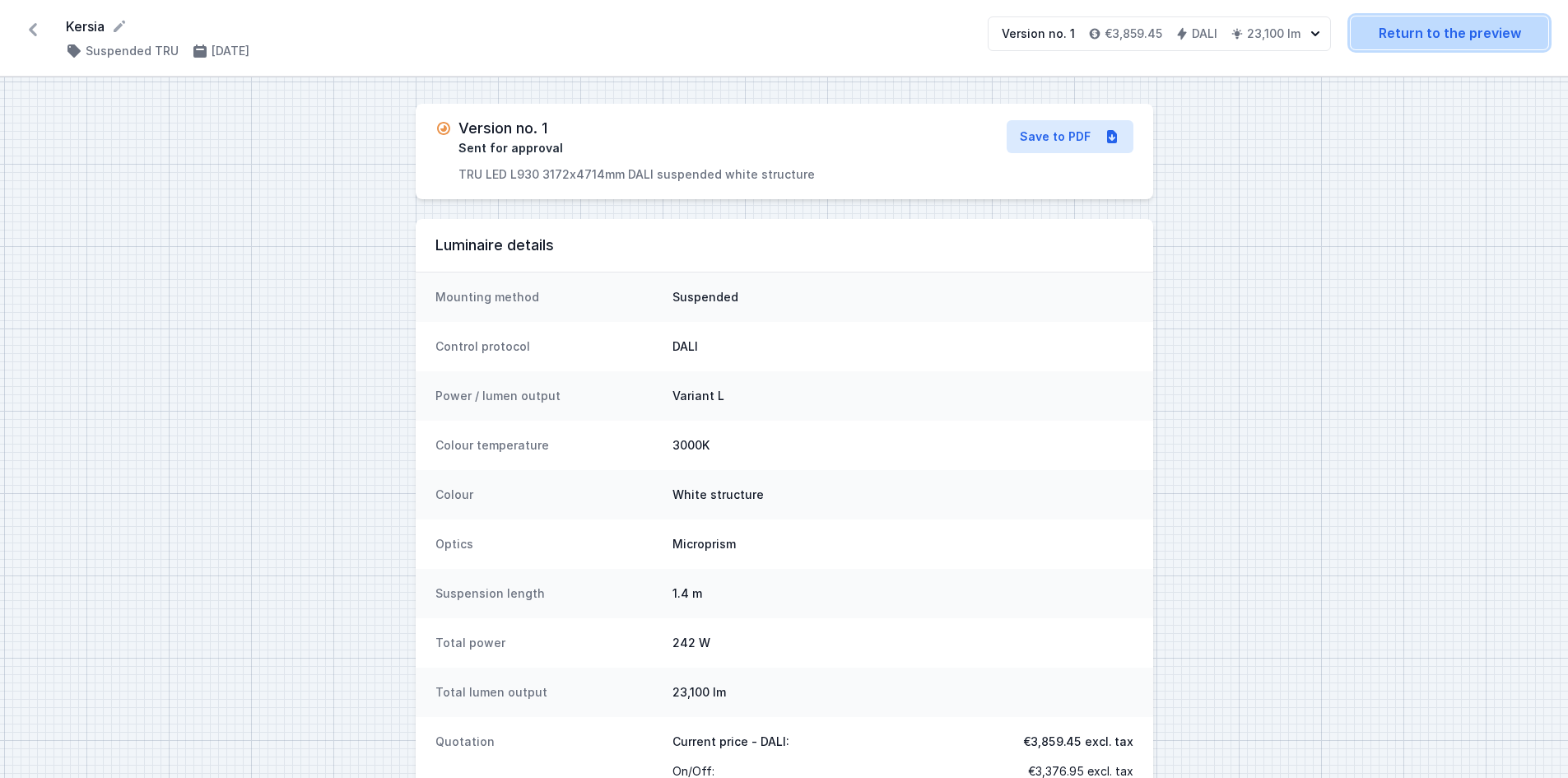
click at [1415, 38] on link "Return to the preview" at bounding box center [1449, 33] width 197 height 33
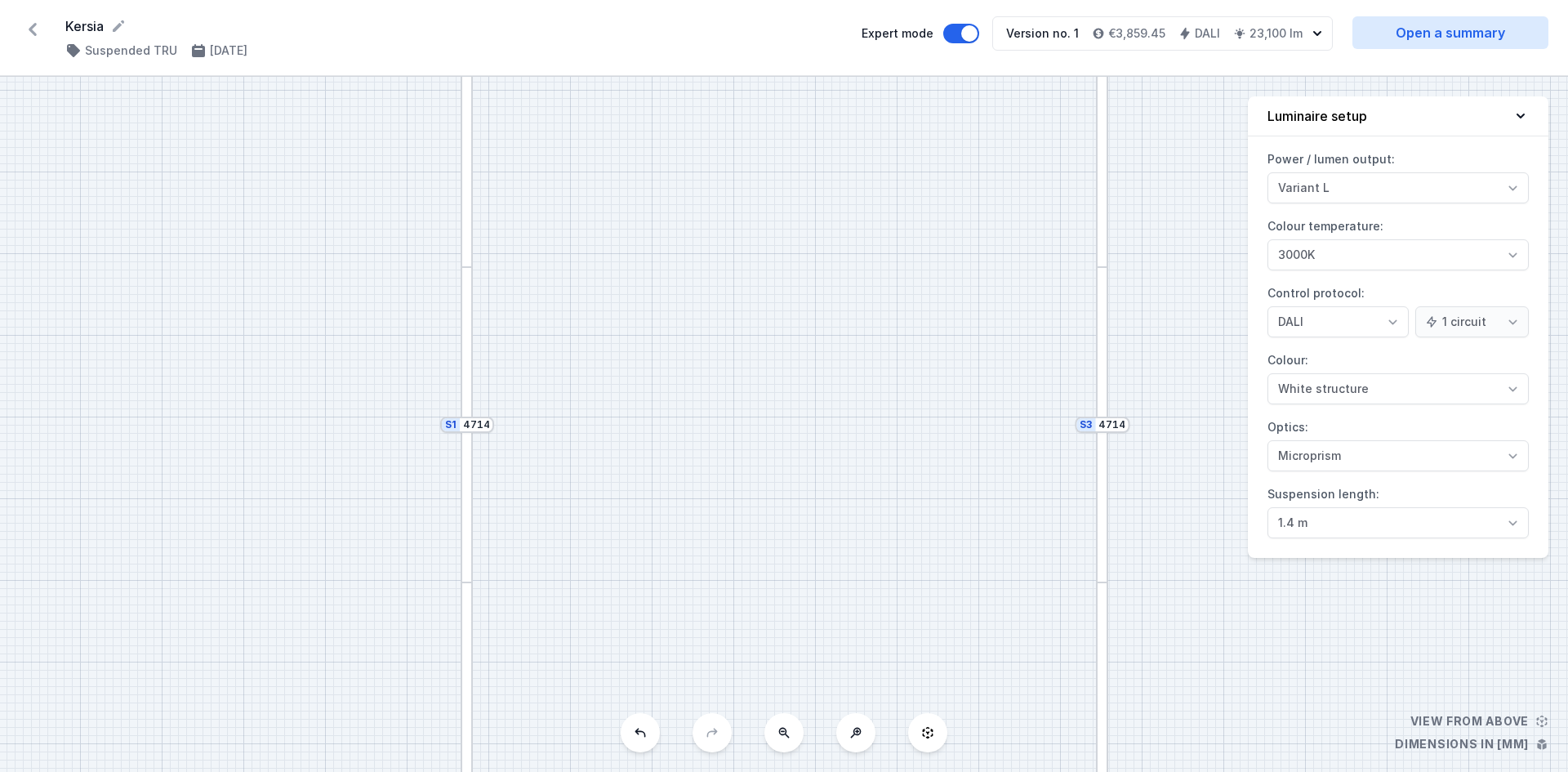
click at [1132, 472] on div "S4 3172 S3 4714 S2 3172 S1 4714" at bounding box center [784, 424] width 1568 height 695
drag, startPoint x: 1133, startPoint y: 495, endPoint x: 1004, endPoint y: 421, distance: 148.7
click at [1005, 423] on div "S4 3172 S3 4714 S2 3172 S1 4714" at bounding box center [784, 424] width 1568 height 695
click at [967, 32] on button "Expert mode" at bounding box center [961, 33] width 36 height 20
click at [1182, 288] on div "S4 3172 S3 4714 S2 3172 S1 4714" at bounding box center [784, 424] width 1568 height 695
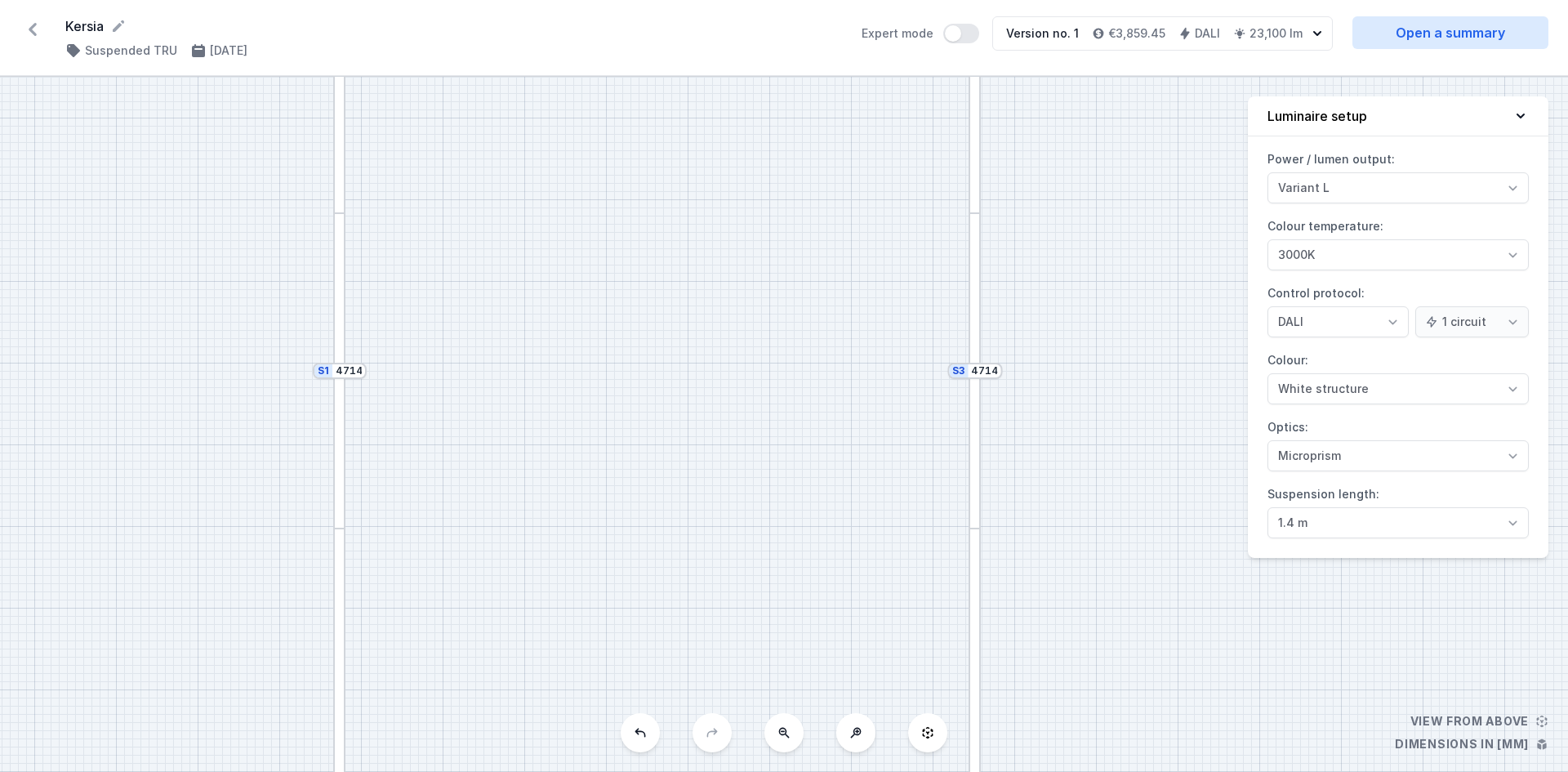
click at [1372, 360] on label "Colour: White structure Black structure Gold structure Copper Gray Another colo…" at bounding box center [1398, 375] width 261 height 57
click at [124, 22] on icon at bounding box center [118, 26] width 12 height 12
select select "3000"
select select "4"
drag, startPoint x: 1065, startPoint y: 571, endPoint x: 1028, endPoint y: 247, distance: 326.1
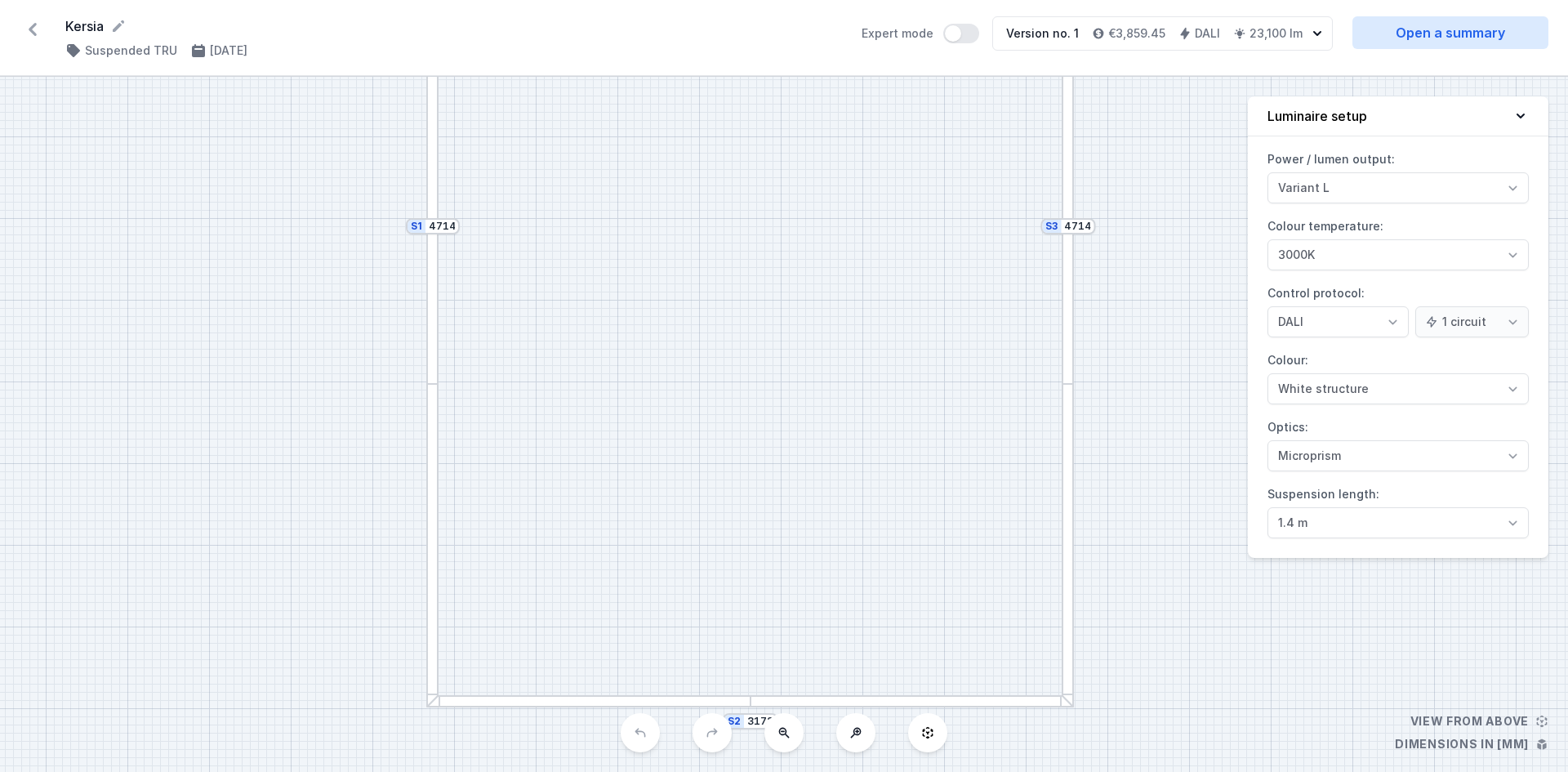
click at [1028, 247] on div "S4 3172 S3 4714 S2 3172 S1 4714" at bounding box center [784, 424] width 1568 height 695
drag, startPoint x: 952, startPoint y: 386, endPoint x: 953, endPoint y: 410, distance: 24.0
click at [953, 409] on div "S4 3172 S3 4714 S2 3172 S1 4714" at bounding box center [784, 424] width 1568 height 695
click at [1490, 726] on div "S4 3172 S3 4714 S2 3172 S1 4714" at bounding box center [784, 424] width 1568 height 695
drag, startPoint x: 1541, startPoint y: 722, endPoint x: 1475, endPoint y: 721, distance: 66.0
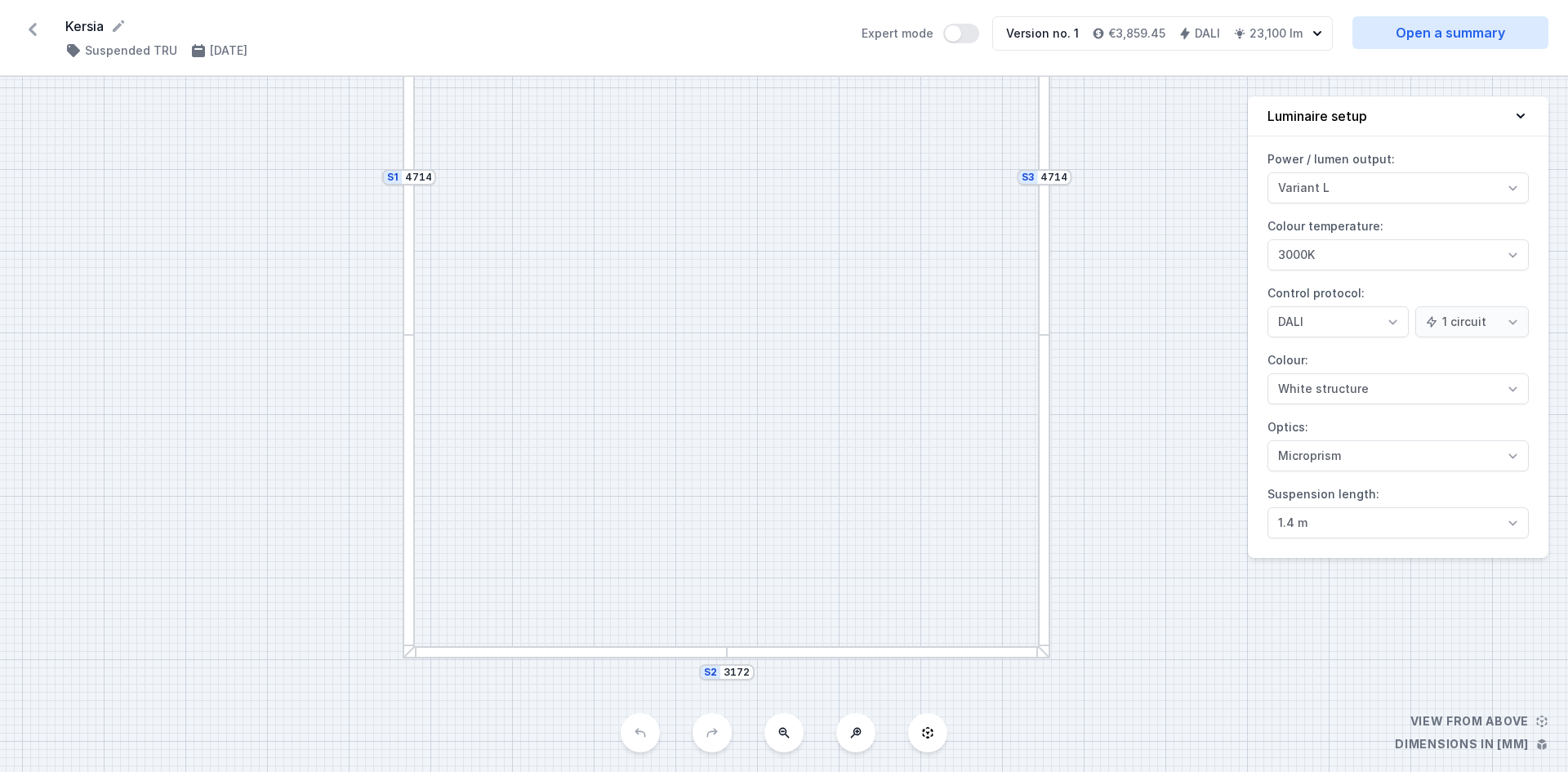
click at [1483, 722] on div "S4 3172 S3 4714 S2 3172 S1 4714" at bounding box center [784, 424] width 1568 height 695
drag, startPoint x: 1472, startPoint y: 721, endPoint x: 1423, endPoint y: 716, distance: 49.3
click at [1434, 720] on div "S4 3172 S3 4714 S2 3172 S1 4714" at bounding box center [784, 424] width 1568 height 695
click at [935, 734] on button at bounding box center [927, 732] width 39 height 39
click at [793, 746] on button at bounding box center [784, 732] width 39 height 39
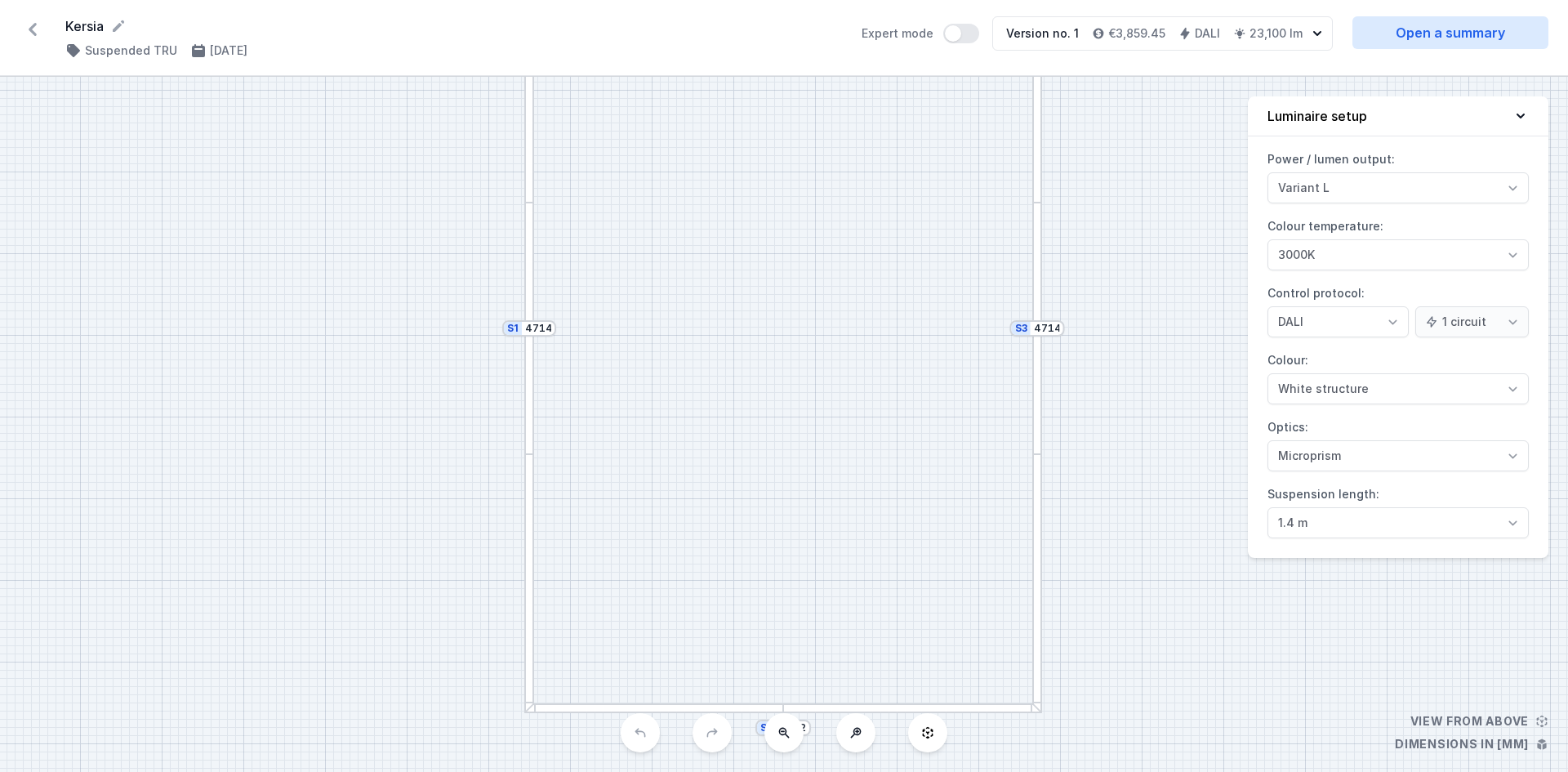
click at [789, 735] on icon at bounding box center [784, 732] width 13 height 13
click at [789, 735] on div "S4 3172 S3 4714 S2 3172 S1 4714" at bounding box center [784, 424] width 1568 height 695
click at [1449, 115] on button "Luminaire setup" at bounding box center [1398, 116] width 300 height 40
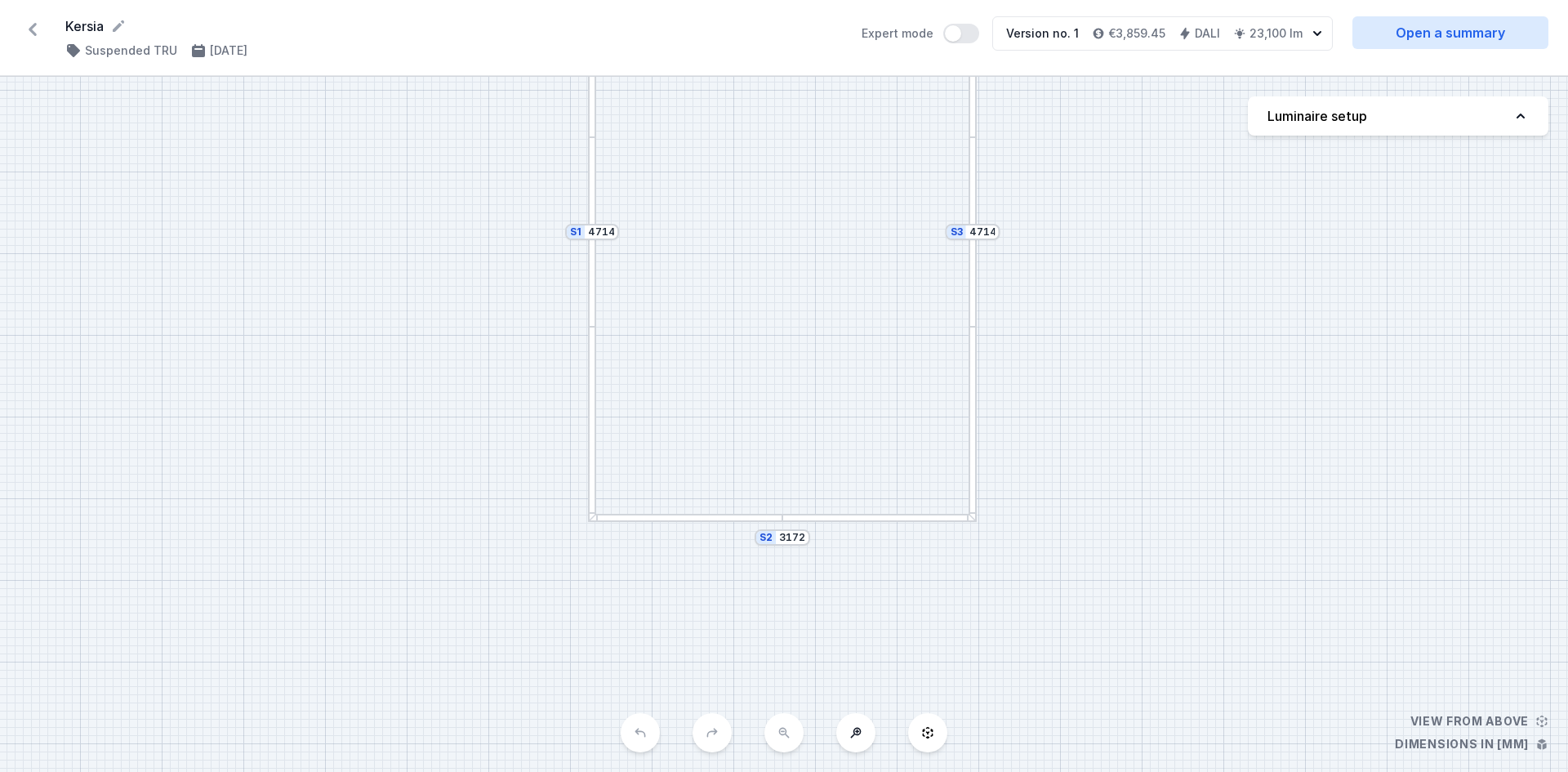
click at [1449, 113] on button "Luminaire setup" at bounding box center [1398, 115] width 300 height 39
select select "3000"
select select "4"
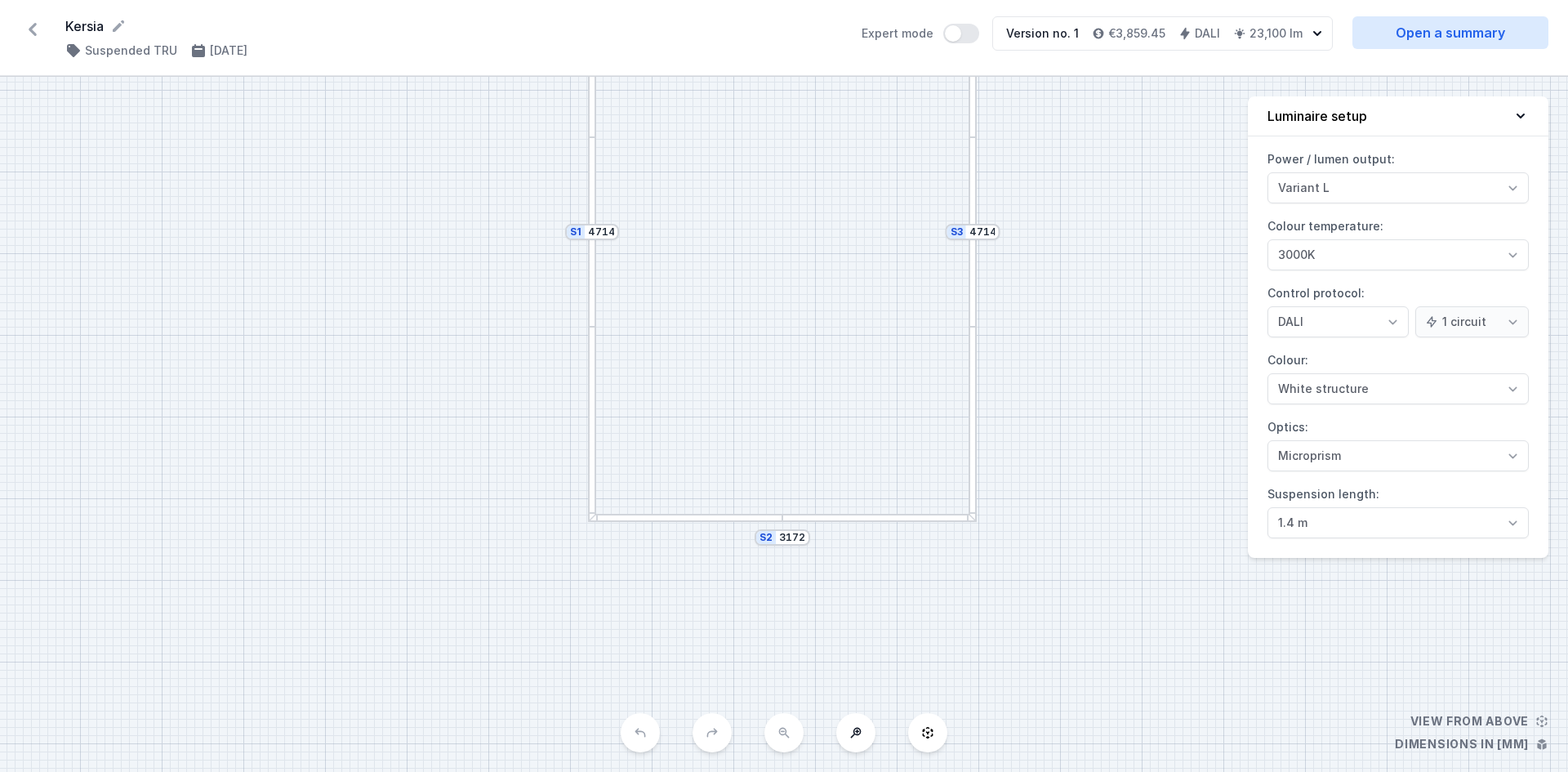
click at [85, 28] on form "Kersia" at bounding box center [453, 26] width 776 height 20
click at [29, 28] on icon at bounding box center [32, 29] width 26 height 26
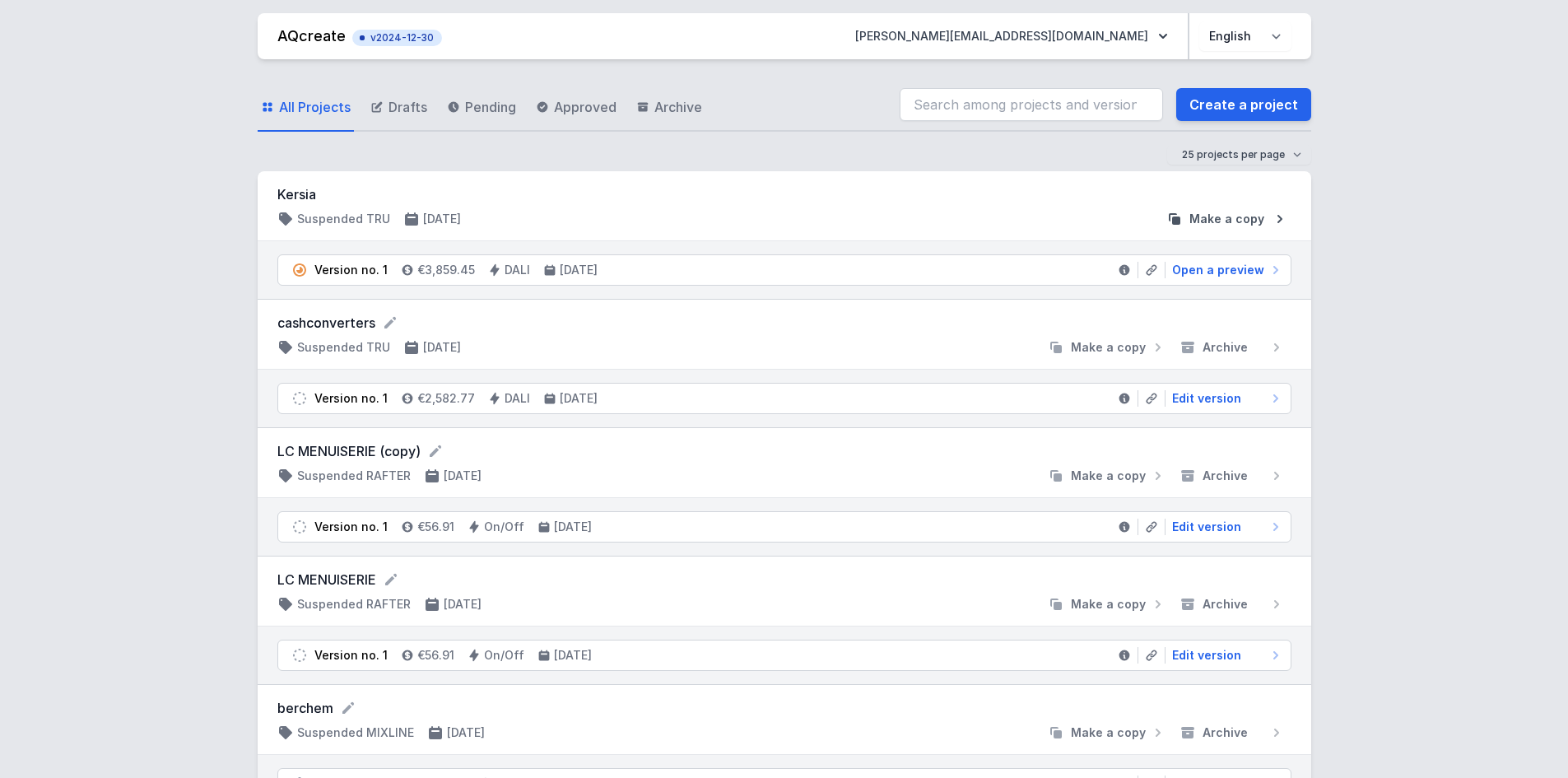
click at [1210, 223] on span "Make a copy" at bounding box center [1226, 219] width 74 height 16
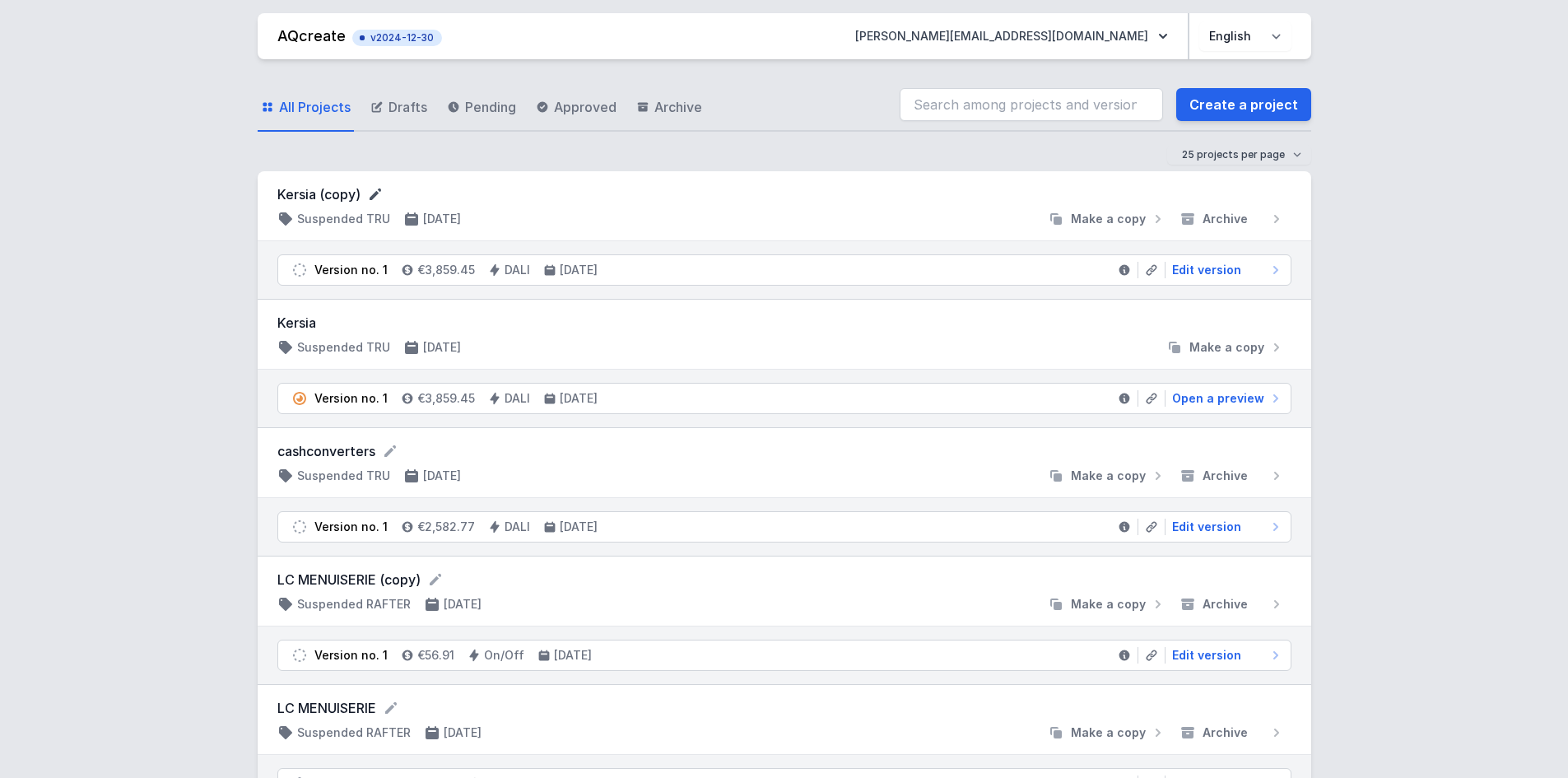
click at [376, 193] on icon at bounding box center [375, 194] width 12 height 12
click at [376, 193] on input "Kersia (copy)" at bounding box center [435, 195] width 316 height 22
click at [381, 189] on input "Kersia (copy)" at bounding box center [435, 195] width 316 height 22
drag, startPoint x: 382, startPoint y: 197, endPoint x: 328, endPoint y: 198, distance: 54.0
click at [332, 198] on input "Kersia (copy)" at bounding box center [435, 195] width 316 height 22
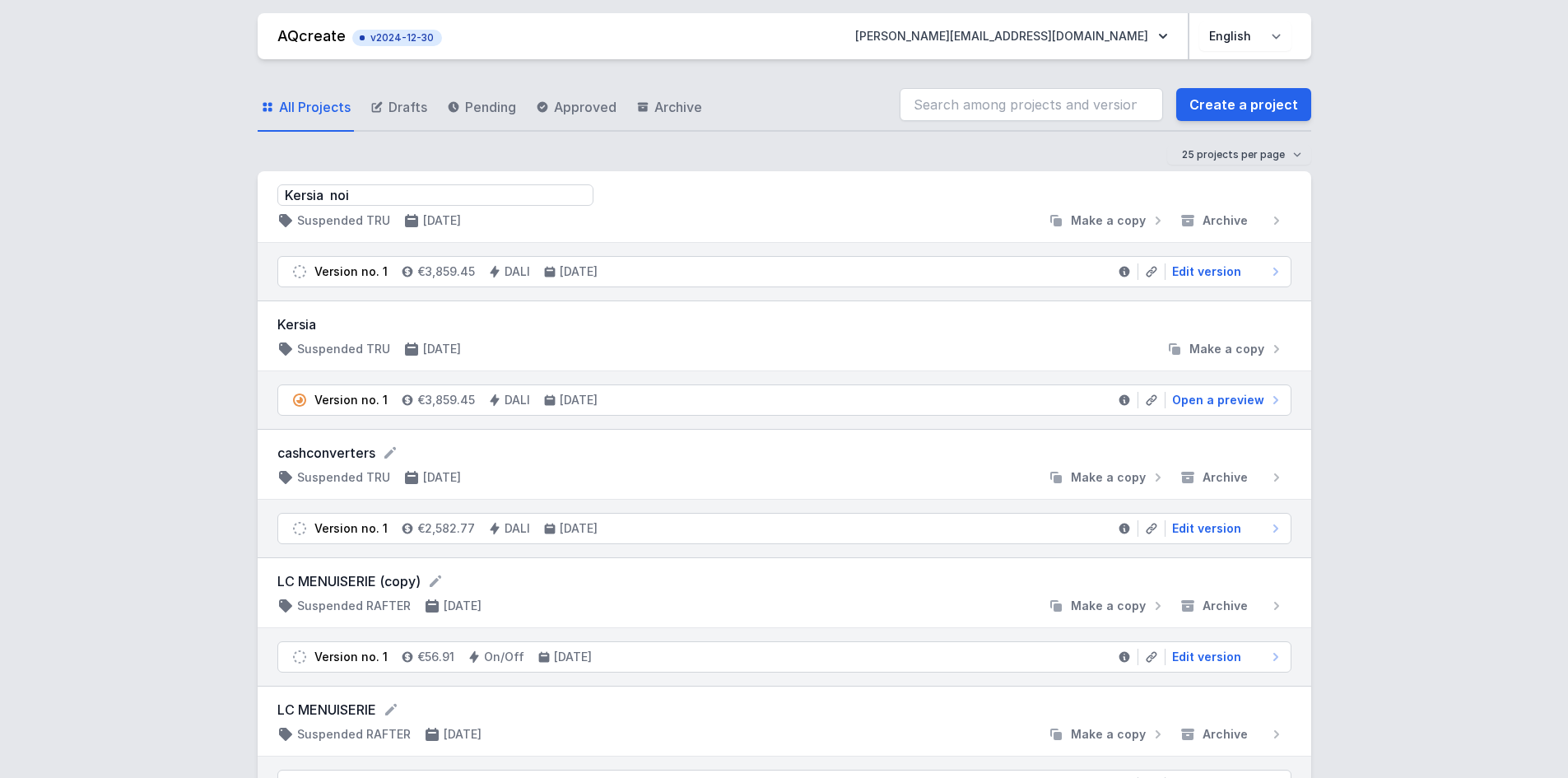
type input "Kersia noir"
click at [147, 209] on div "AQcreate v2024-12-30 pauline@lucelightingconcept.be Polski English All Projects…" at bounding box center [784, 706] width 1568 height 1412
click at [1199, 269] on span "Edit version" at bounding box center [1206, 270] width 69 height 16
select select "3000"
select select "4"
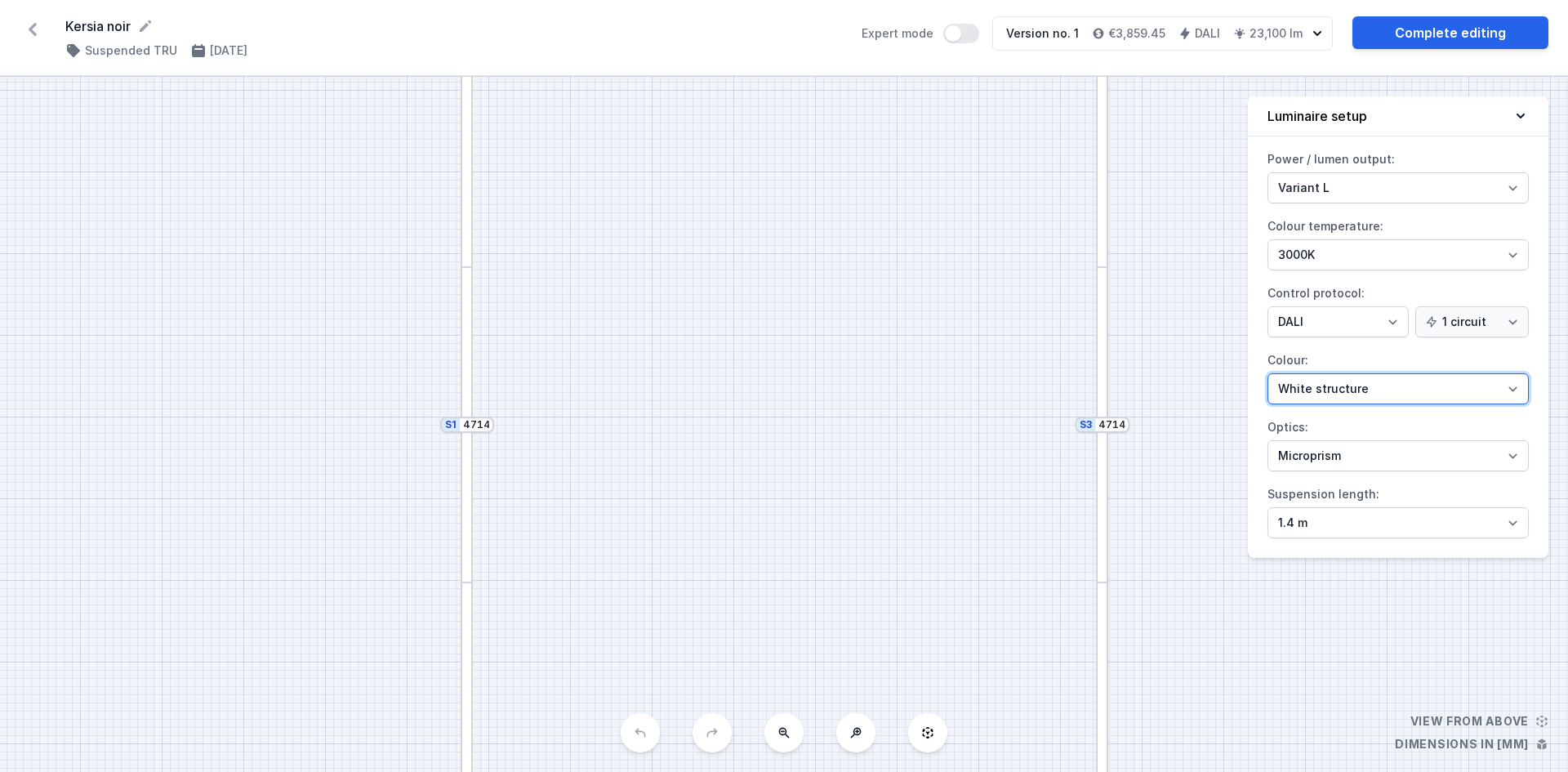
click at [1346, 383] on select "White structure Black structure Gold structure Copper Gray Another colour (from…" at bounding box center [1398, 389] width 261 height 31
select select "2"
click at [1268, 373] on select "White structure Black structure Gold structure Copper Gray Another colour (from…" at bounding box center [1398, 389] width 261 height 31
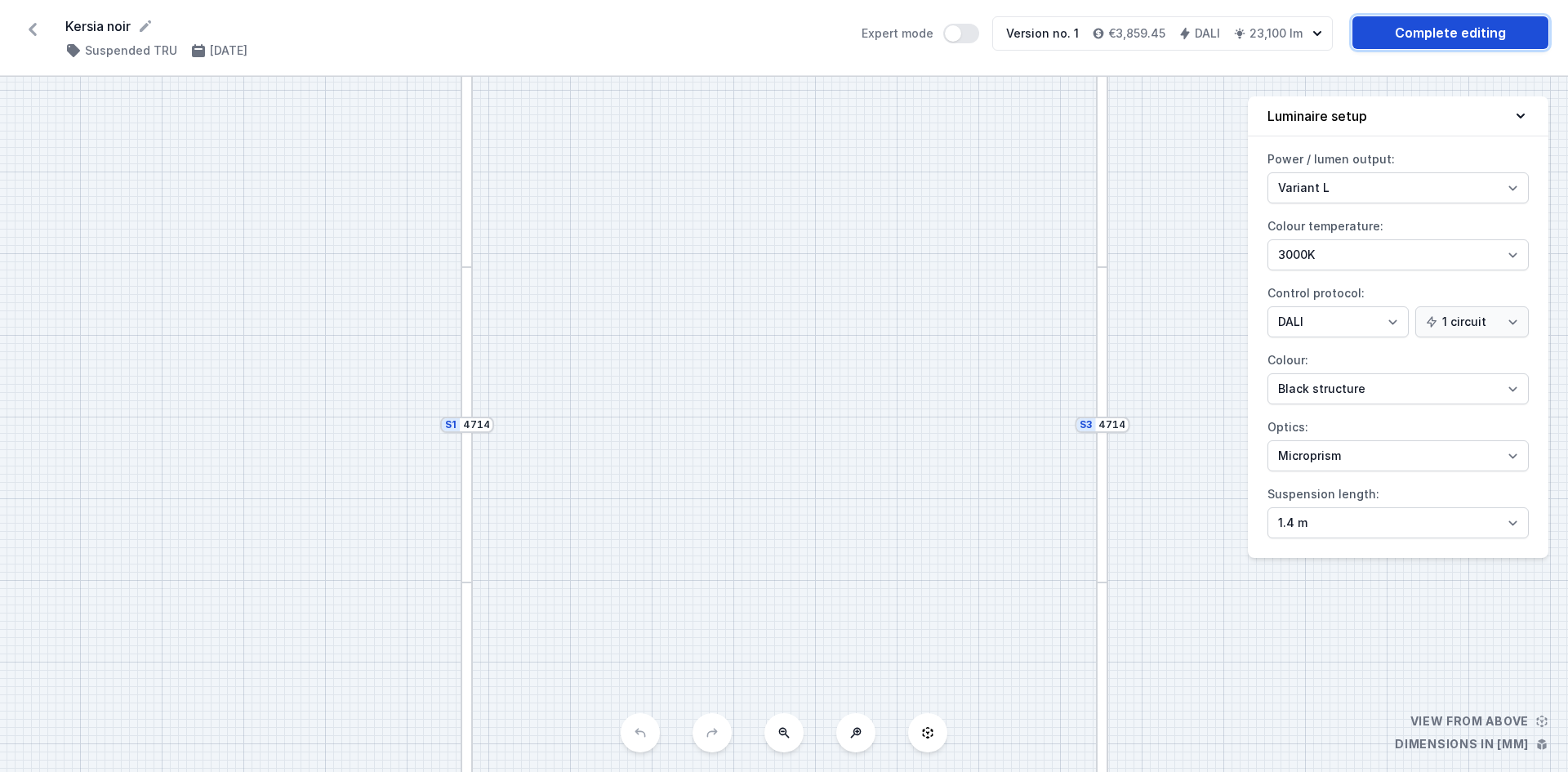
click at [1457, 31] on link "Complete editing" at bounding box center [1450, 32] width 196 height 32
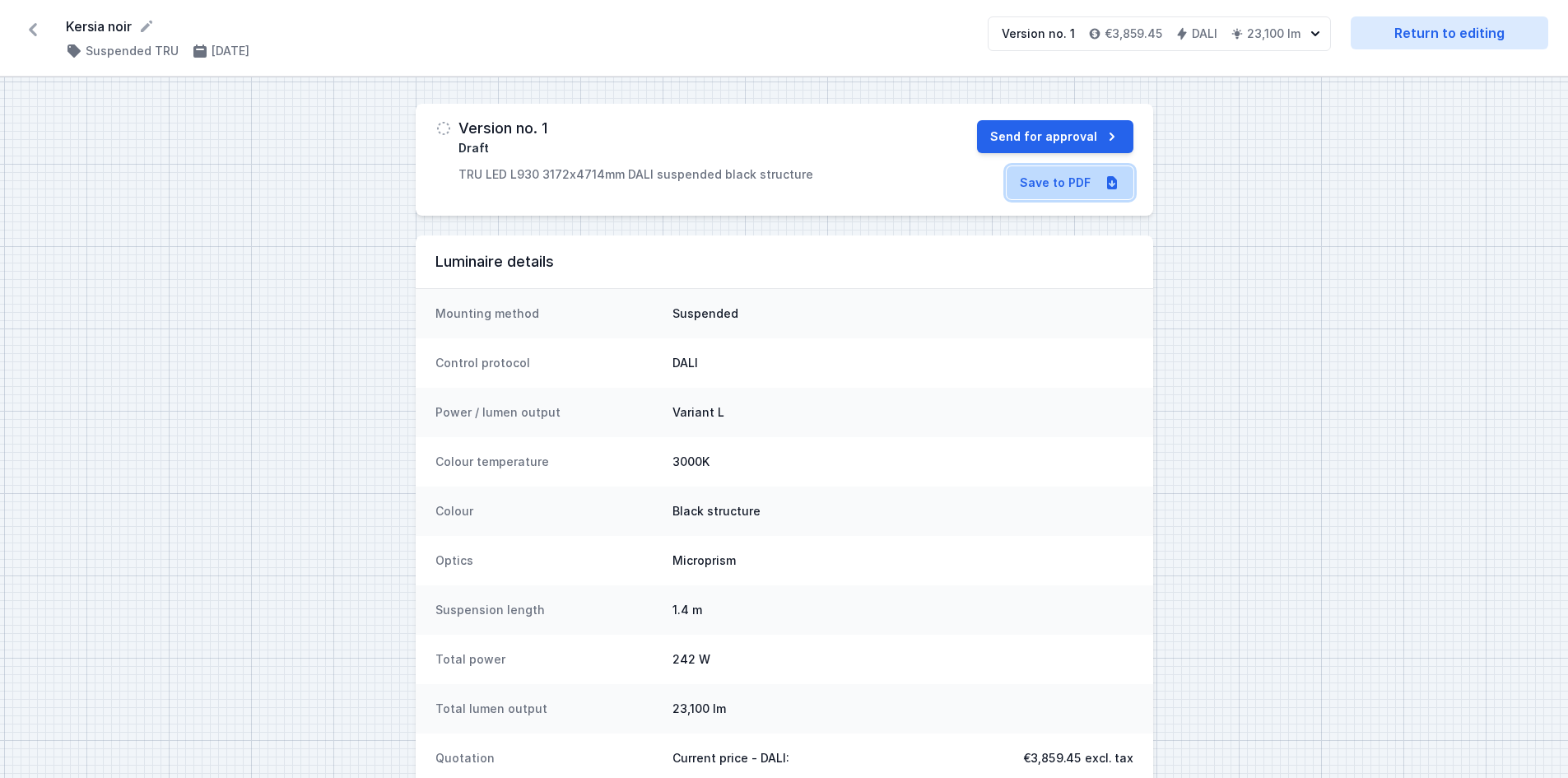
click at [1089, 185] on link "Save to PDF" at bounding box center [1070, 183] width 127 height 33
